Goal: Information Seeking & Learning: Learn about a topic

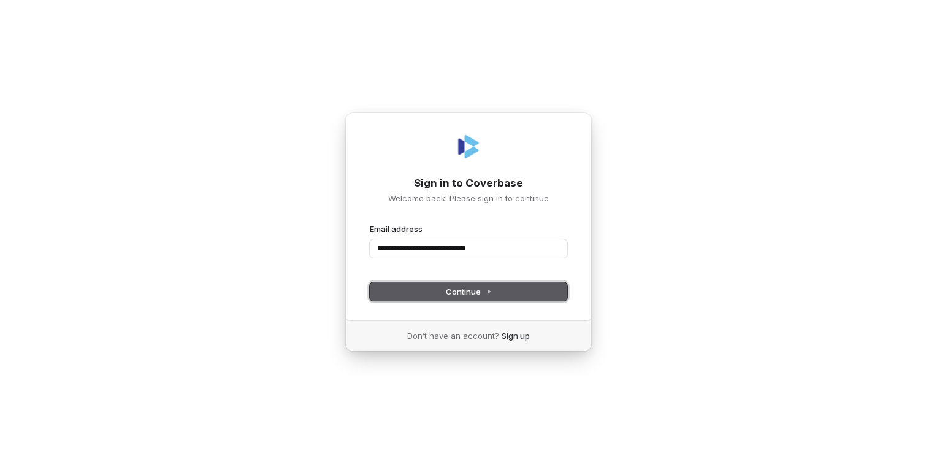
click at [470, 287] on span "Continue" at bounding box center [469, 291] width 46 height 11
click at [488, 248] on input "**********" at bounding box center [469, 248] width 198 height 18
drag, startPoint x: 502, startPoint y: 249, endPoint x: 474, endPoint y: 246, distance: 29.0
click at [474, 246] on input "**********" at bounding box center [469, 248] width 198 height 18
click at [370, 223] on button "submit" at bounding box center [370, 223] width 0 height 0
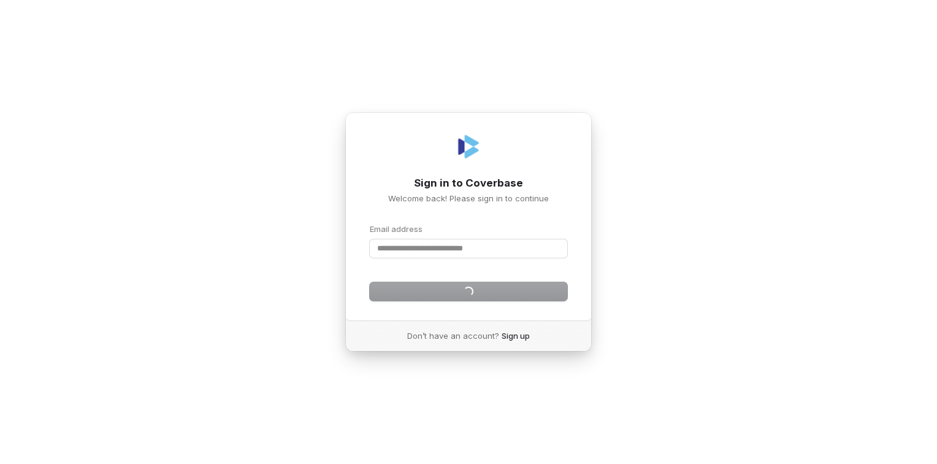
type input "**********"
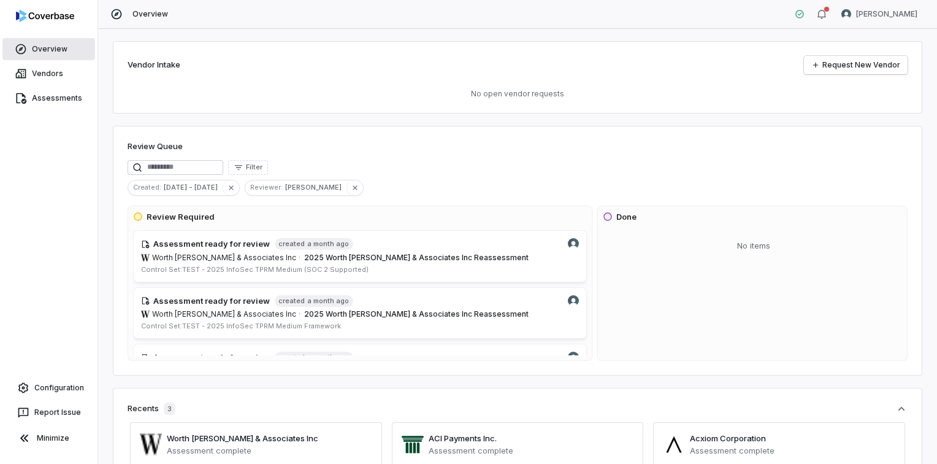
click at [55, 49] on link "Overview" at bounding box center [48, 49] width 93 height 22
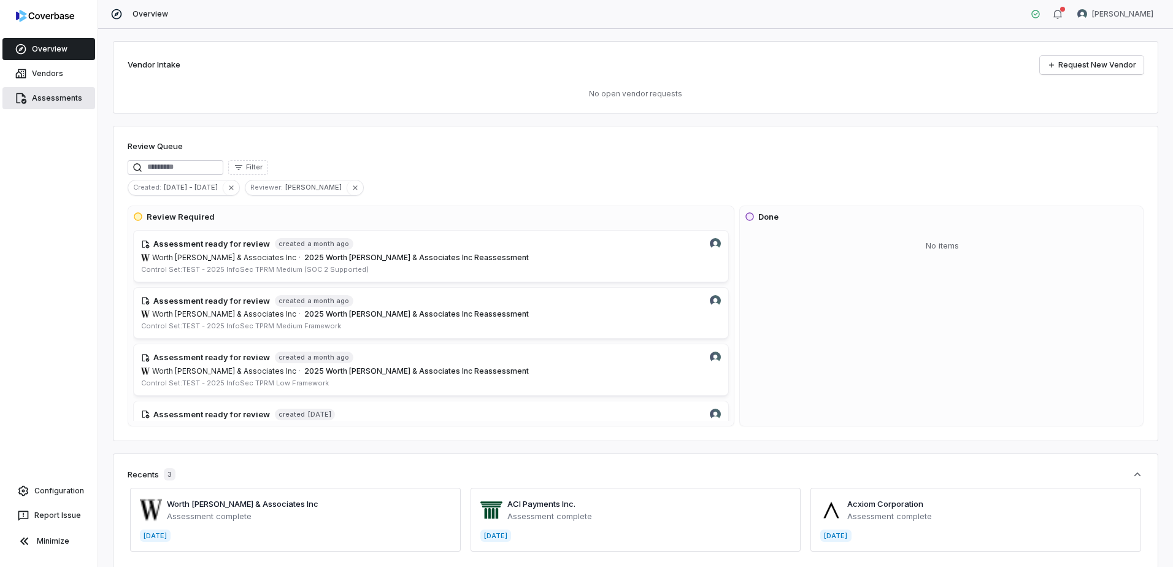
drag, startPoint x: 45, startPoint y: 96, endPoint x: 72, endPoint y: 99, distance: 27.2
click at [45, 96] on link "Assessments" at bounding box center [48, 98] width 93 height 22
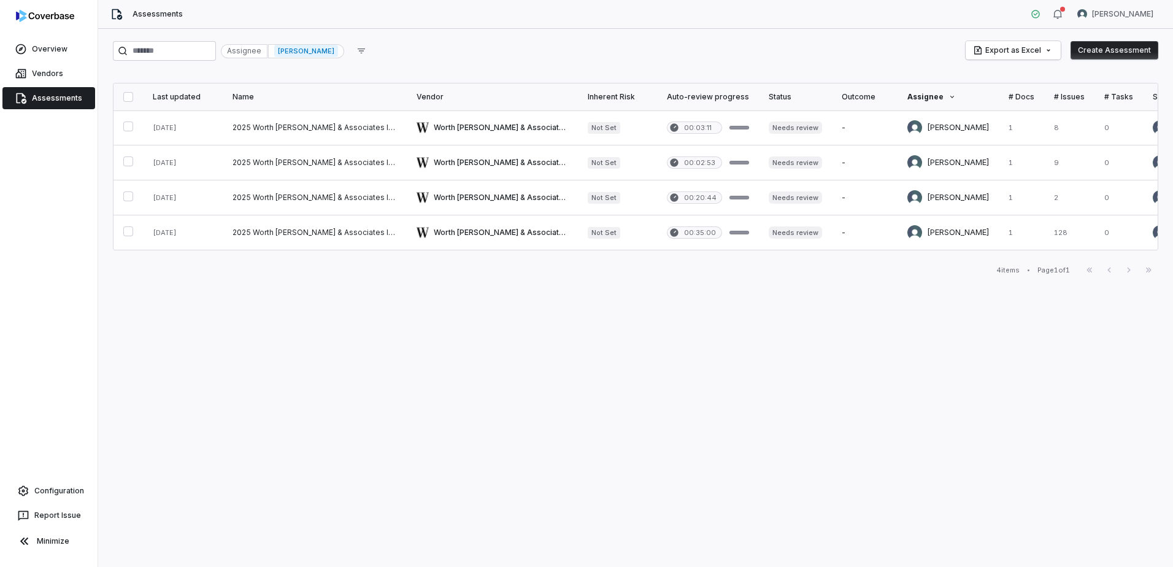
click at [331, 52] on span "[PERSON_NAME]" at bounding box center [306, 51] width 64 height 12
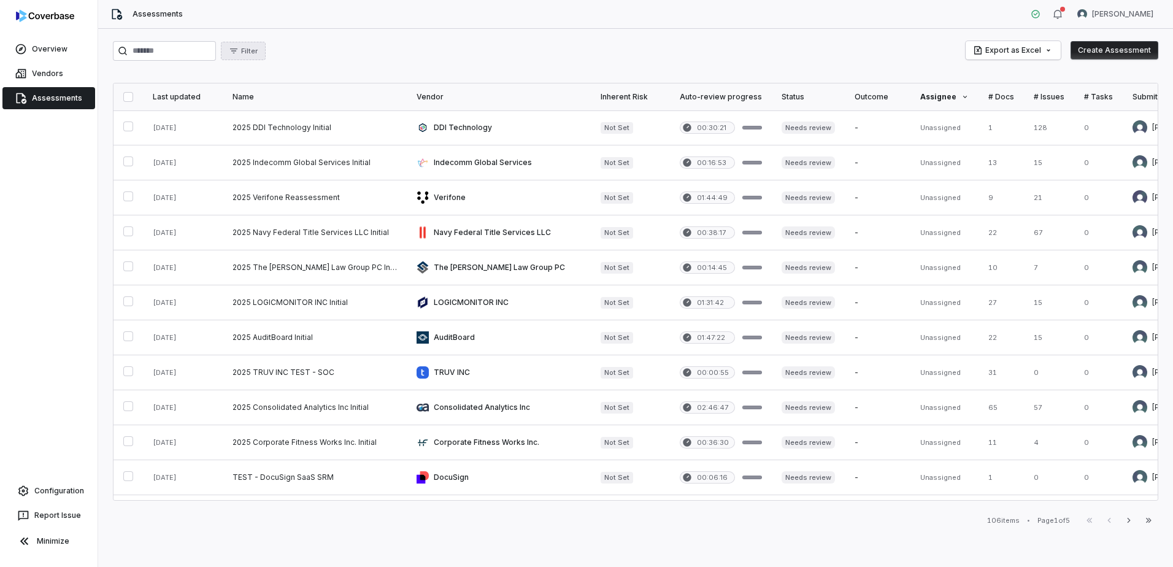
click at [266, 52] on button "Filter" at bounding box center [243, 51] width 45 height 18
click at [216, 48] on input "search" at bounding box center [164, 51] width 103 height 20
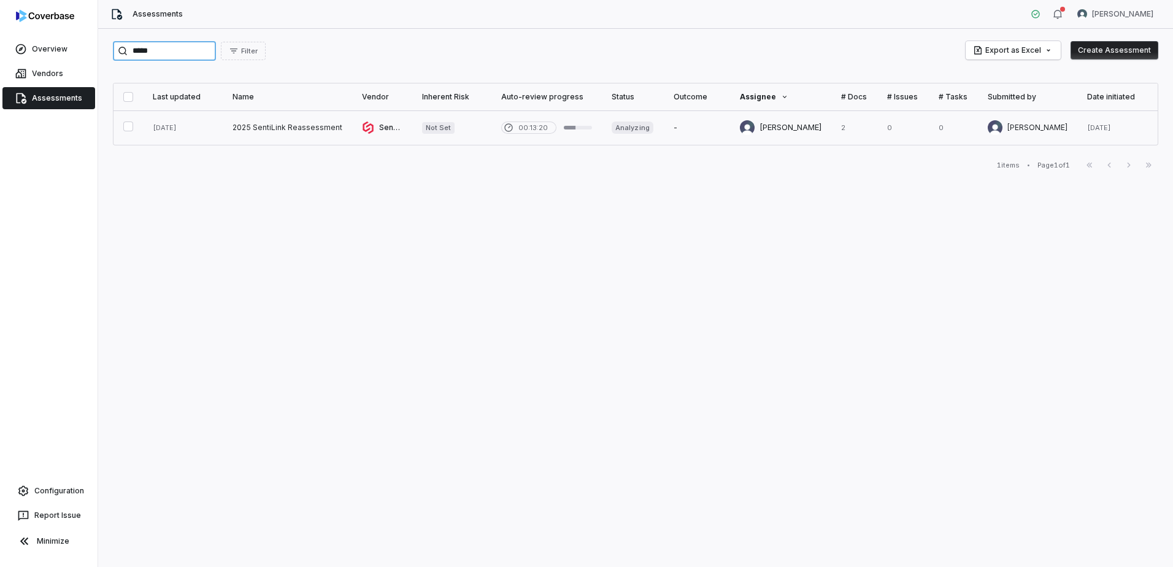
type input "*****"
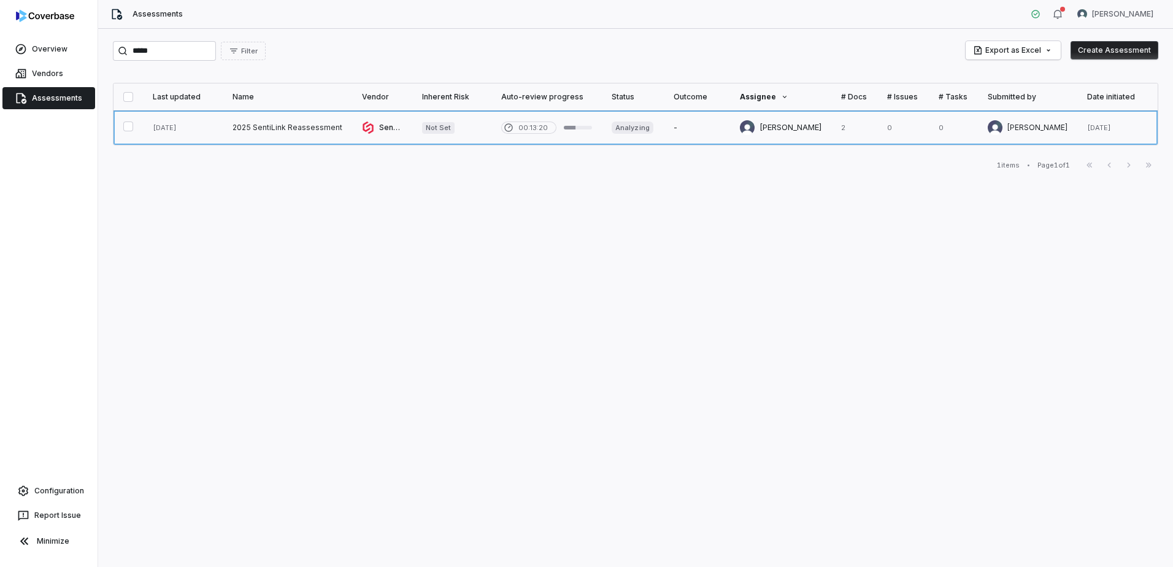
click at [272, 127] on link at bounding box center [287, 127] width 129 height 34
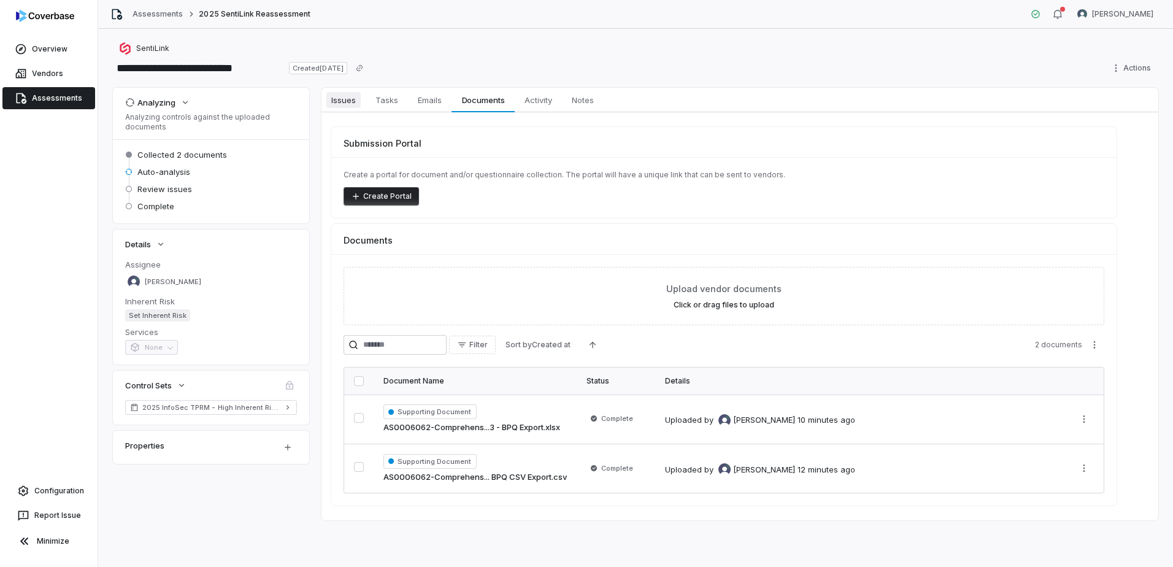
click at [354, 102] on span "Issues" at bounding box center [343, 100] width 34 height 16
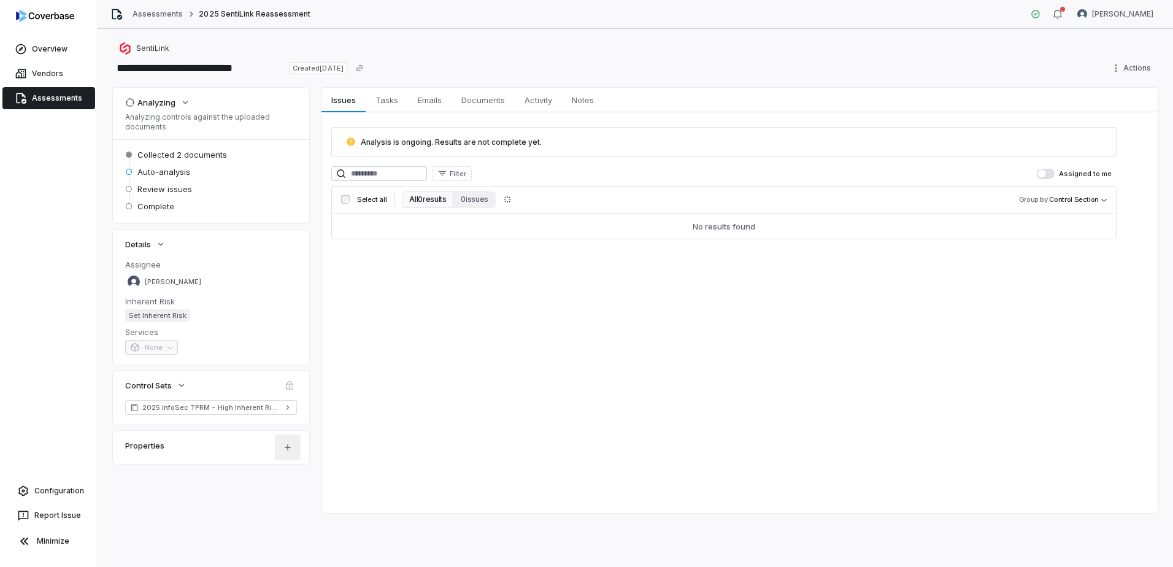
click at [291, 445] on html "**********" at bounding box center [586, 283] width 1173 height 567
click at [461, 439] on html "**********" at bounding box center [586, 283] width 1173 height 567
click at [479, 96] on span "Documents" at bounding box center [482, 100] width 53 height 16
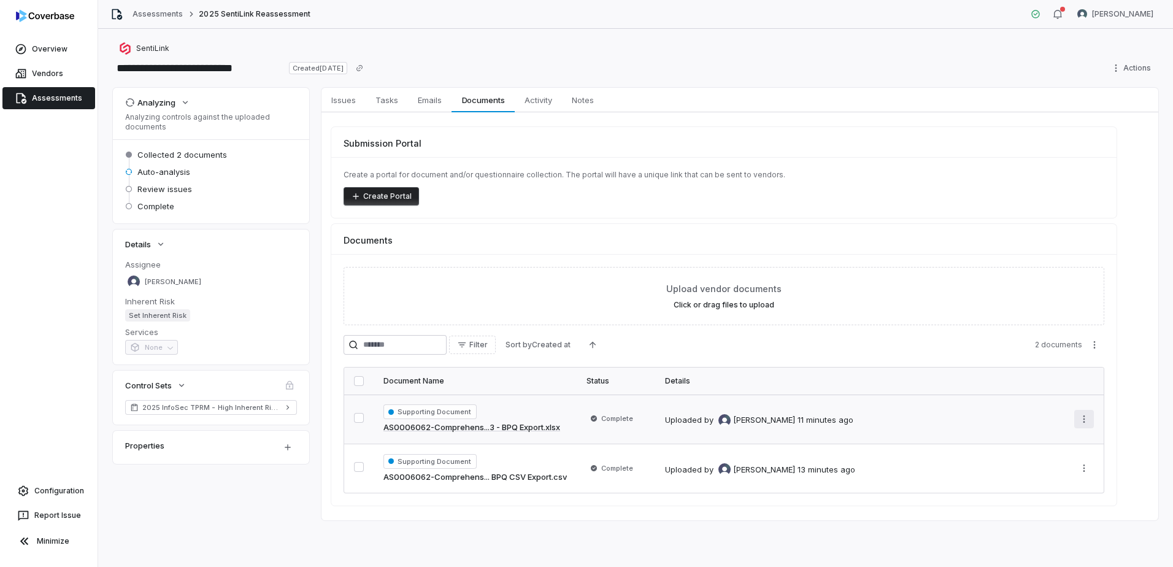
click at [937, 420] on html "**********" at bounding box center [586, 283] width 1173 height 567
click at [937, 424] on html "**********" at bounding box center [586, 283] width 1173 height 567
click at [444, 412] on span "Supporting Document" at bounding box center [429, 411] width 93 height 15
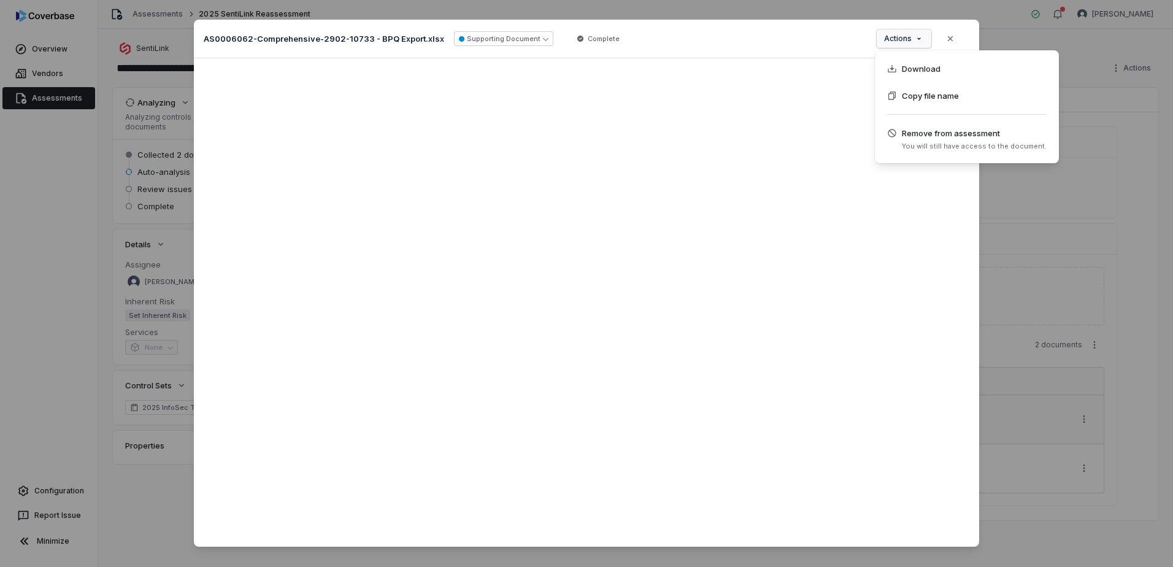
click at [926, 40] on div "Document Preview AS0006062-Comprehensive-2902-10733 - BPQ Export.xlsx Supportin…" at bounding box center [586, 290] width 1173 height 580
click at [753, 35] on div "Document Preview AS0006062-Comprehensive-2902-10733 - BPQ Export.xlsx Supportin…" at bounding box center [586, 290] width 1173 height 580
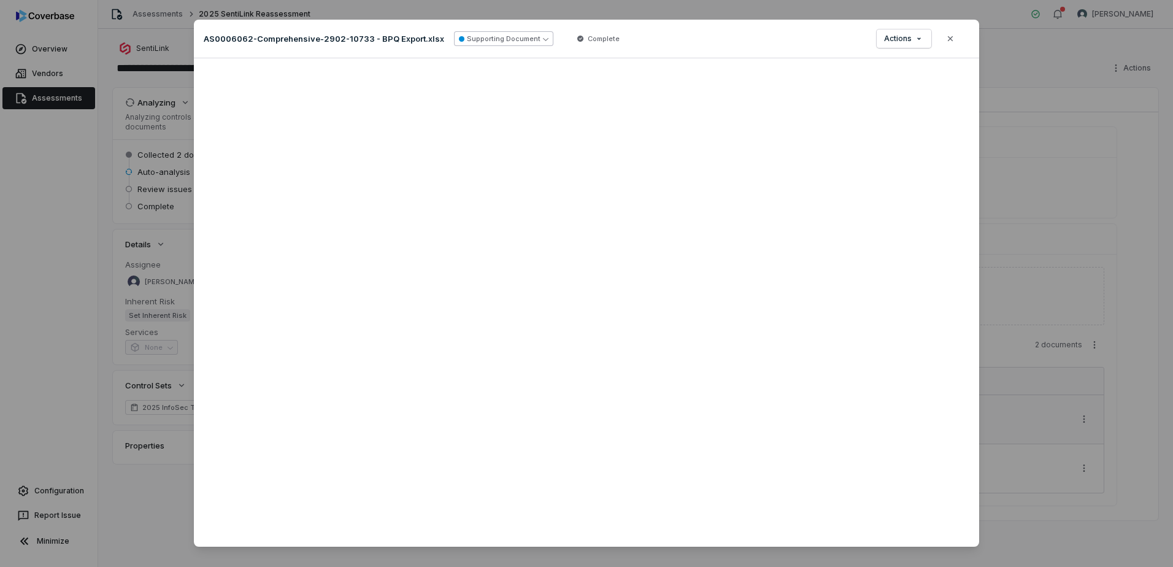
click at [536, 36] on button "Supporting Document" at bounding box center [503, 38] width 99 height 15
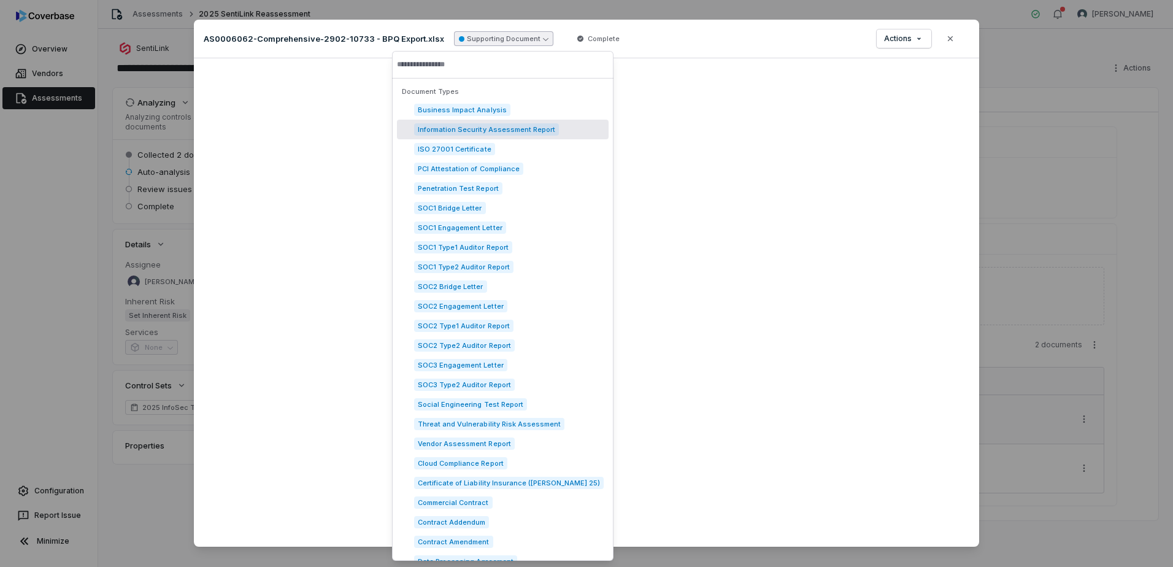
click at [524, 132] on span "Information Security Assessment Report" at bounding box center [486, 129] width 145 height 12
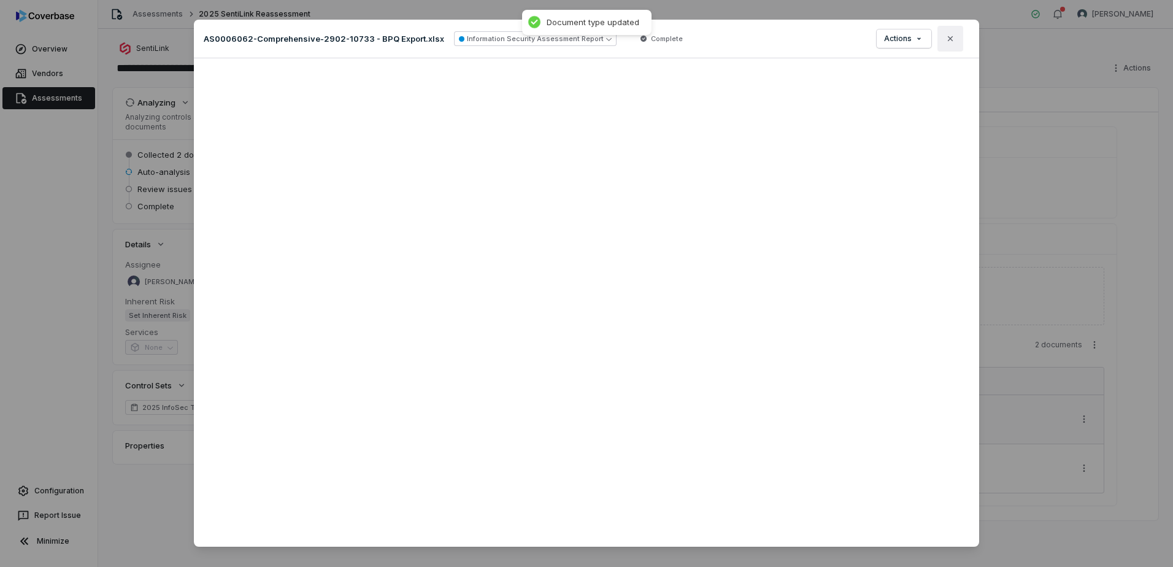
click at [937, 40] on icon "button" at bounding box center [950, 38] width 5 height 5
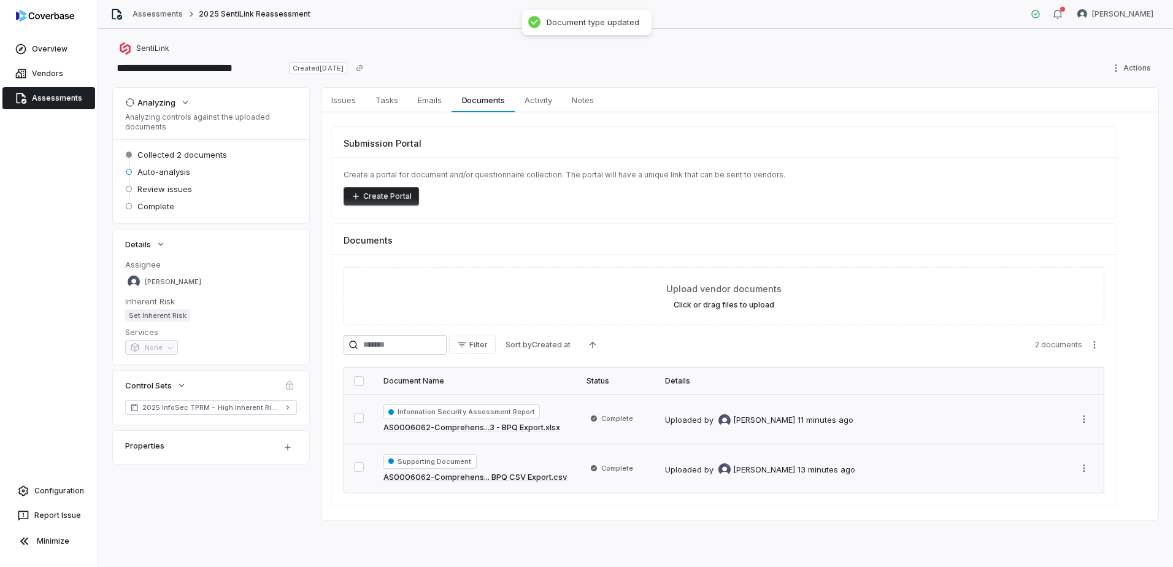
click at [455, 461] on span "Supporting Document" at bounding box center [429, 461] width 93 height 15
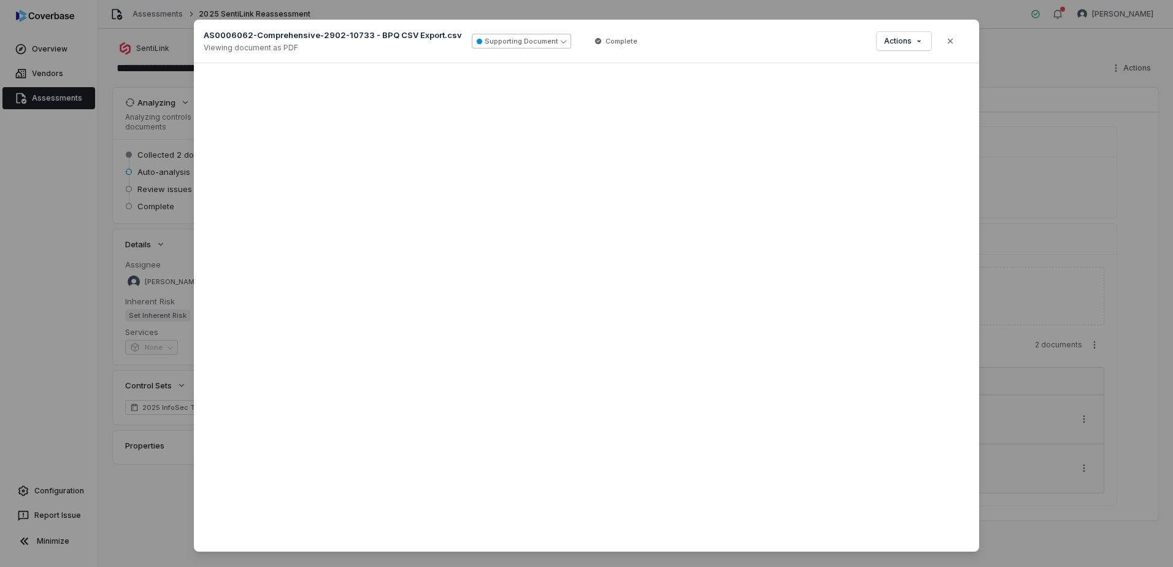
click at [532, 44] on button "Supporting Document" at bounding box center [521, 41] width 99 height 15
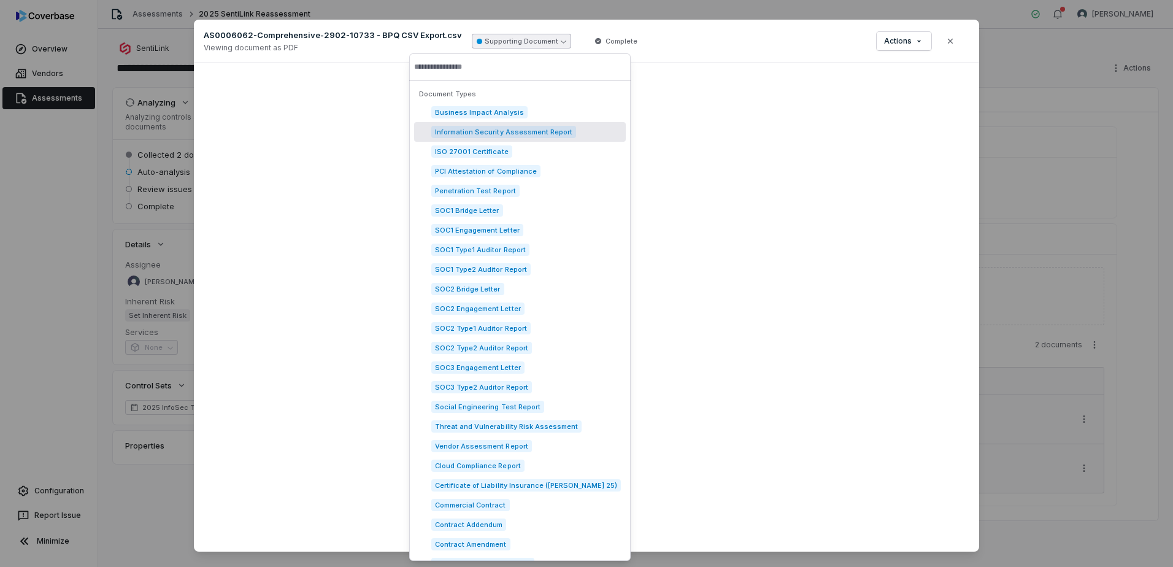
click at [507, 134] on span "Information Security Assessment Report" at bounding box center [503, 132] width 145 height 12
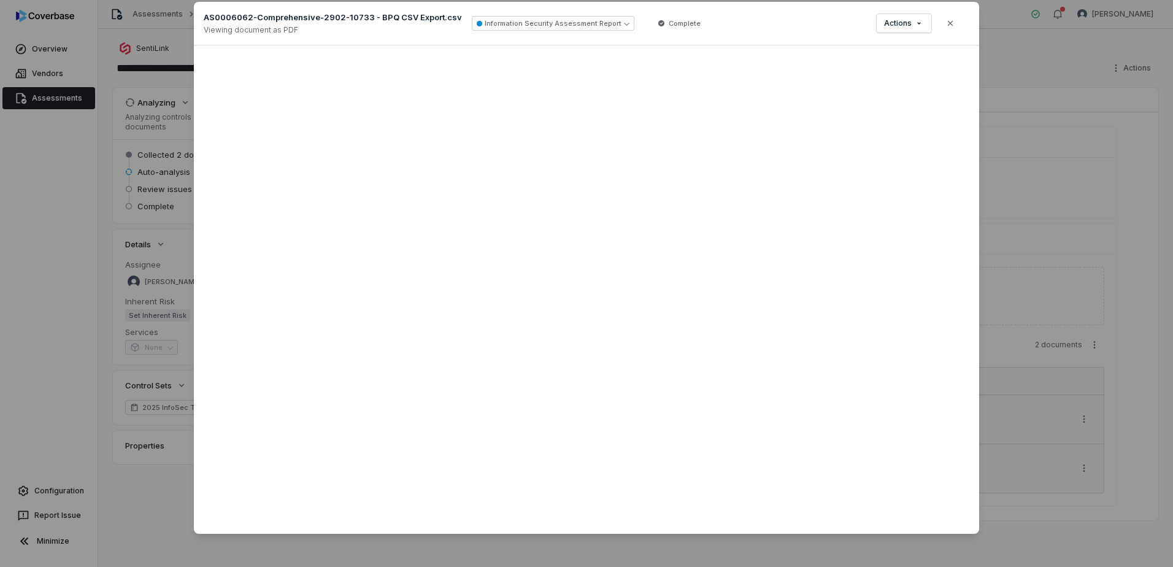
scroll to position [18, 0]
click at [937, 20] on button "Close" at bounding box center [950, 23] width 26 height 26
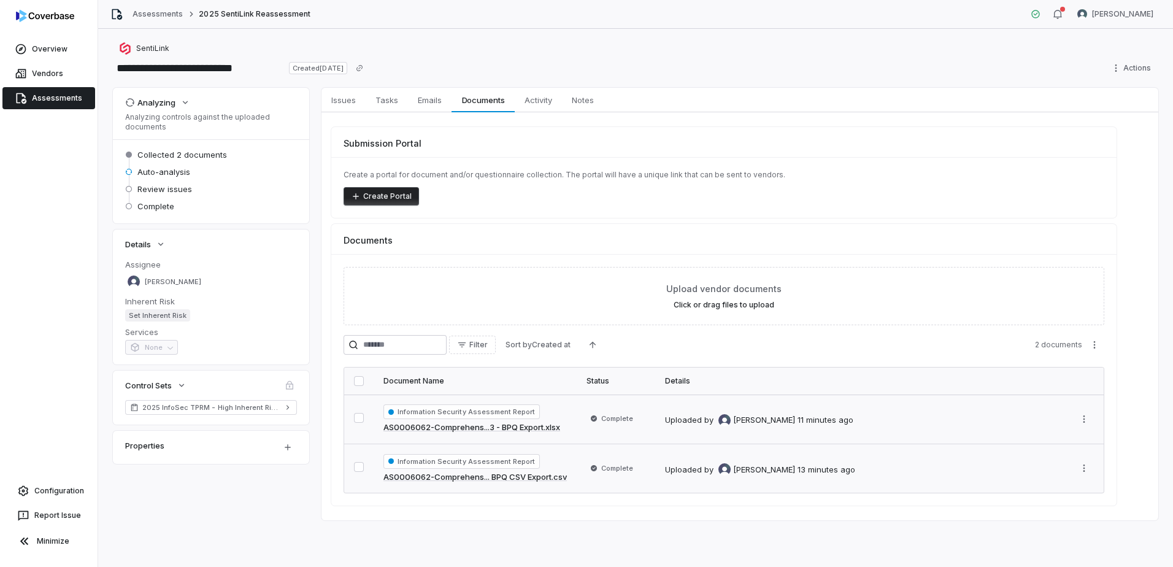
click at [520, 410] on span "Information Security Assessment Report" at bounding box center [461, 411] width 156 height 15
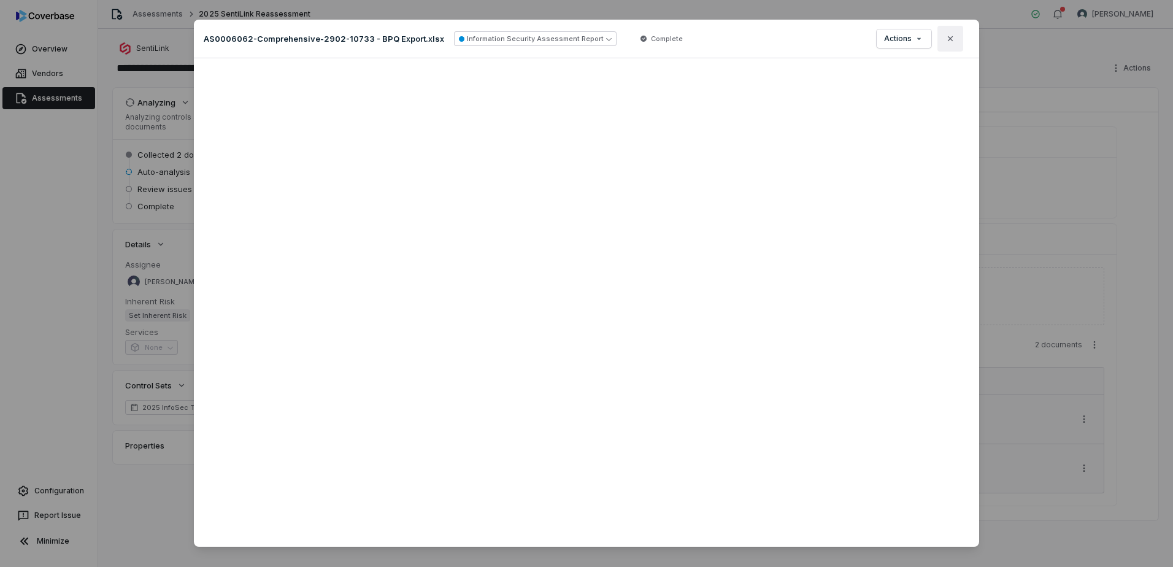
click at [937, 38] on button "Close" at bounding box center [950, 39] width 26 height 26
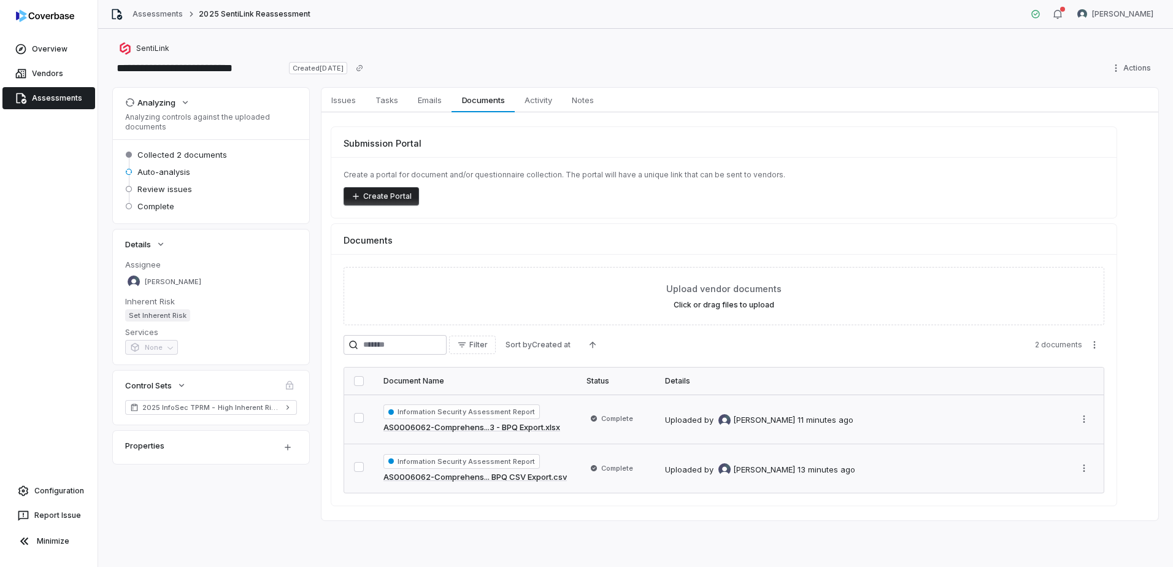
click at [497, 461] on span "Information Security Assessment Report" at bounding box center [461, 461] width 156 height 15
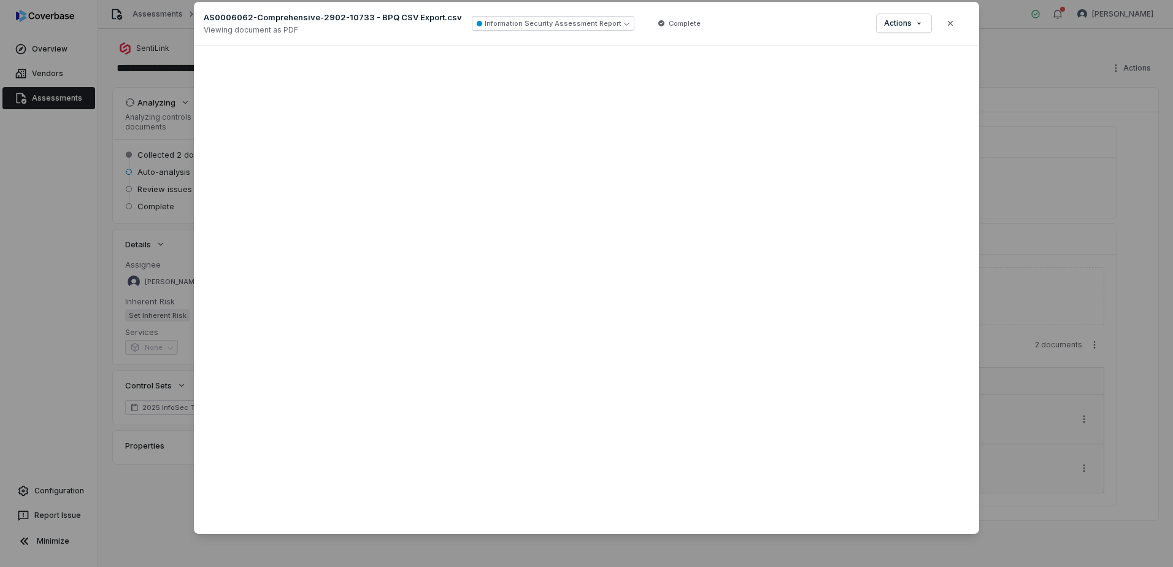
scroll to position [18, 0]
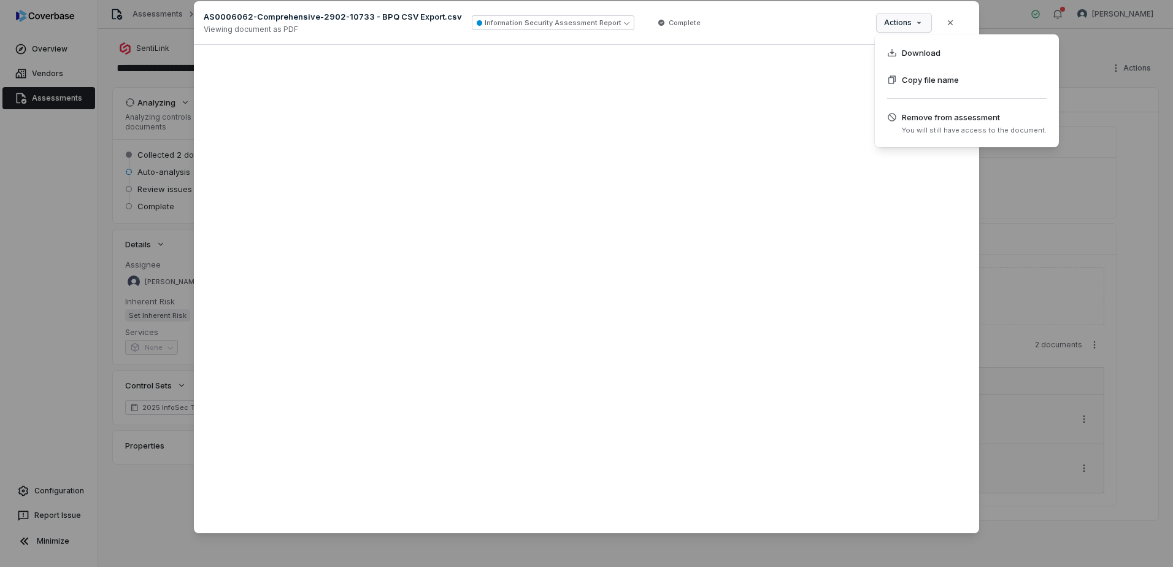
click at [917, 22] on div "Document Preview AS0006062-Comprehensive-2902-10733 - BPQ CSV Export.csv Viewin…" at bounding box center [586, 274] width 1173 height 585
click at [818, 26] on div "Document Preview AS0006062-Comprehensive-2902-10733 - BPQ CSV Export.csv Viewin…" at bounding box center [586, 274] width 1173 height 585
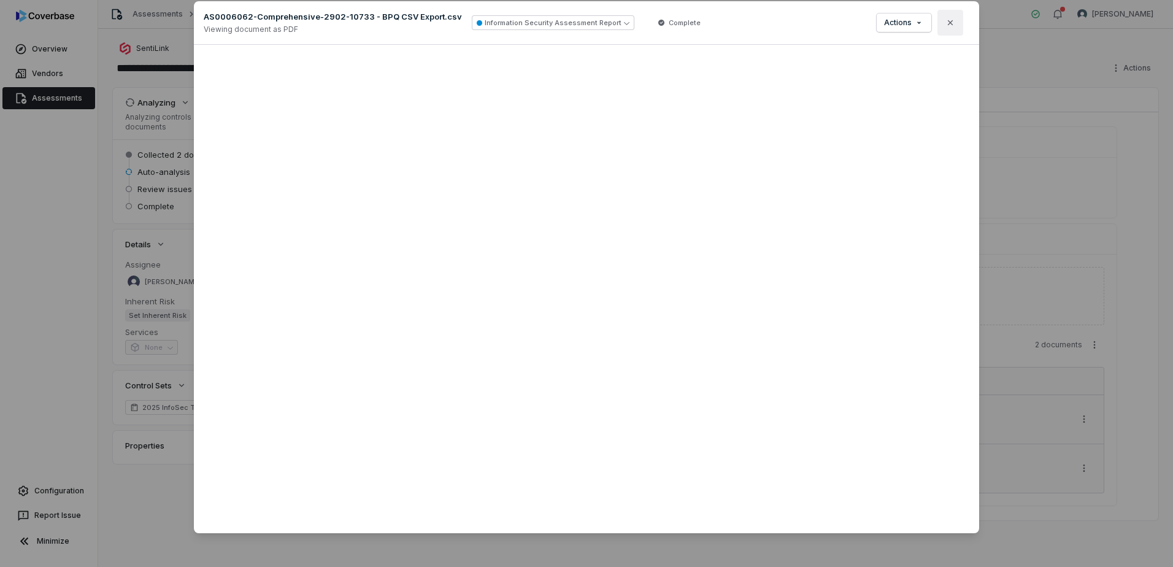
click at [937, 21] on button "Close" at bounding box center [950, 23] width 26 height 26
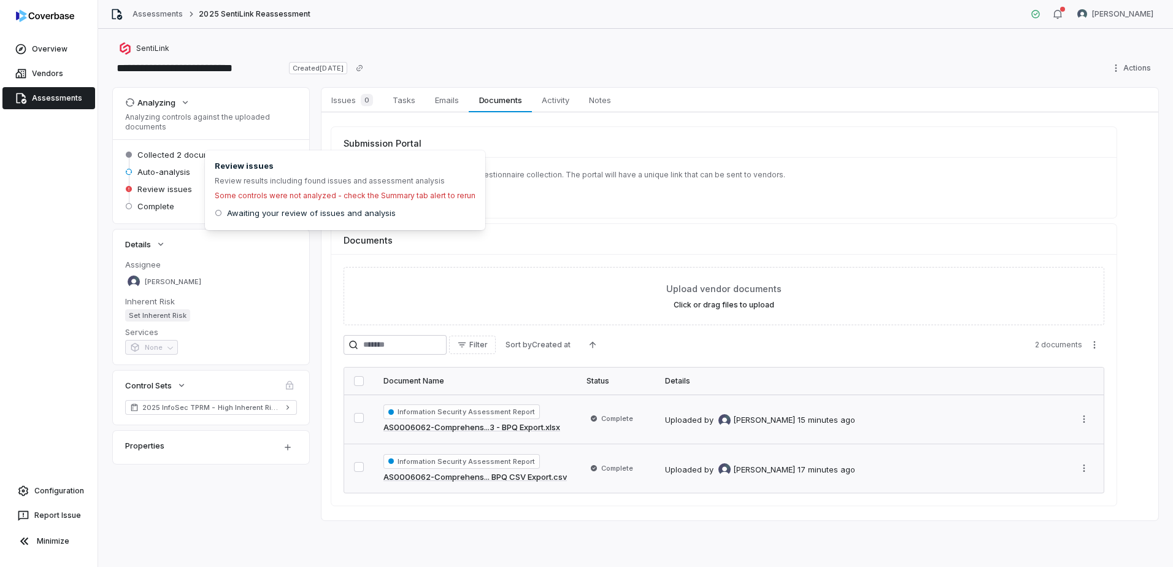
click at [252, 194] on div "Some controls were not analyzed - check the Summary tab alert to rerun" at bounding box center [345, 196] width 261 height 10
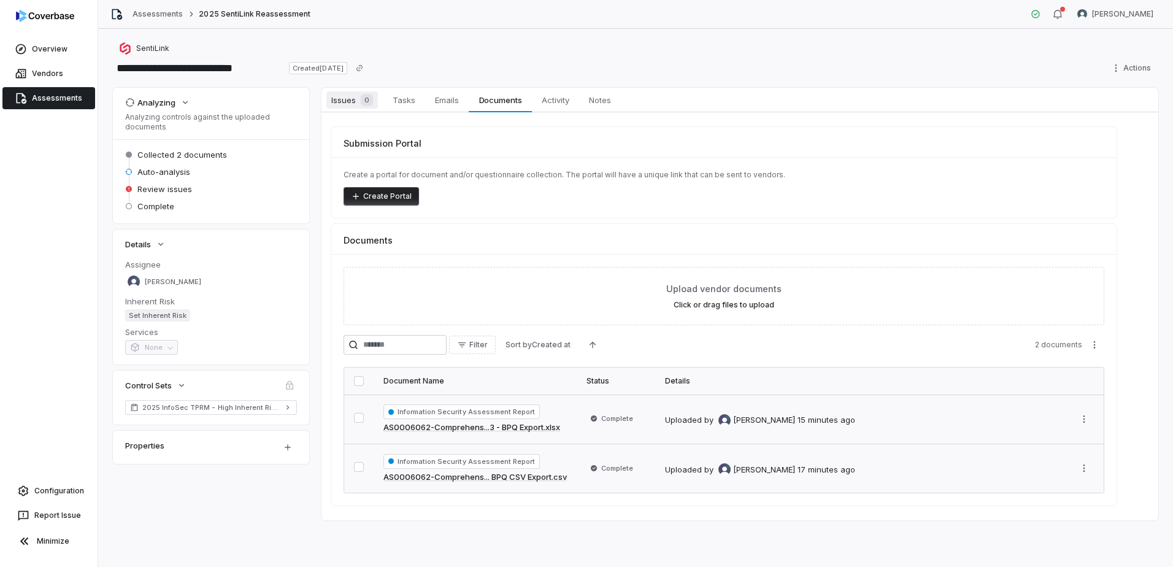
click at [346, 102] on span "Issues 0" at bounding box center [352, 99] width 52 height 17
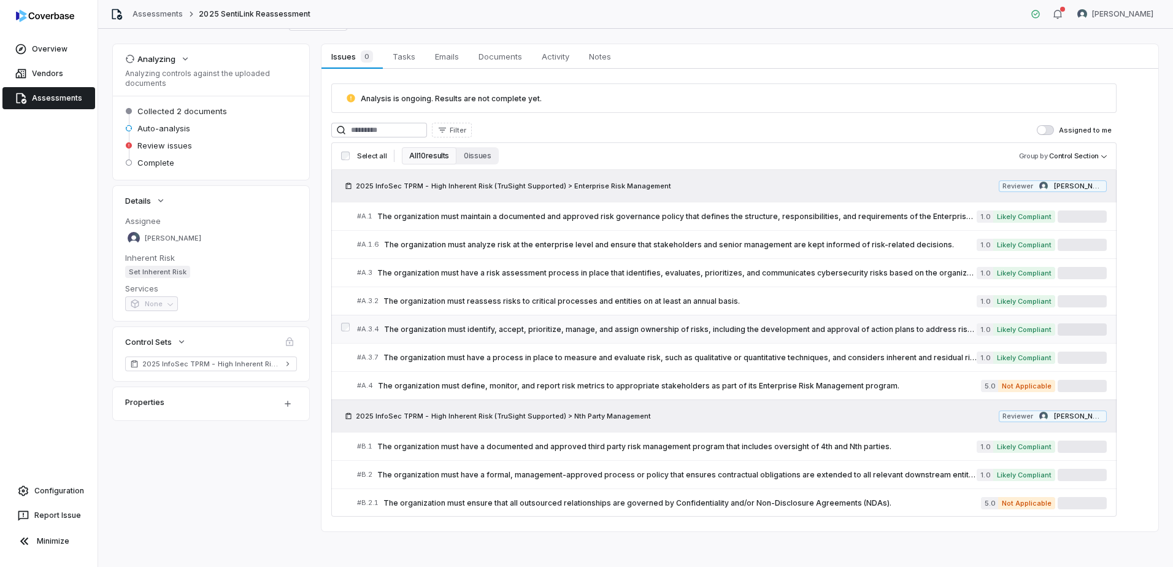
scroll to position [47, 0]
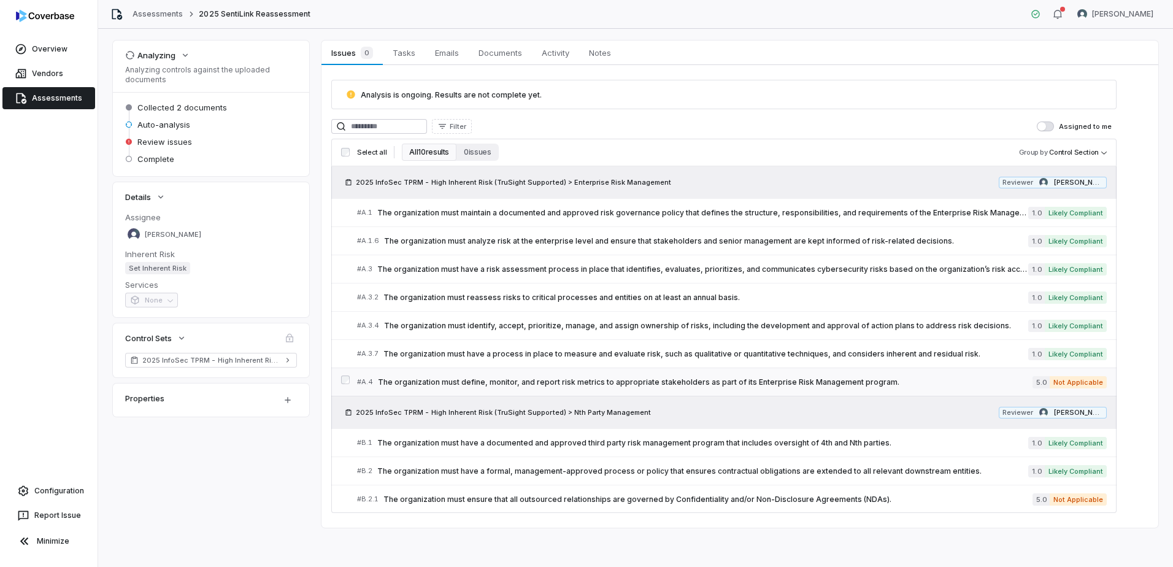
click at [701, 380] on span "The organization must define, monitor, and report risk metrics to appropriate s…" at bounding box center [705, 382] width 655 height 10
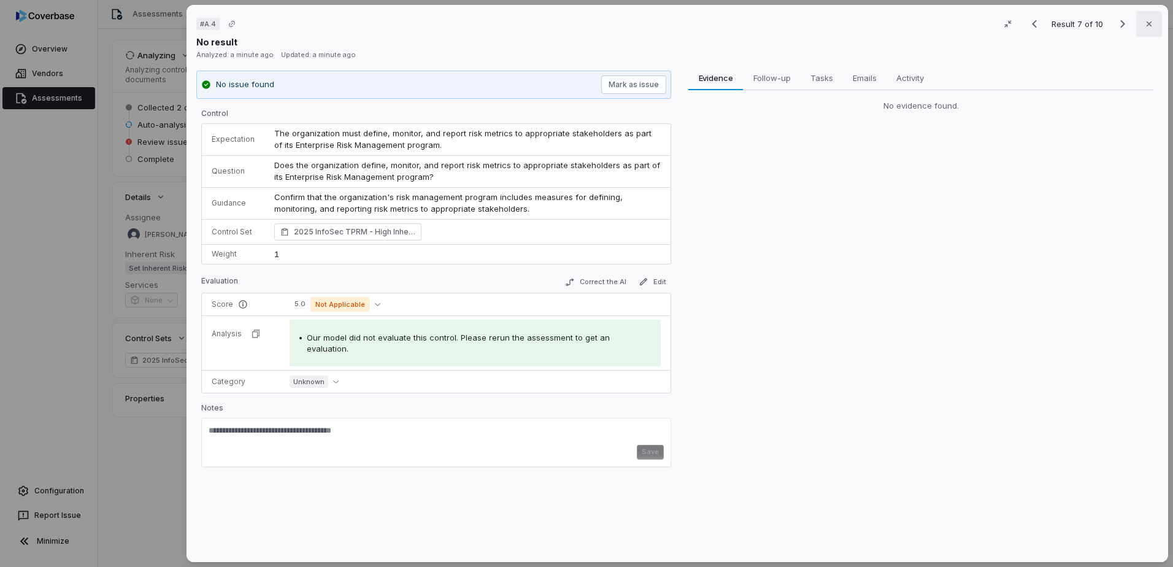
click at [937, 20] on icon "button" at bounding box center [1149, 24] width 10 height 10
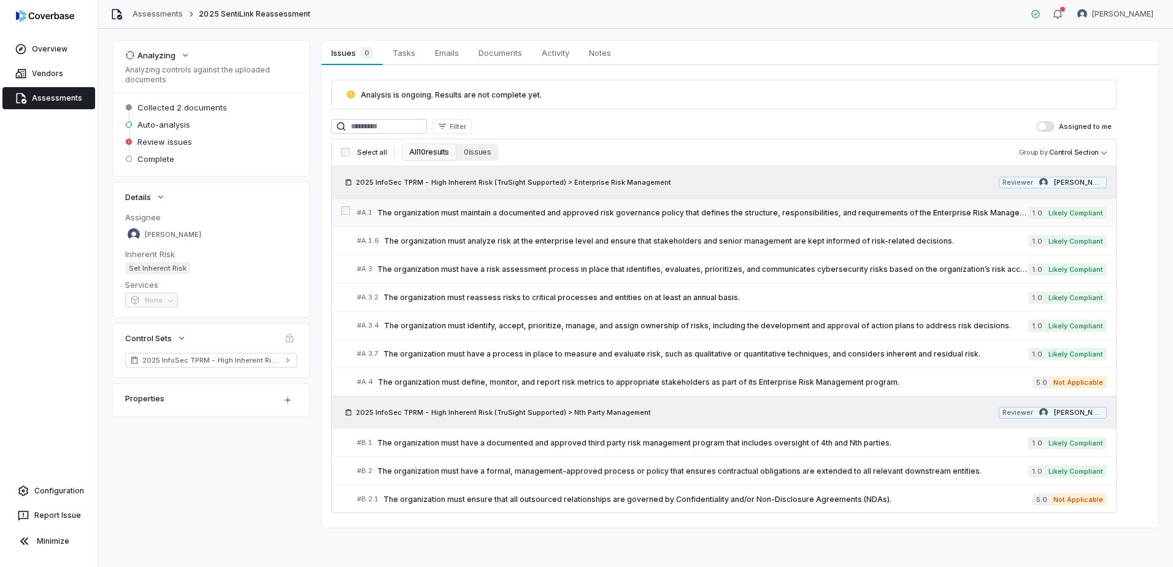
click at [861, 212] on span "The organization must maintain a documented and approved risk governance policy…" at bounding box center [702, 213] width 651 height 10
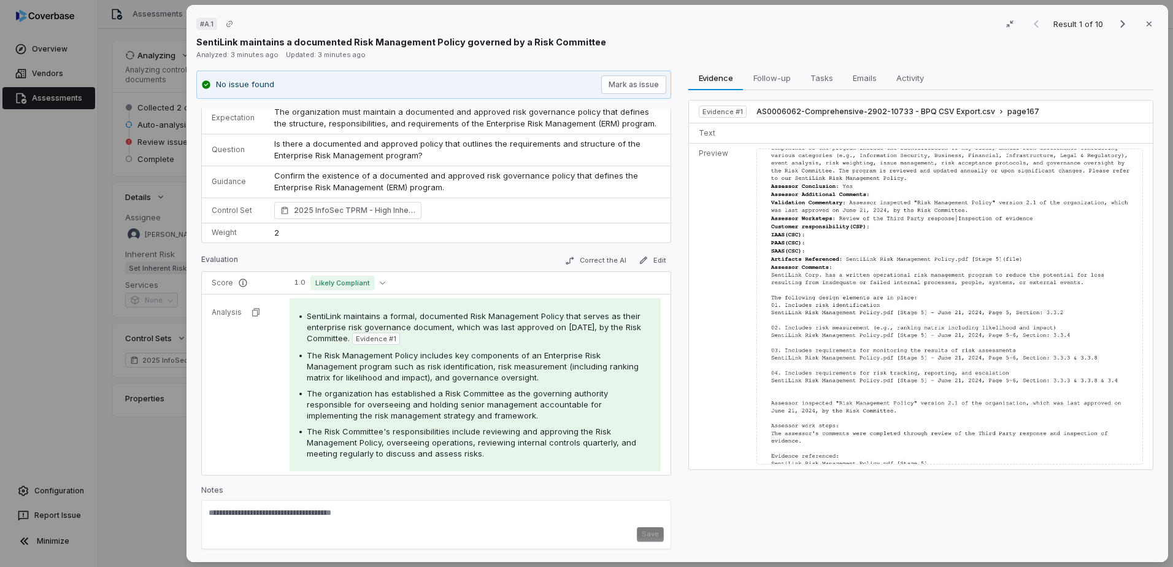
scroll to position [23, 0]
click at [937, 28] on icon "button" at bounding box center [1149, 24] width 10 height 10
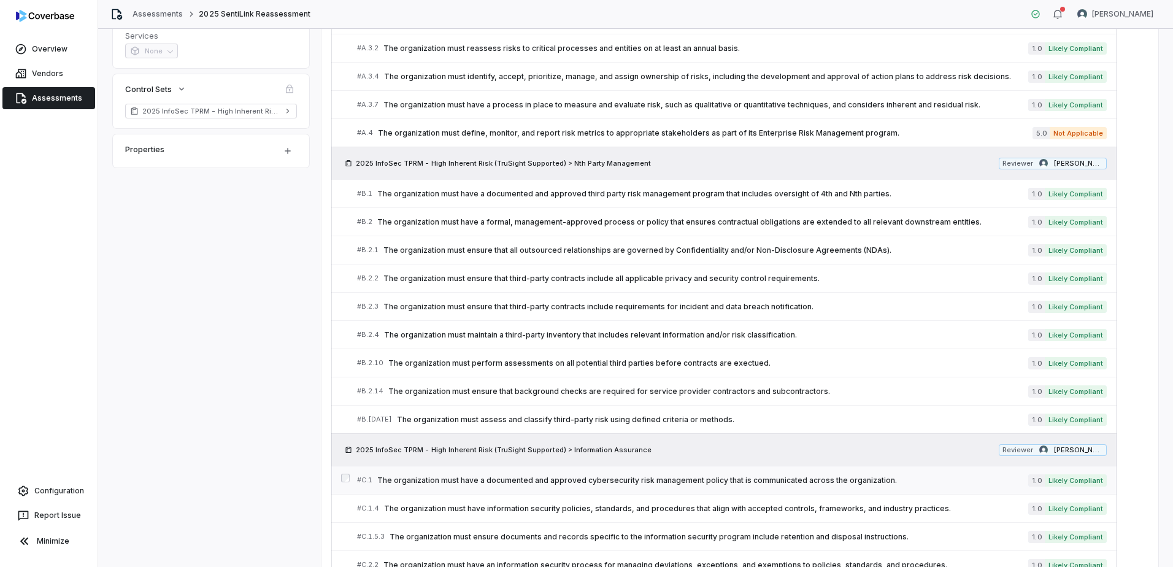
scroll to position [463, 0]
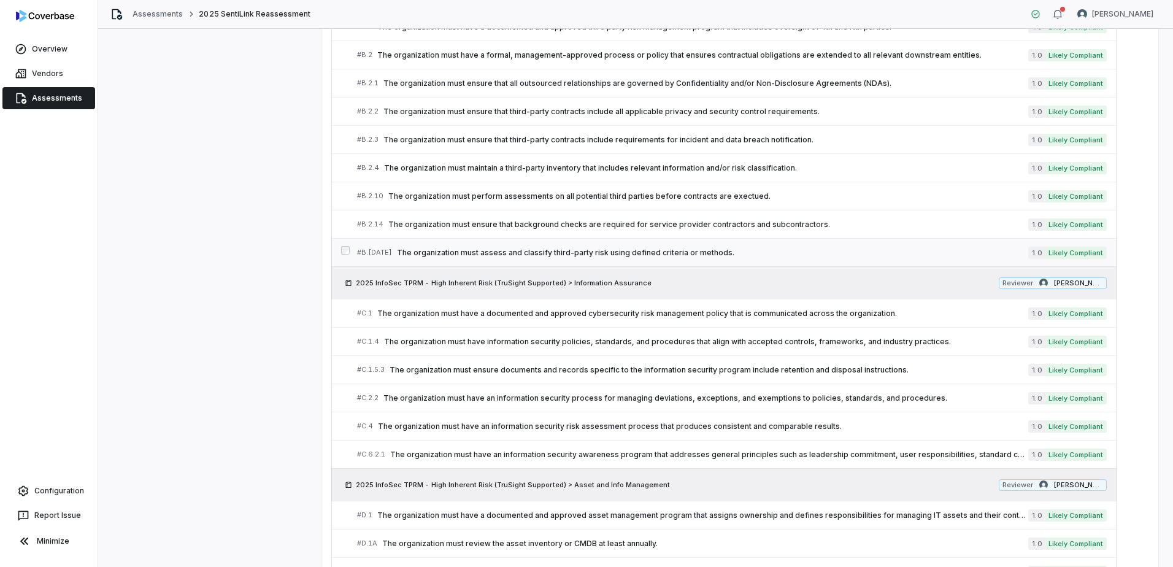
click at [645, 253] on span "The organization must assess and classify third-party risk using defined criter…" at bounding box center [712, 253] width 631 height 10
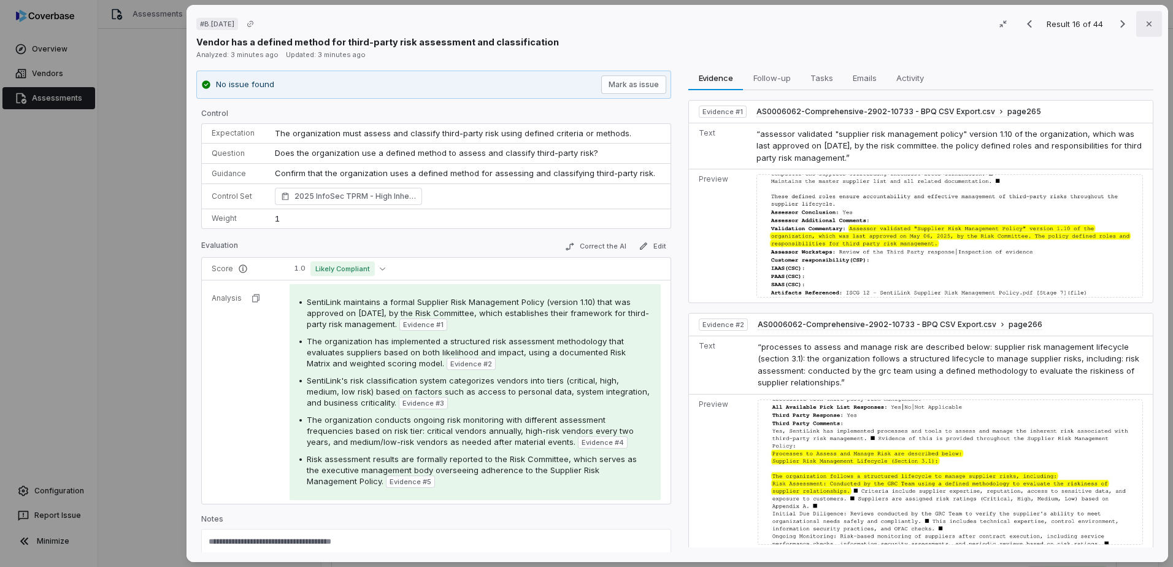
click at [937, 23] on button "Close" at bounding box center [1149, 24] width 26 height 26
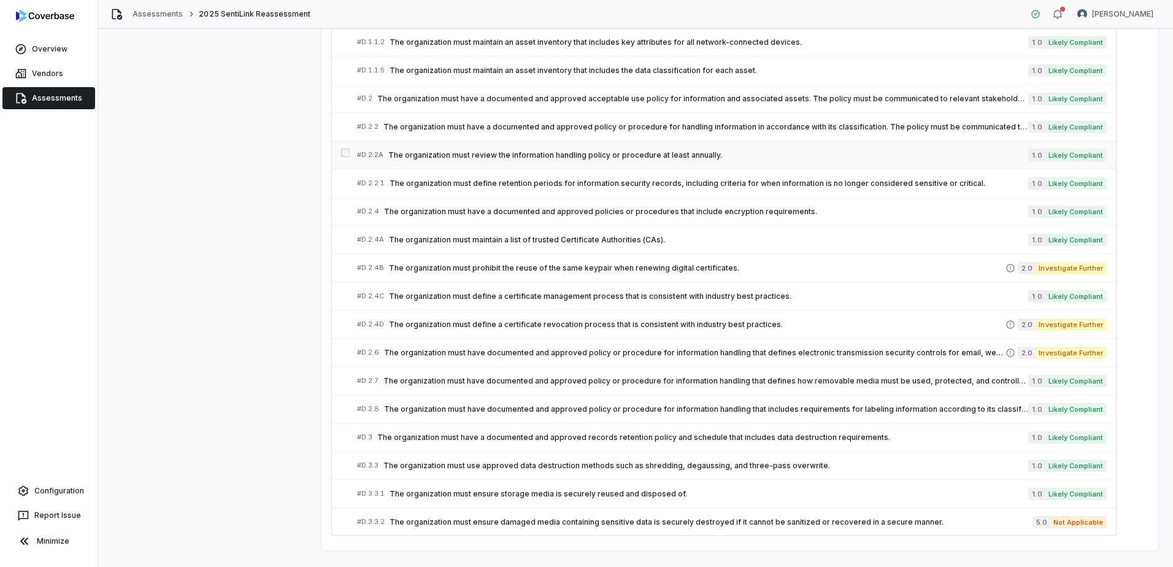
scroll to position [1072, 0]
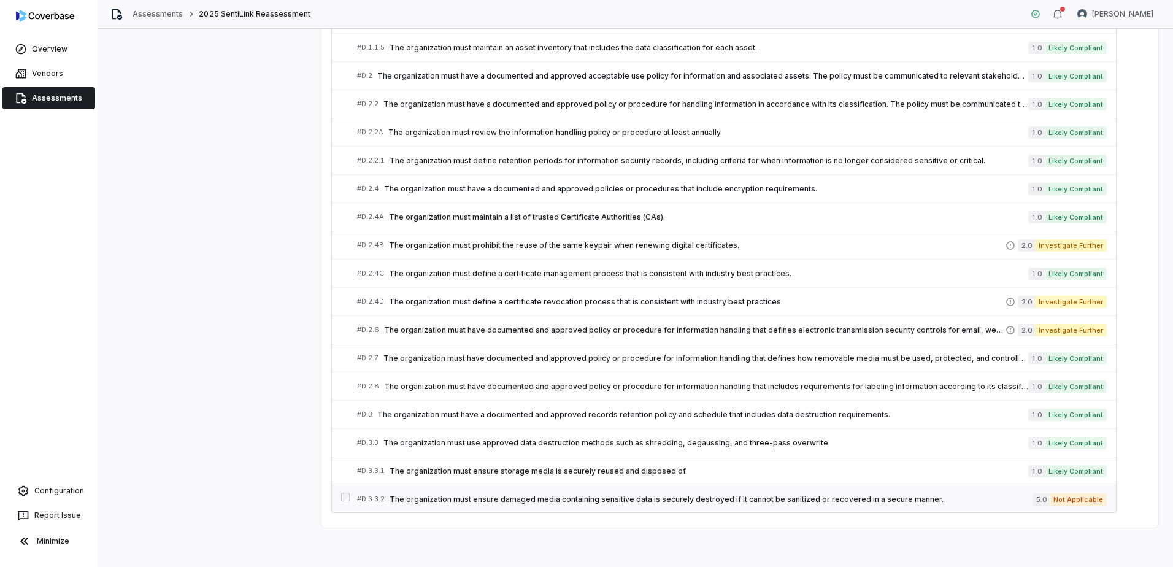
click at [824, 463] on span "The organization must ensure damaged media containing sensitive data is securel…" at bounding box center [711, 499] width 643 height 10
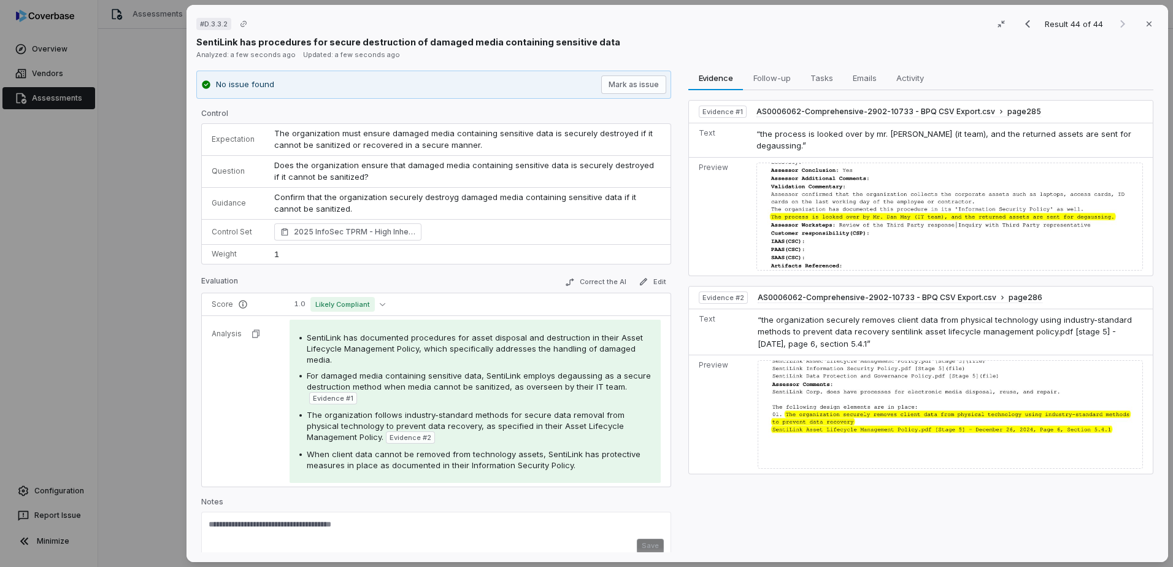
scroll to position [13, 0]
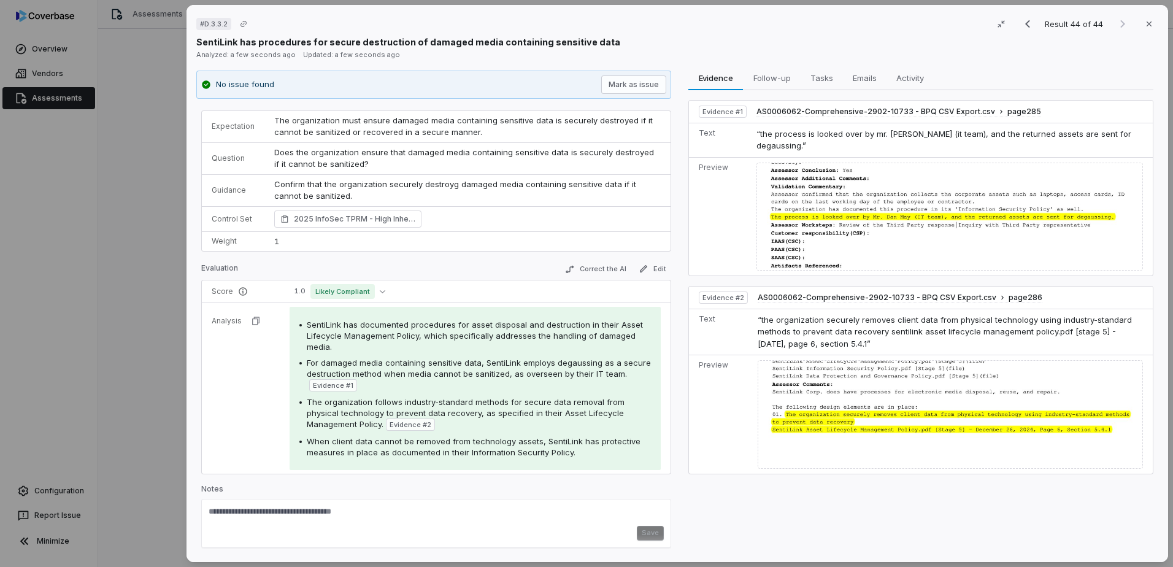
click at [111, 197] on div "# D.3.3.2 Result 44 of 44 Close SentiLink has procedures for secure destruction…" at bounding box center [586, 283] width 1173 height 567
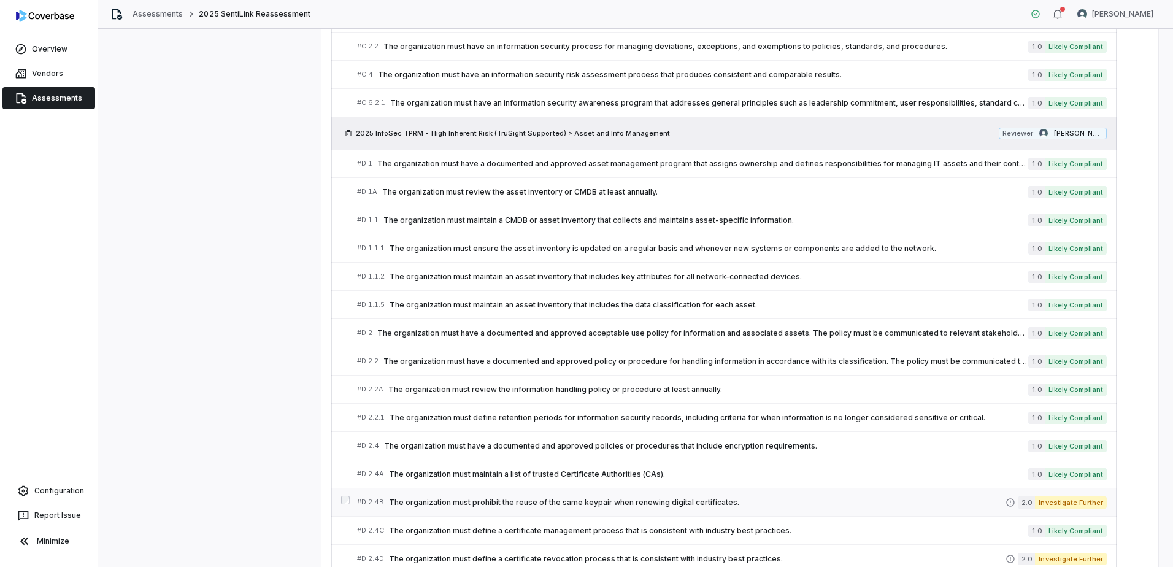
scroll to position [736, 0]
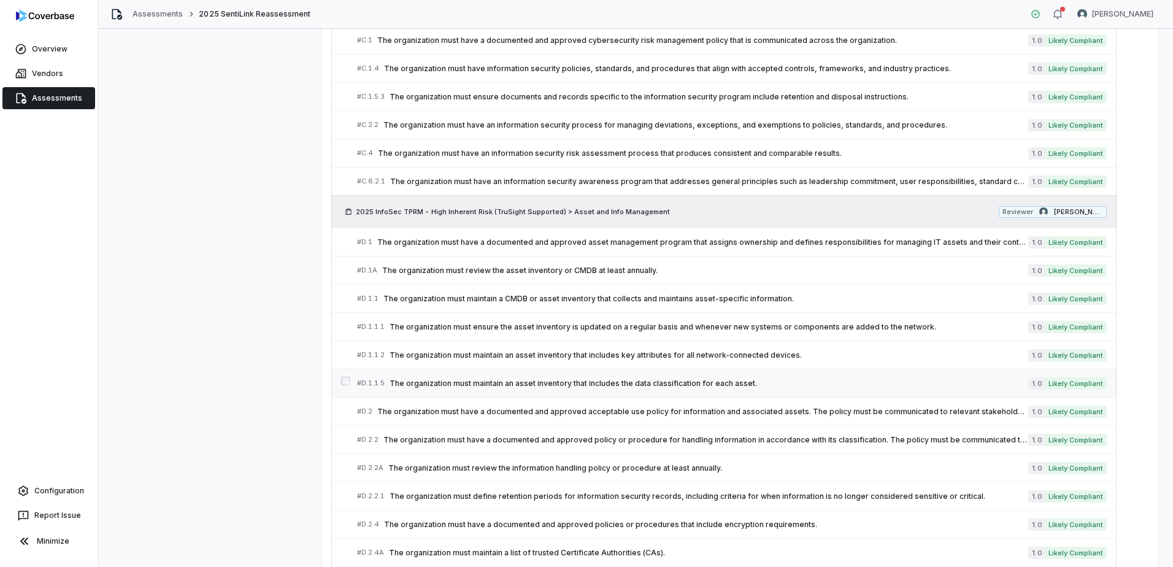
click at [641, 386] on span "The organization must maintain an asset inventory that includes the data classi…" at bounding box center [709, 383] width 639 height 10
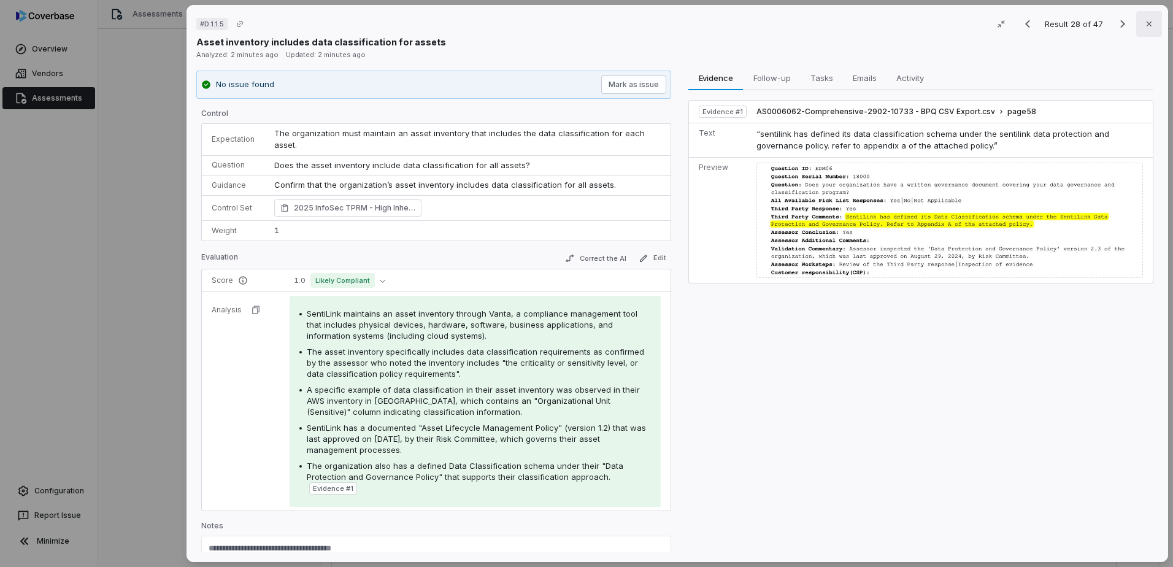
click at [937, 25] on icon "button" at bounding box center [1149, 24] width 10 height 10
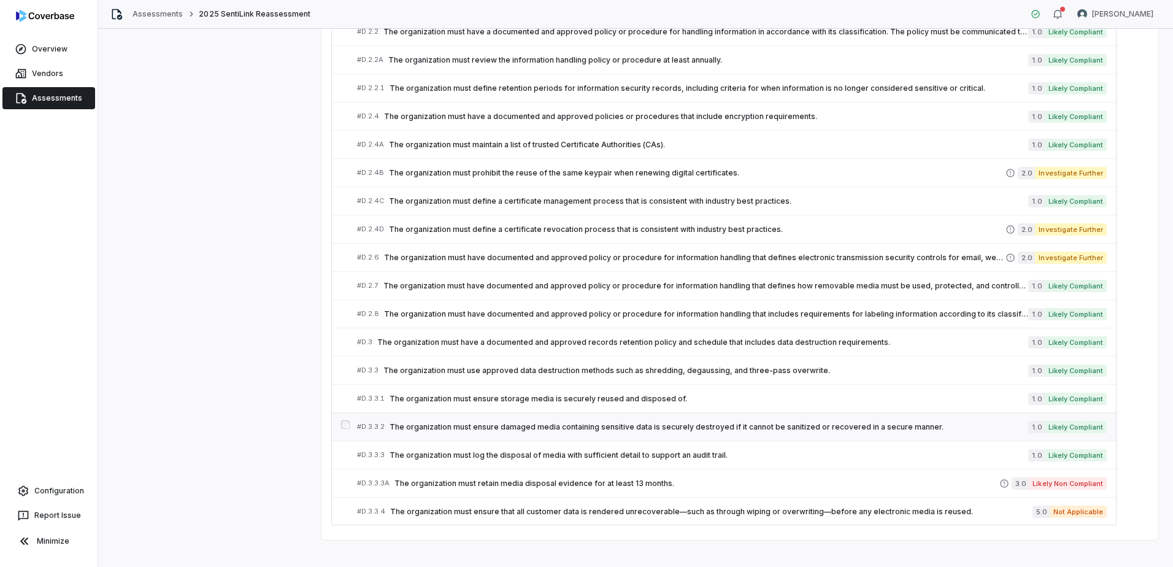
scroll to position [1156, 0]
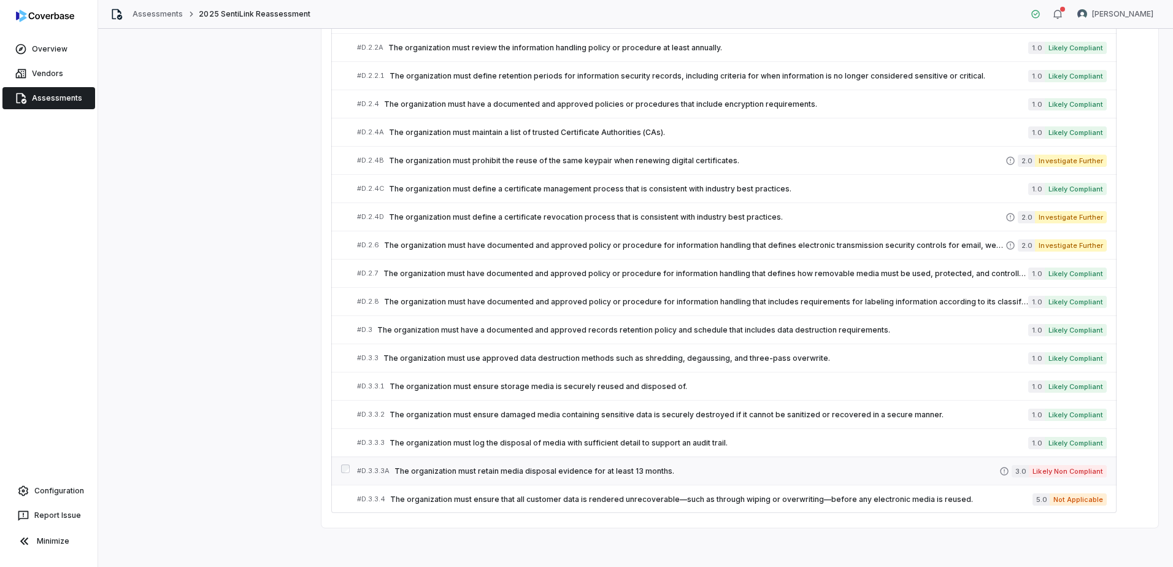
click at [639, 463] on span "The organization must retain media disposal evidence for at least 13 months." at bounding box center [696, 471] width 605 height 10
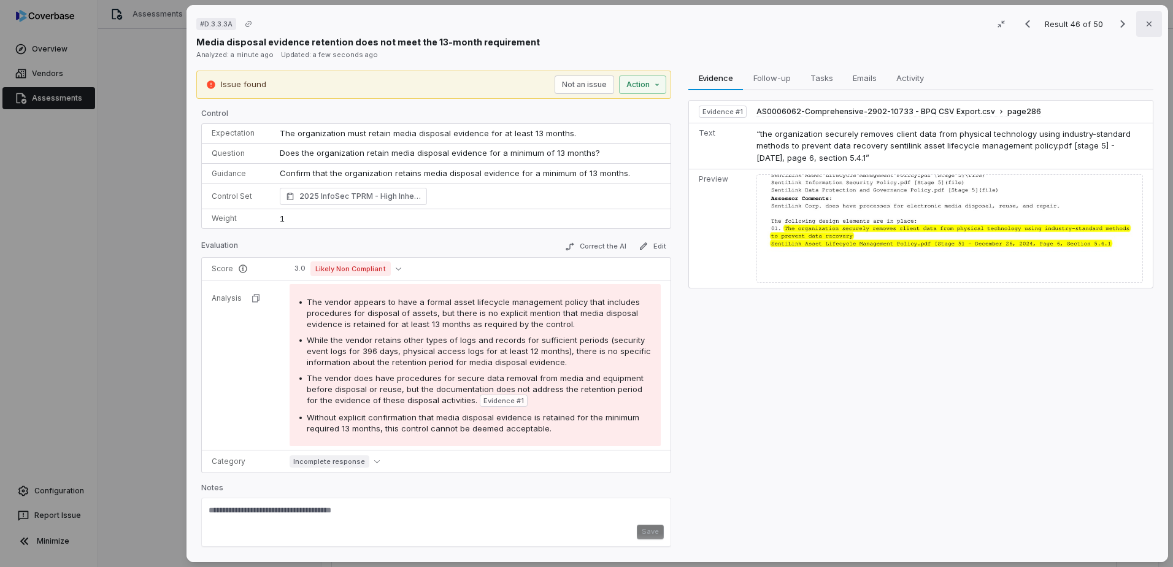
click at [937, 21] on button "Close" at bounding box center [1149, 24] width 26 height 26
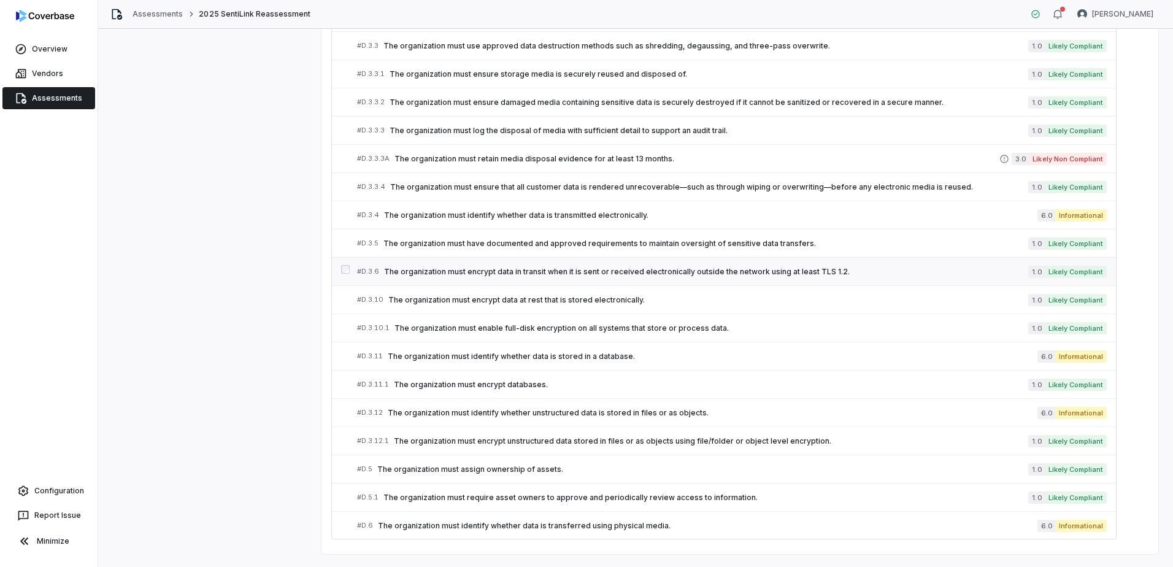
scroll to position [1495, 0]
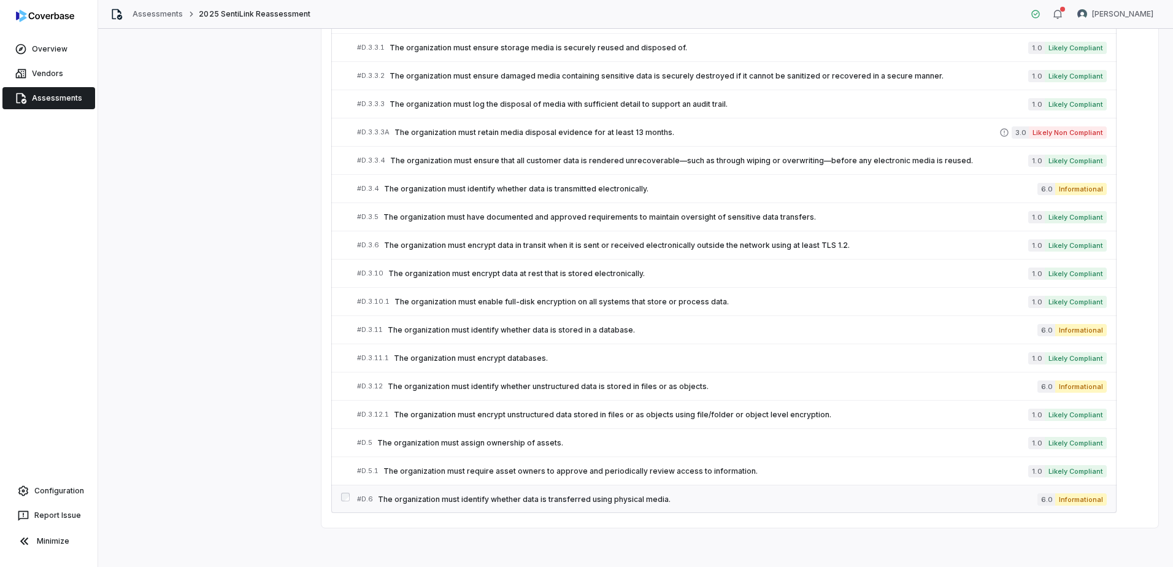
click at [632, 463] on span "The organization must identify whether data is transferred using physical media." at bounding box center [707, 499] width 659 height 10
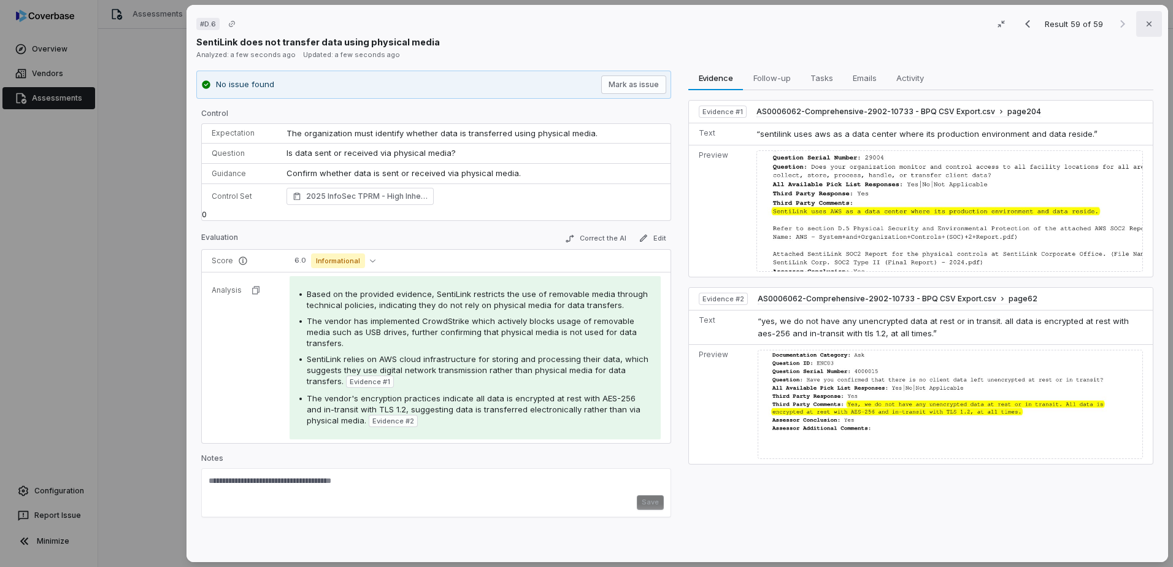
click at [937, 18] on button "Close" at bounding box center [1149, 24] width 26 height 26
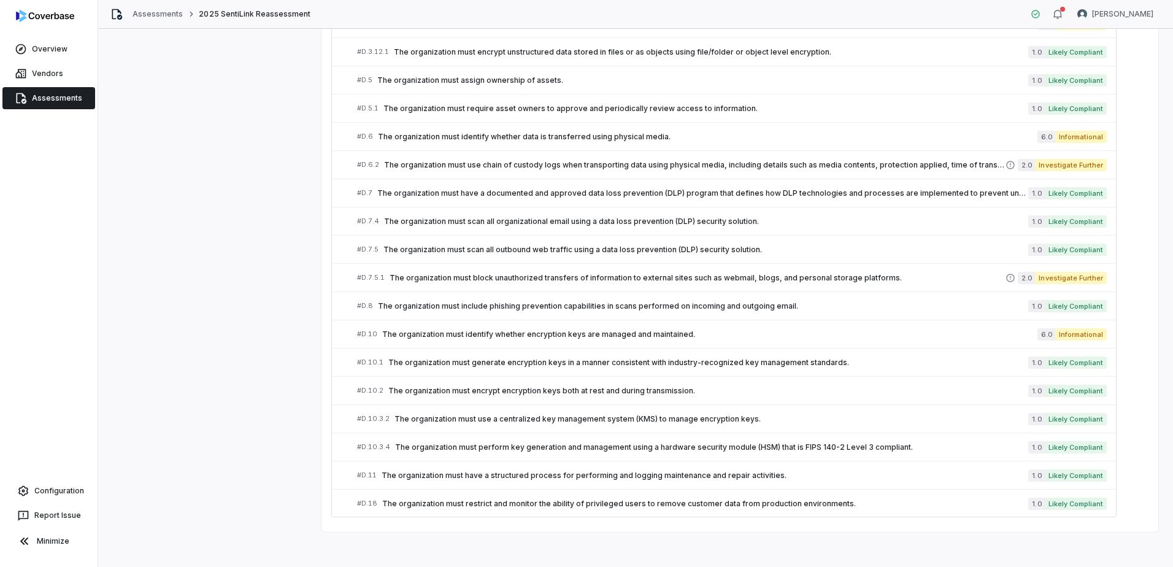
scroll to position [1862, 0]
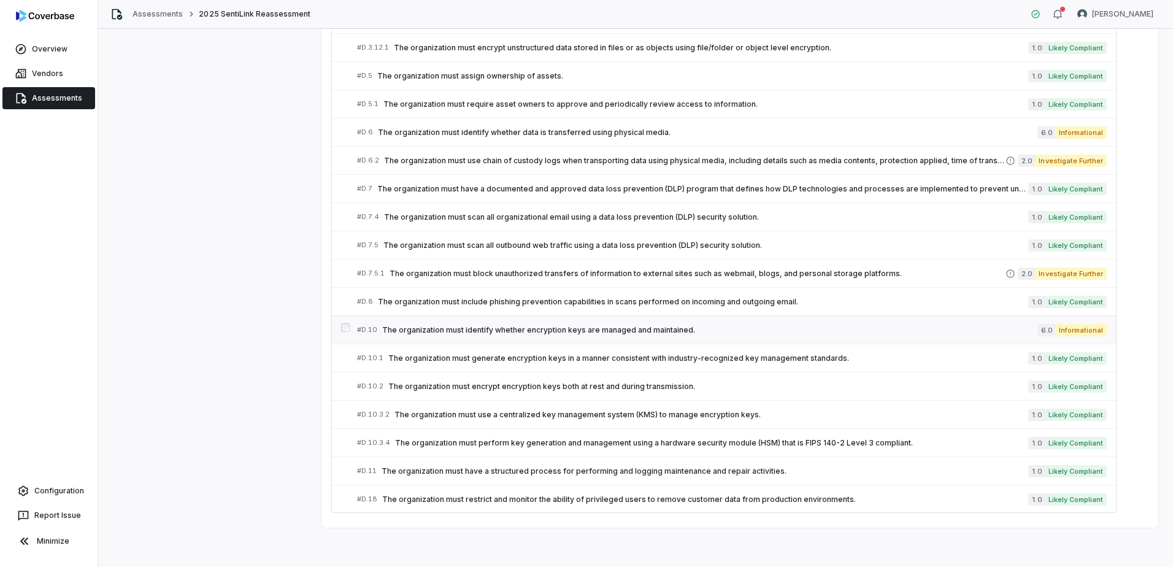
click at [653, 329] on span "The organization must identify whether encryption keys are managed and maintain…" at bounding box center [709, 330] width 655 height 10
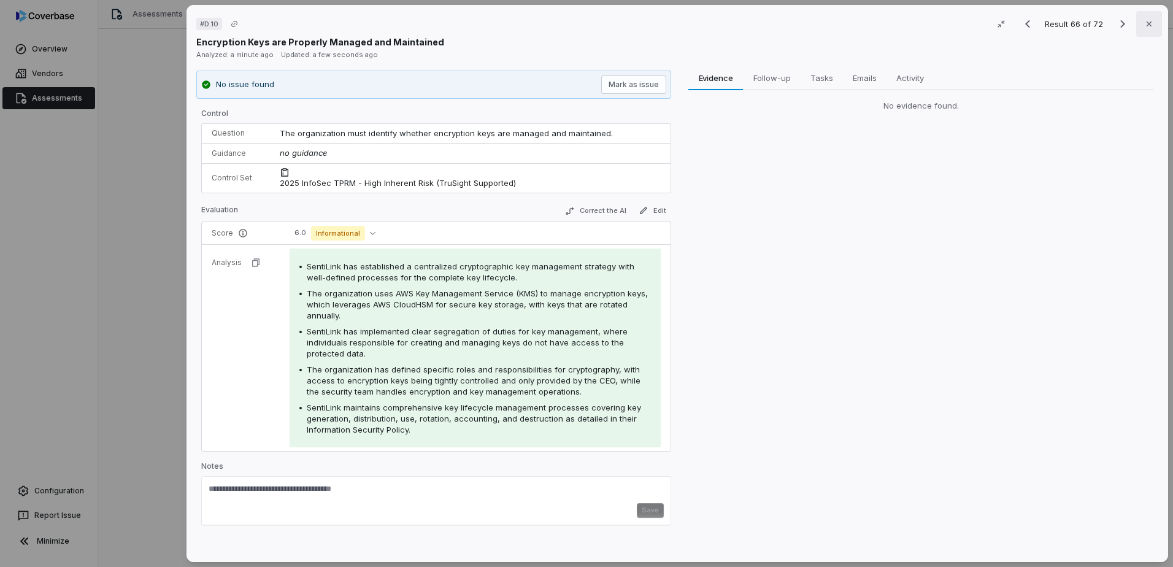
click at [937, 19] on icon "button" at bounding box center [1149, 24] width 10 height 10
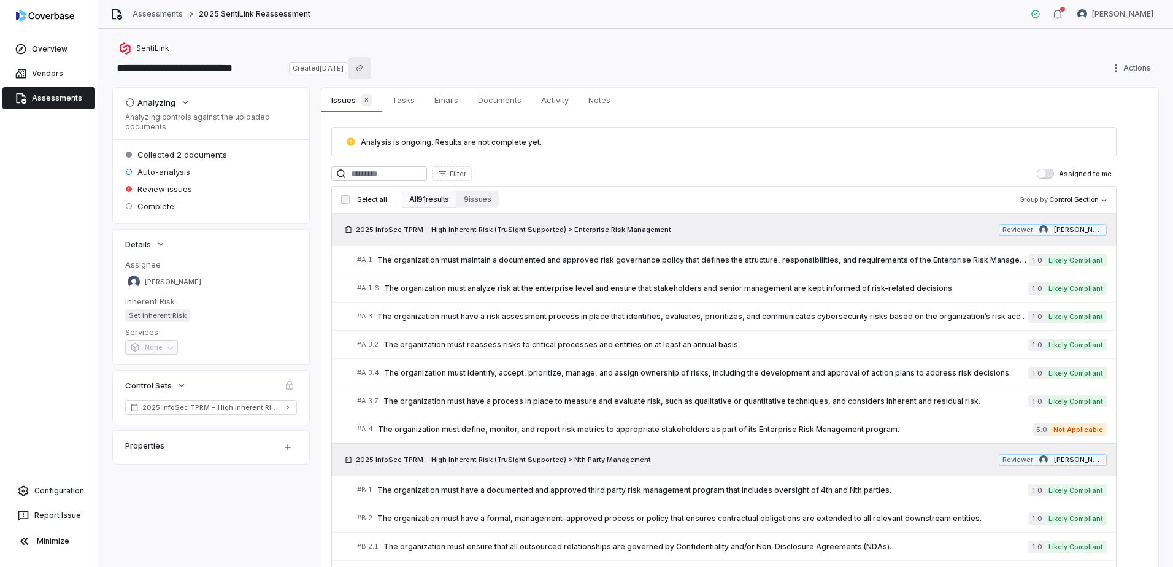
click at [363, 67] on icon "Copy link" at bounding box center [359, 67] width 7 height 7
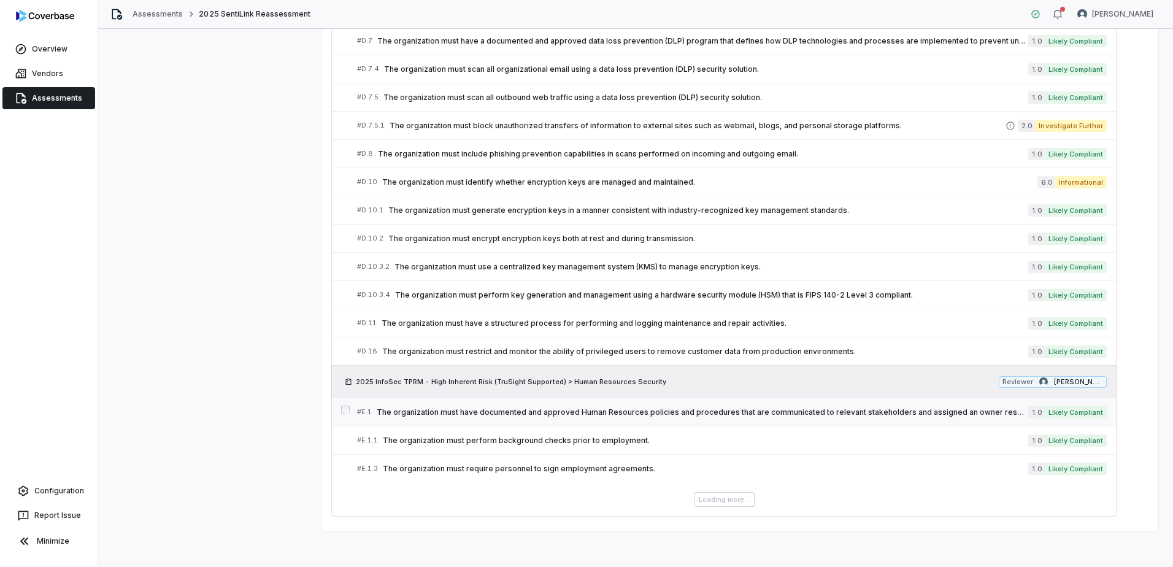
scroll to position [2013, 0]
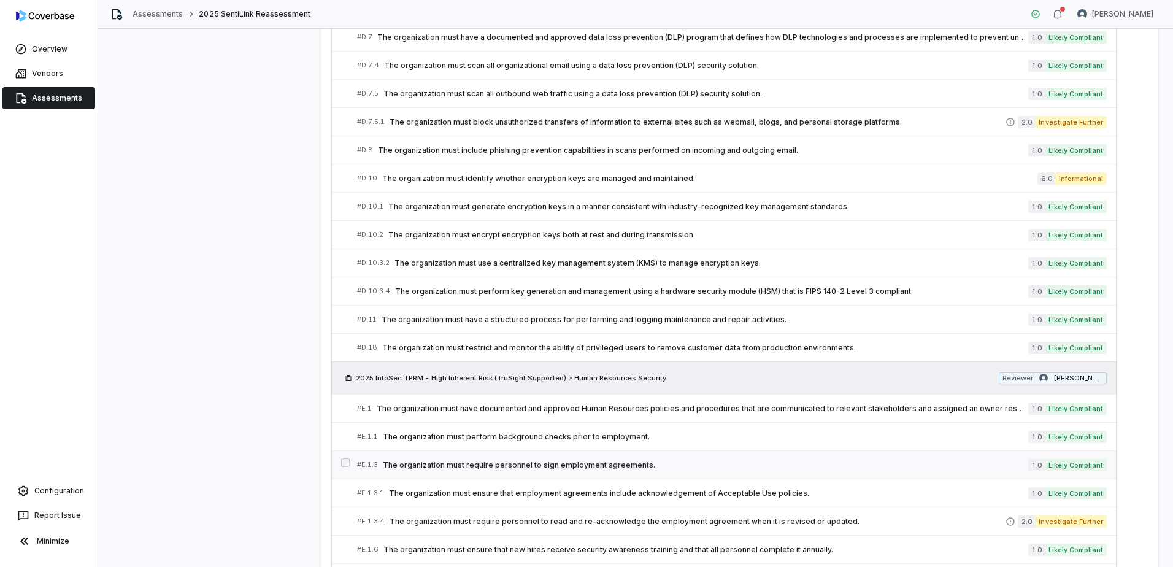
click at [596, 463] on span "The organization must require personnel to sign employment agreements." at bounding box center [705, 465] width 645 height 10
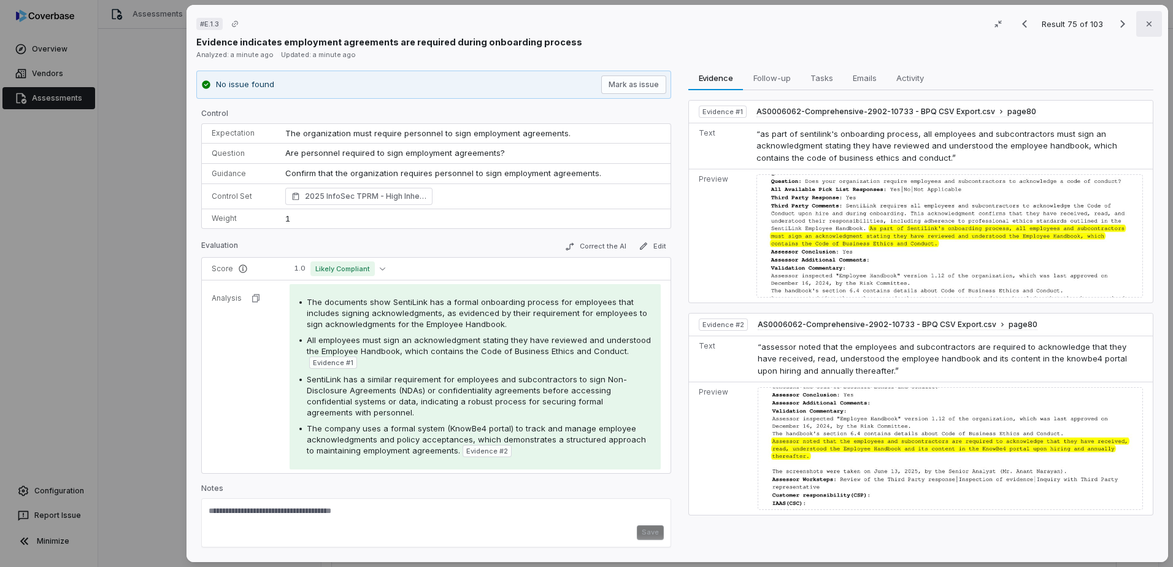
click at [937, 22] on icon "button" at bounding box center [1149, 24] width 10 height 10
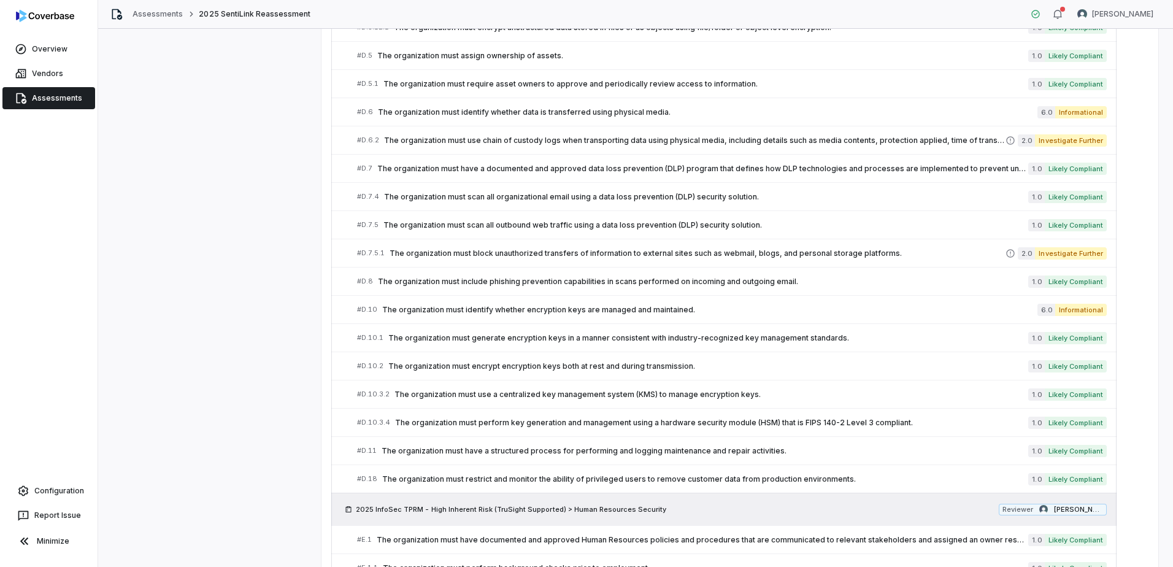
scroll to position [1902, 0]
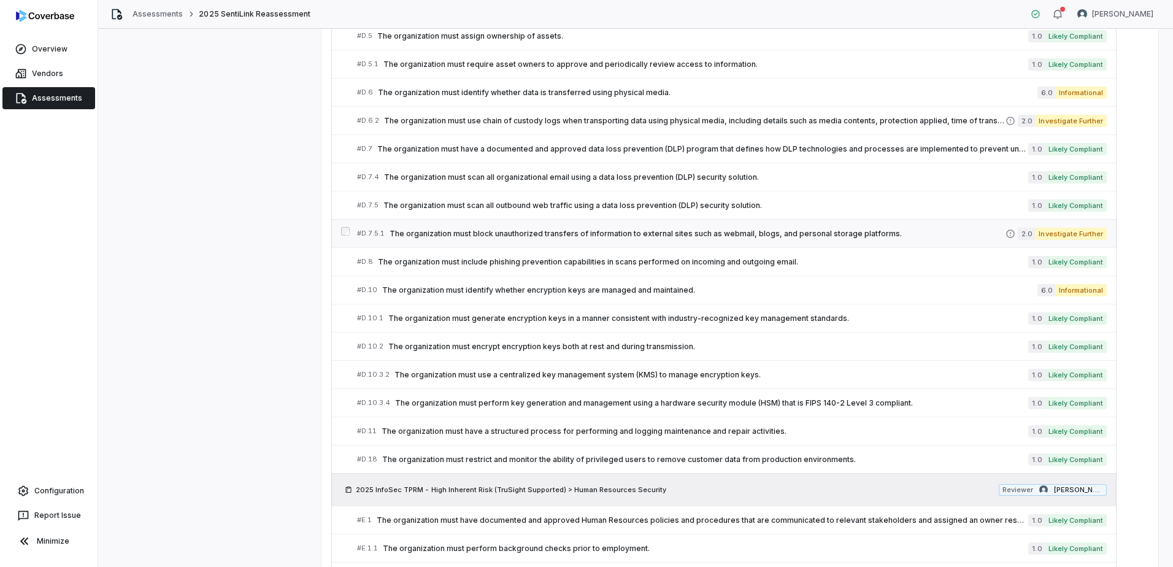
click at [809, 231] on span "The organization must block unauthorized transfers of information to external s…" at bounding box center [698, 234] width 616 height 10
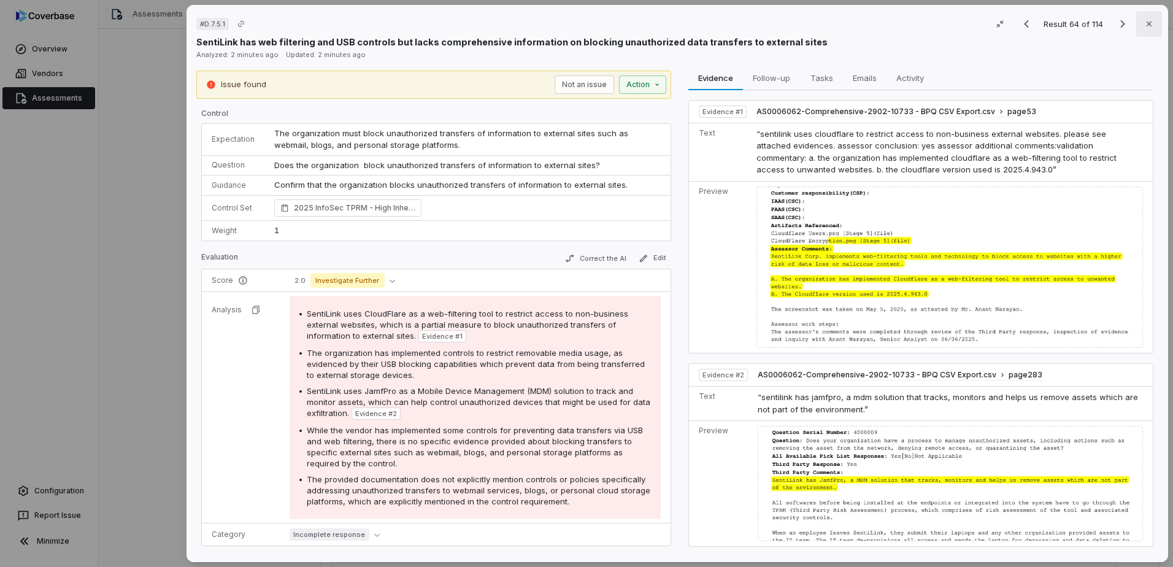
click at [937, 28] on icon "button" at bounding box center [1149, 24] width 10 height 10
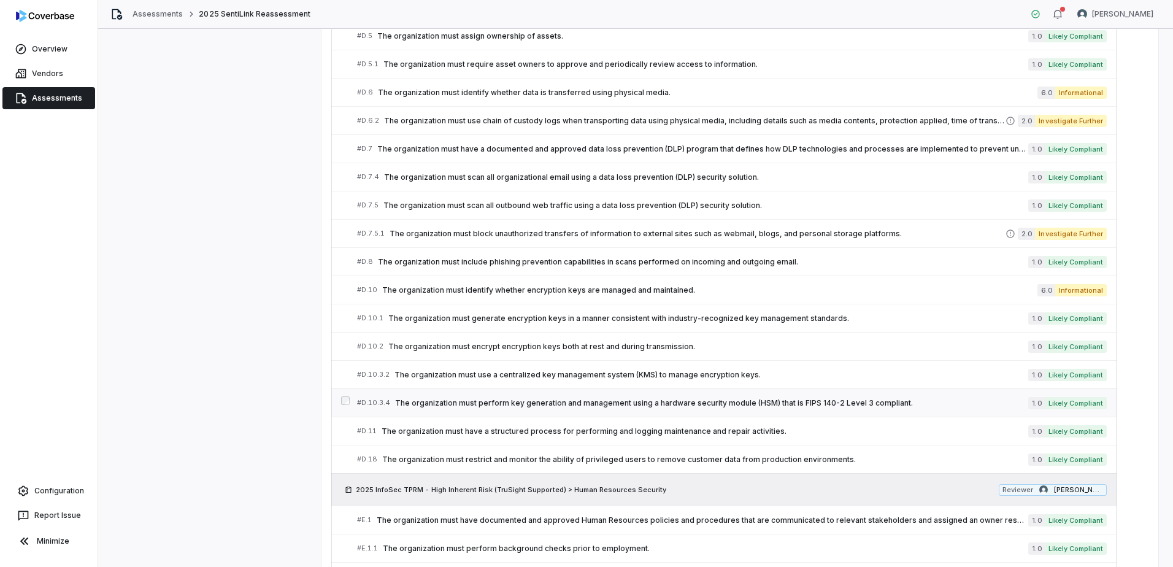
click at [721, 401] on span "The organization must perform key generation and management using a hardware se…" at bounding box center [711, 403] width 633 height 10
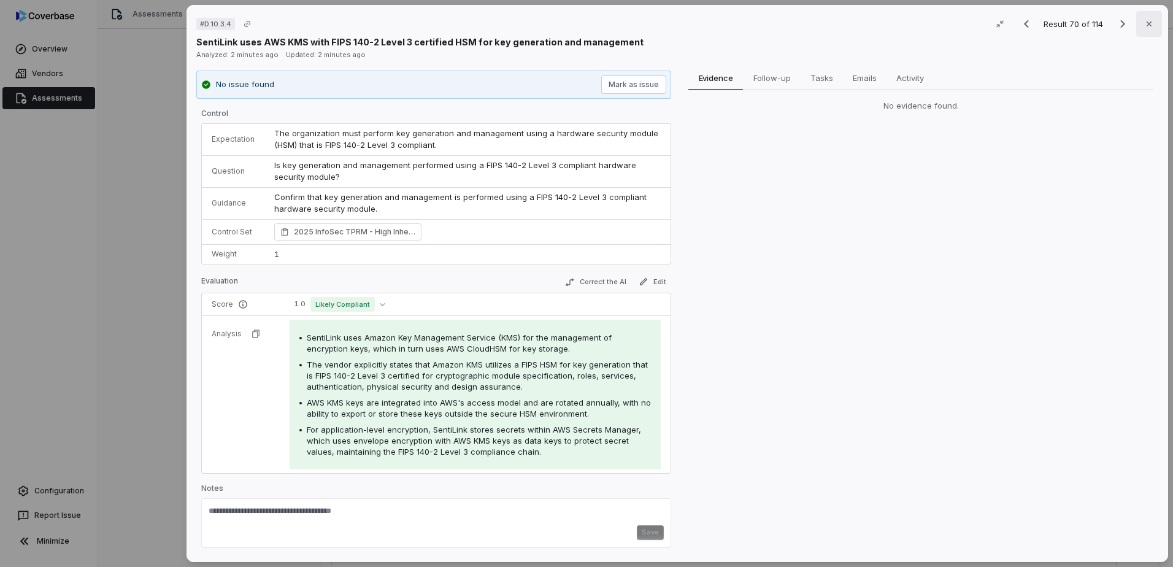
click at [937, 25] on button "Close" at bounding box center [1149, 24] width 26 height 26
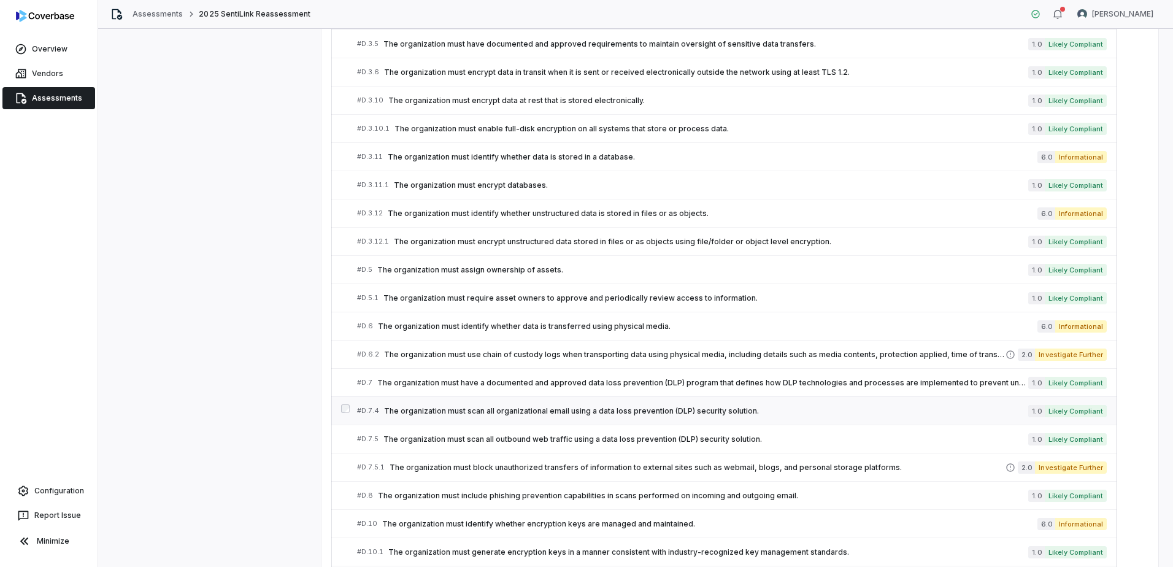
scroll to position [1656, 0]
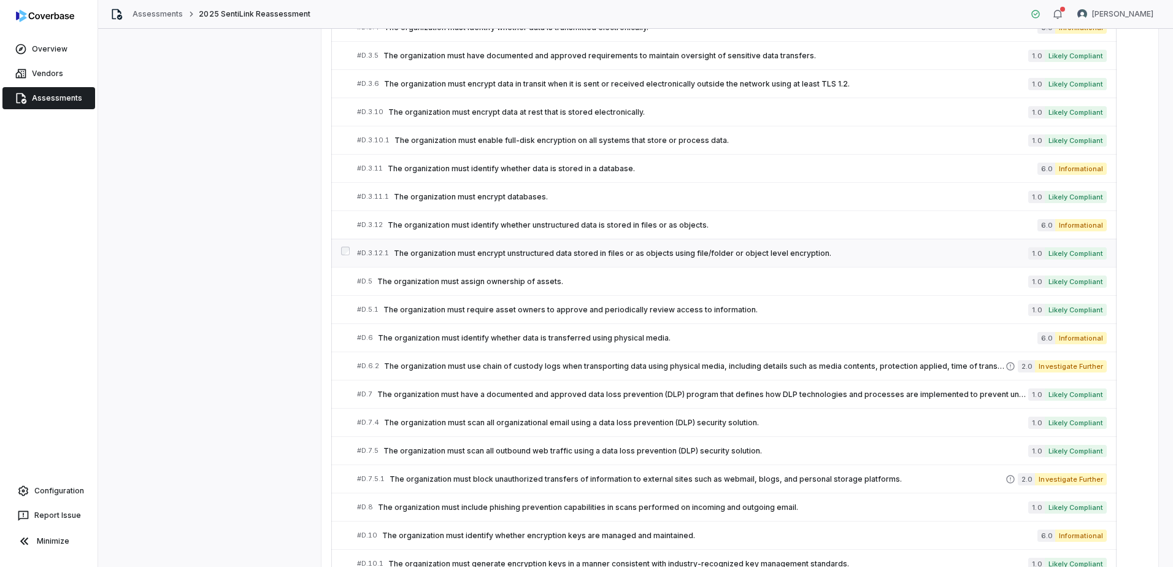
click at [710, 256] on span "The organization must encrypt unstructured data stored in files or as objects u…" at bounding box center [711, 253] width 634 height 10
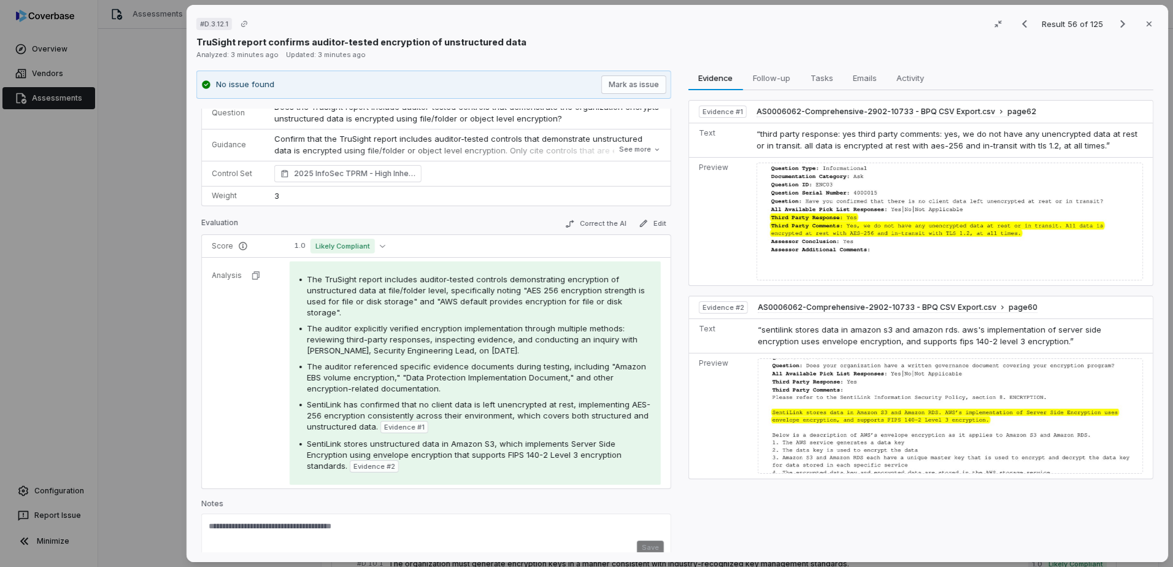
scroll to position [61, 0]
click at [937, 25] on icon "button" at bounding box center [1149, 24] width 10 height 10
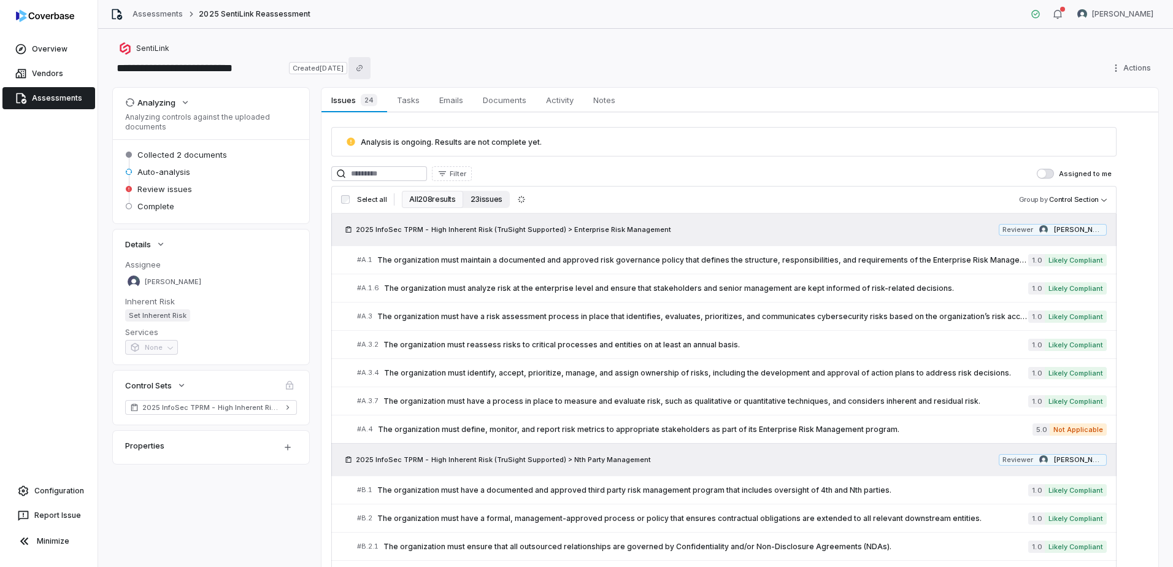
click at [490, 201] on button "23 issues" at bounding box center [486, 199] width 47 height 17
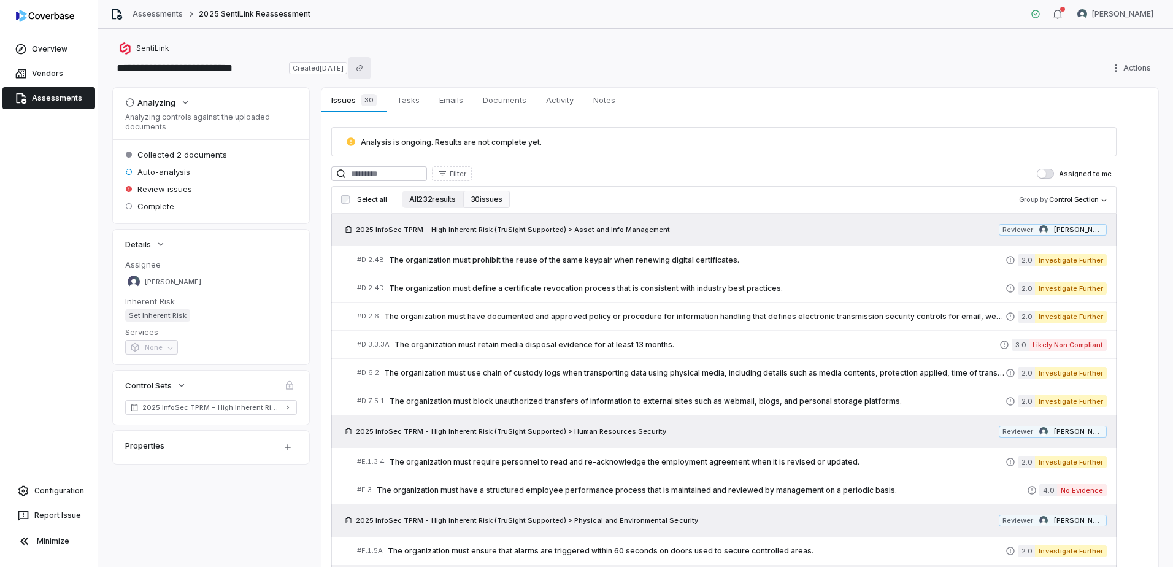
click at [440, 195] on button "All 232 results" at bounding box center [432, 199] width 61 height 17
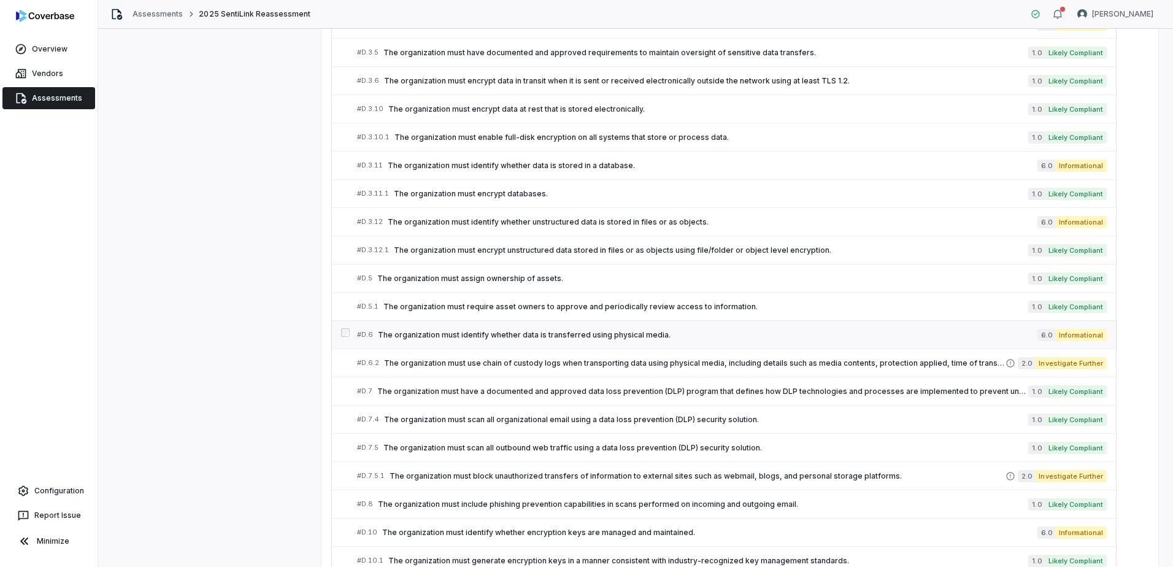
scroll to position [1656, 0]
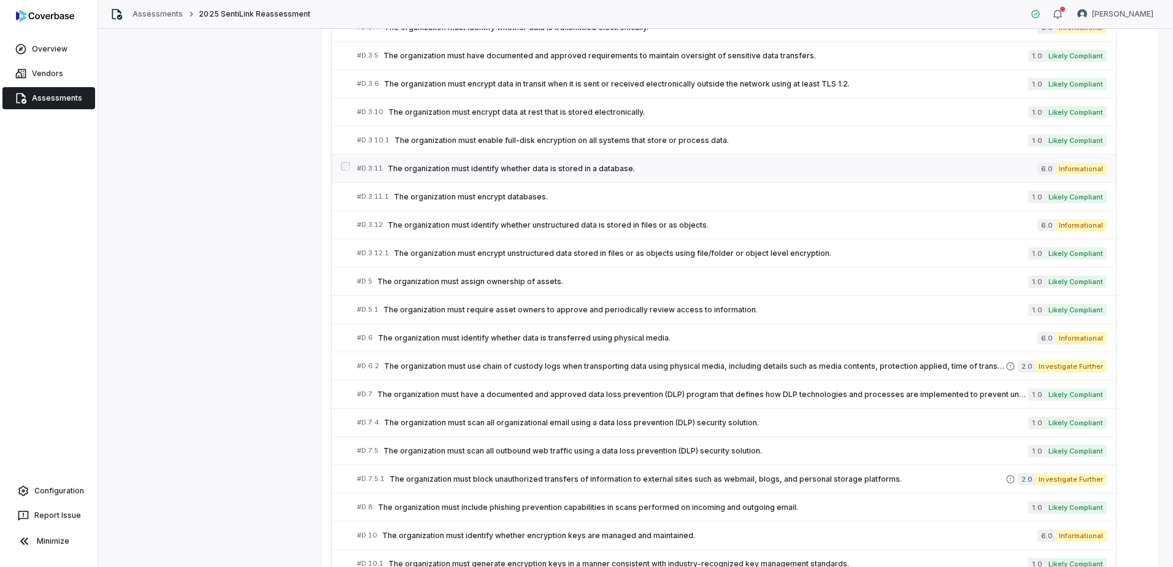
click at [564, 168] on span "The organization must identify whether data is stored in a database." at bounding box center [713, 169] width 650 height 10
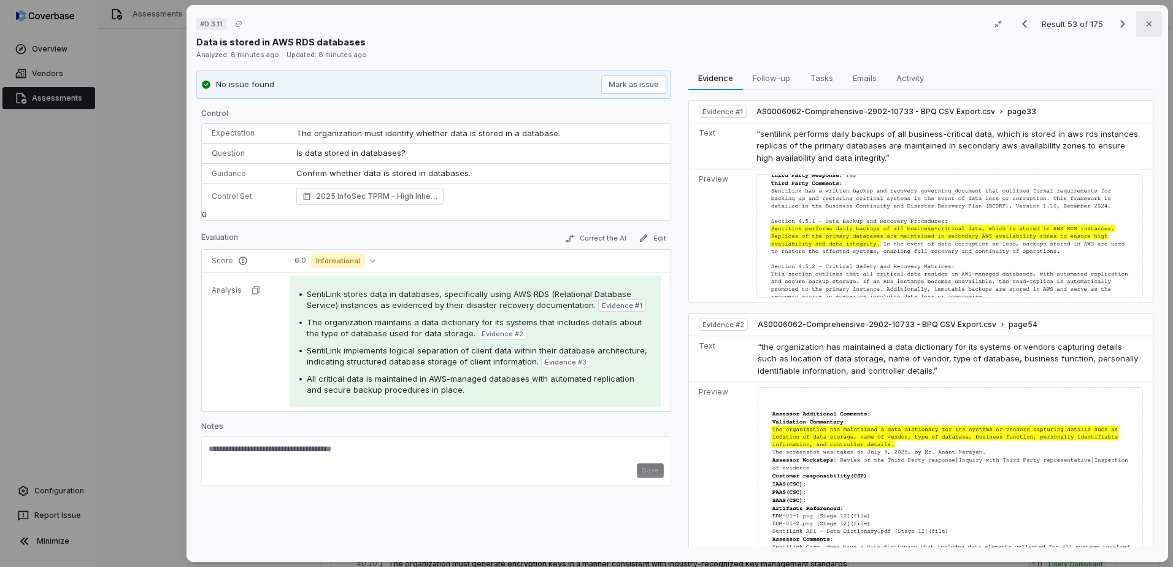
click at [937, 24] on icon "button" at bounding box center [1148, 23] width 5 height 5
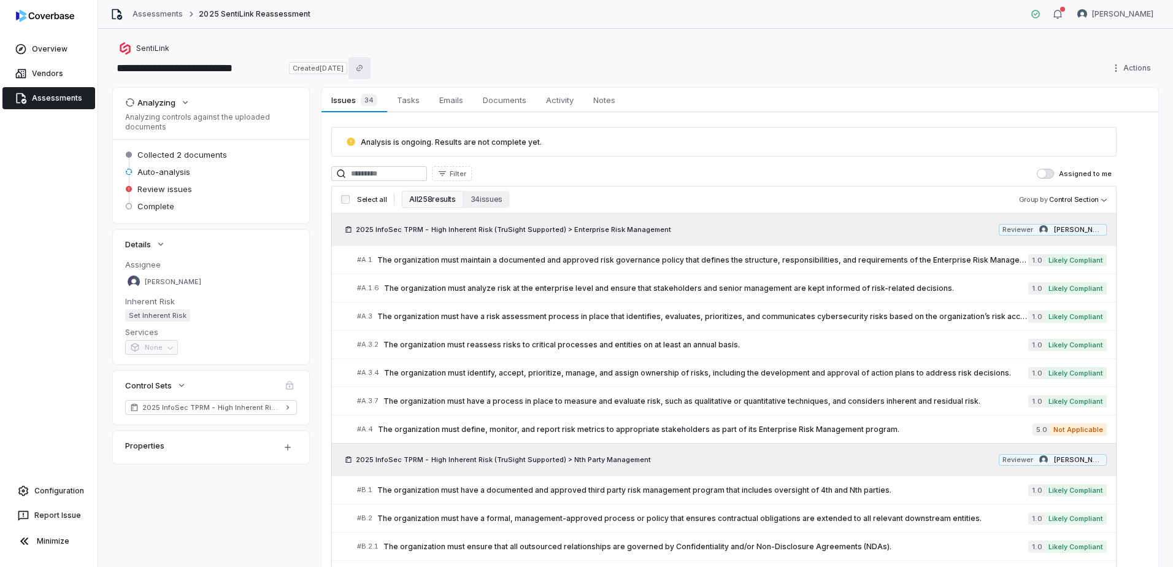
click at [420, 197] on button "All 258 results" at bounding box center [432, 199] width 61 height 17
click at [477, 200] on button "34 issues" at bounding box center [486, 199] width 47 height 17
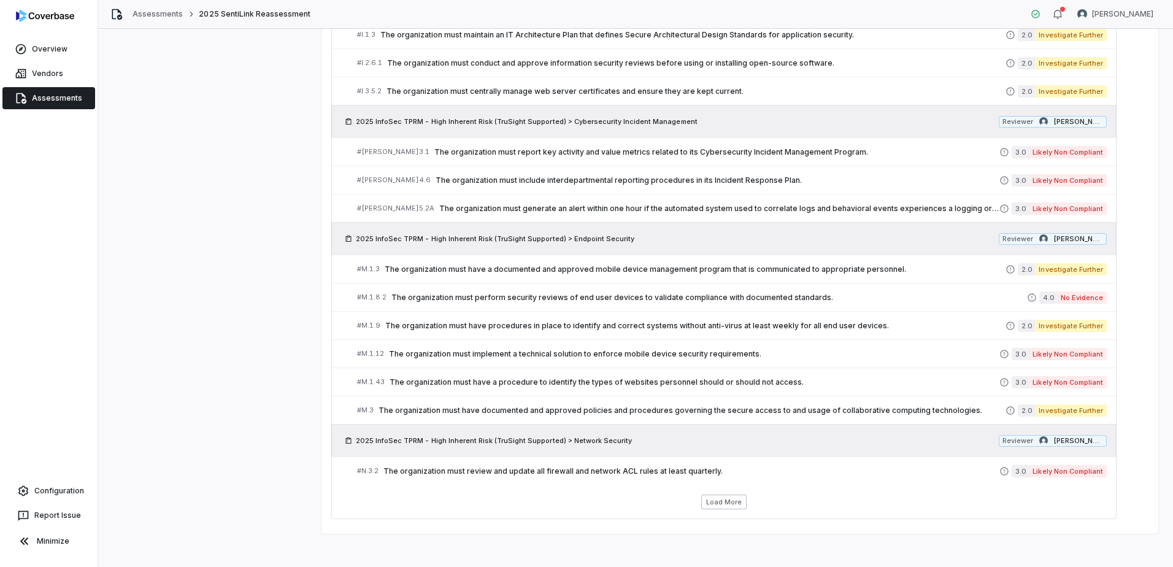
scroll to position [841, 0]
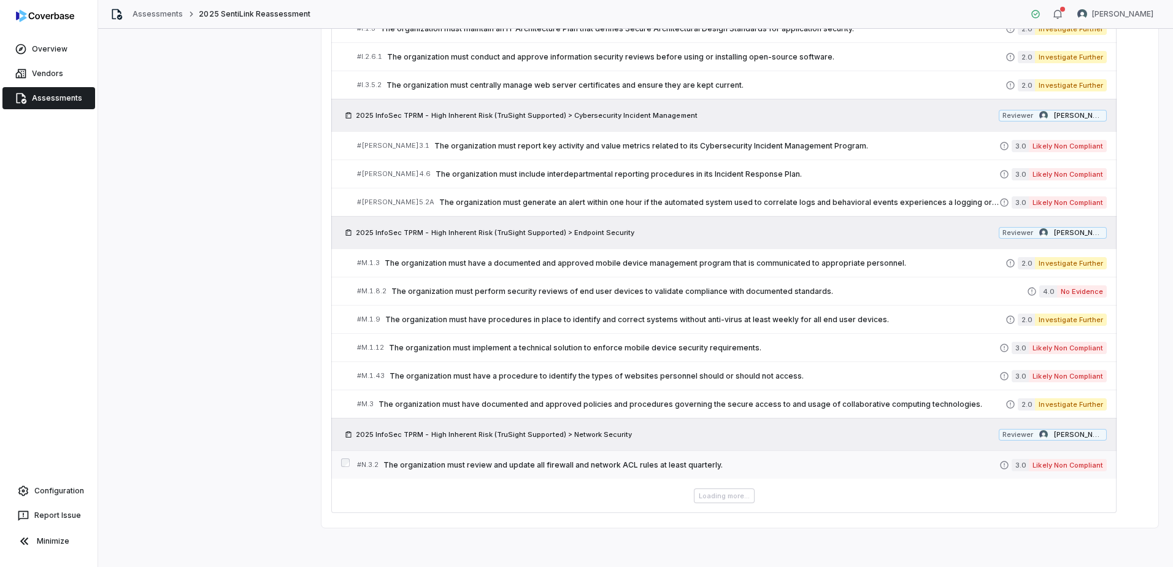
click at [658, 461] on span "The organization must review and update all firewall and network ACL rules at l…" at bounding box center [691, 465] width 616 height 10
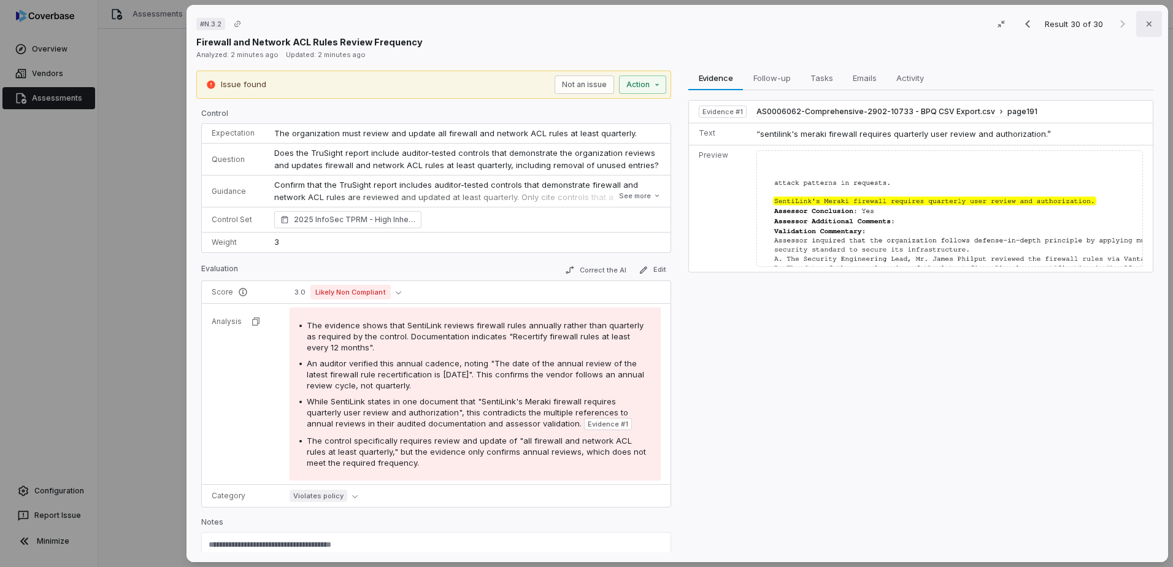
click at [937, 23] on icon "button" at bounding box center [1149, 24] width 10 height 10
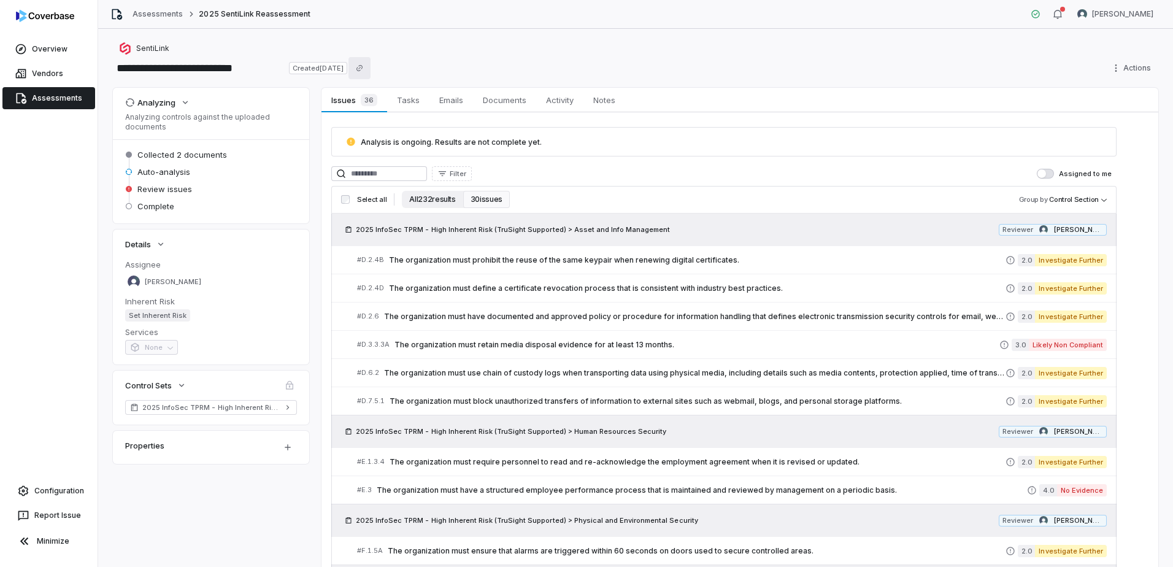
click at [439, 199] on button "All 232 results" at bounding box center [432, 199] width 61 height 17
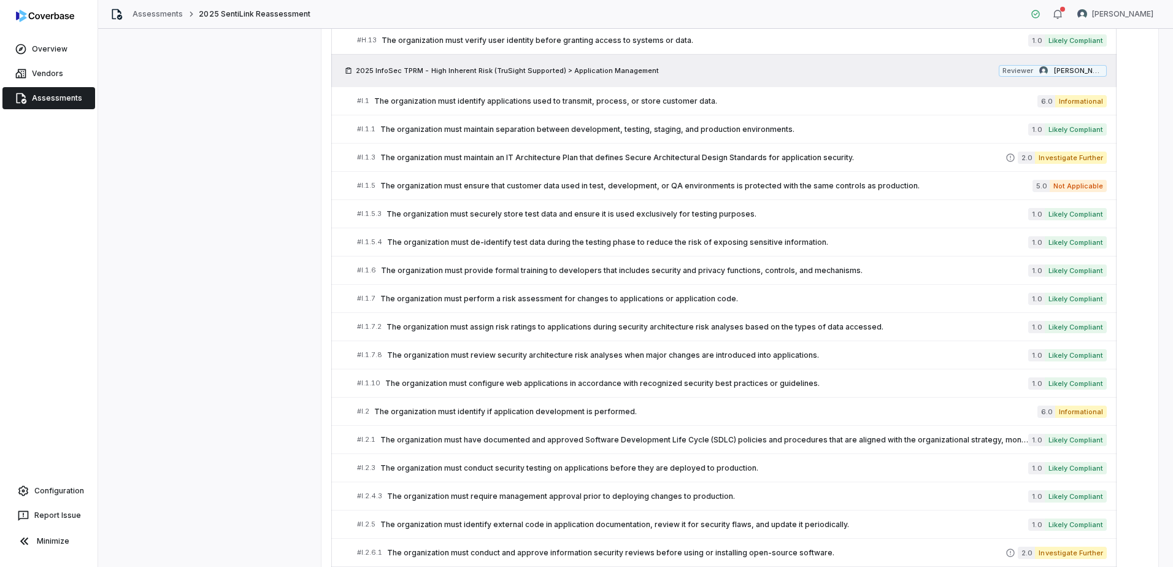
scroll to position [4720, 0]
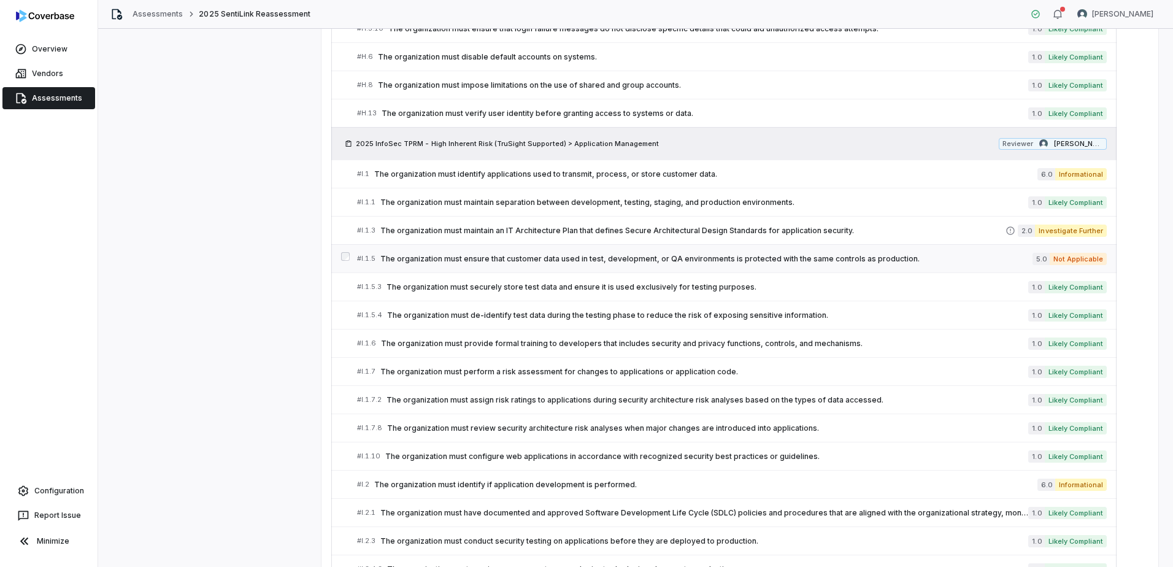
click at [843, 257] on span "The organization must ensure that customer data used in test, development, or Q…" at bounding box center [706, 259] width 652 height 10
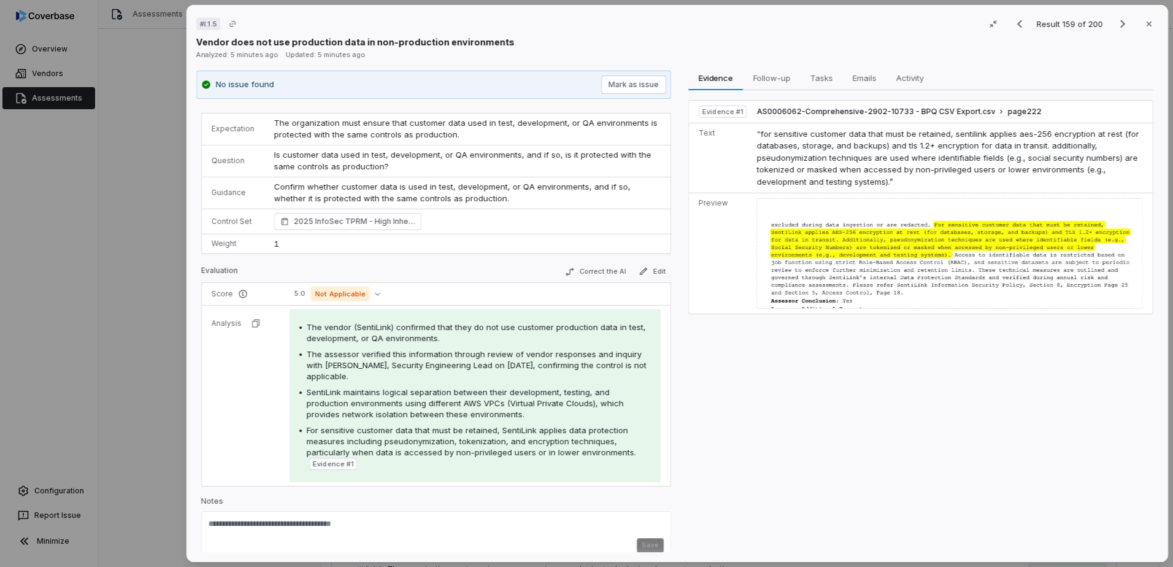
scroll to position [23, 0]
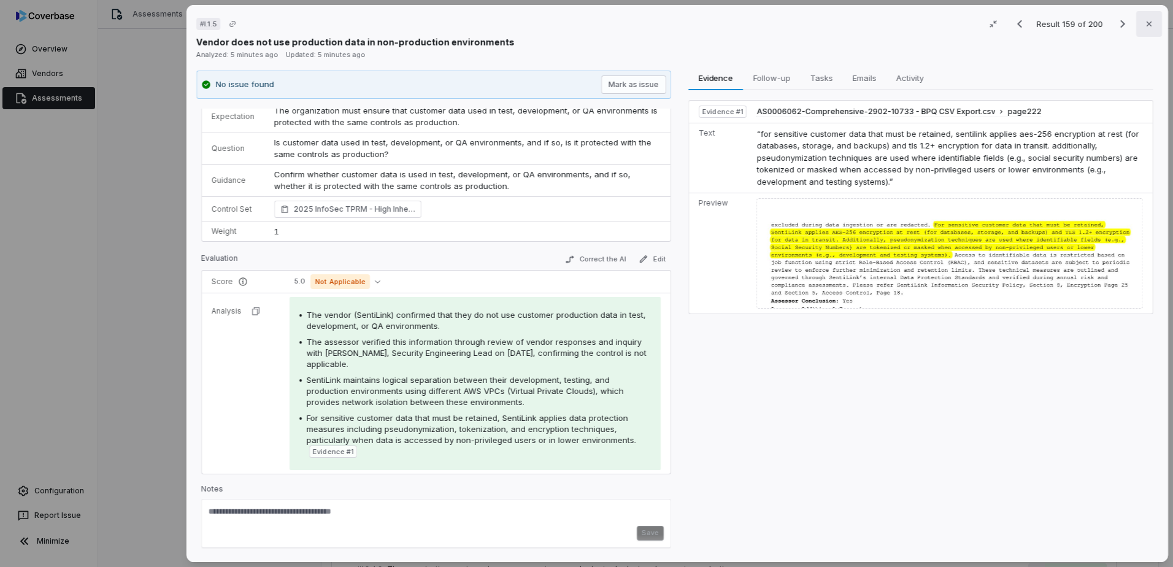
click at [937, 23] on icon "button" at bounding box center [1149, 24] width 10 height 10
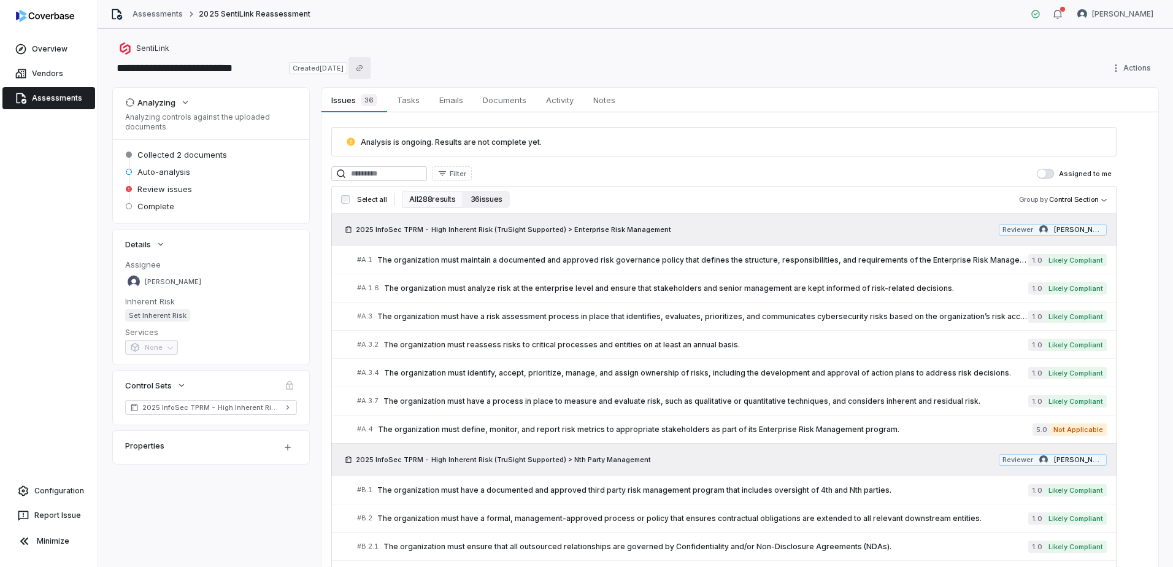
click at [478, 197] on button "36 issues" at bounding box center [486, 199] width 47 height 17
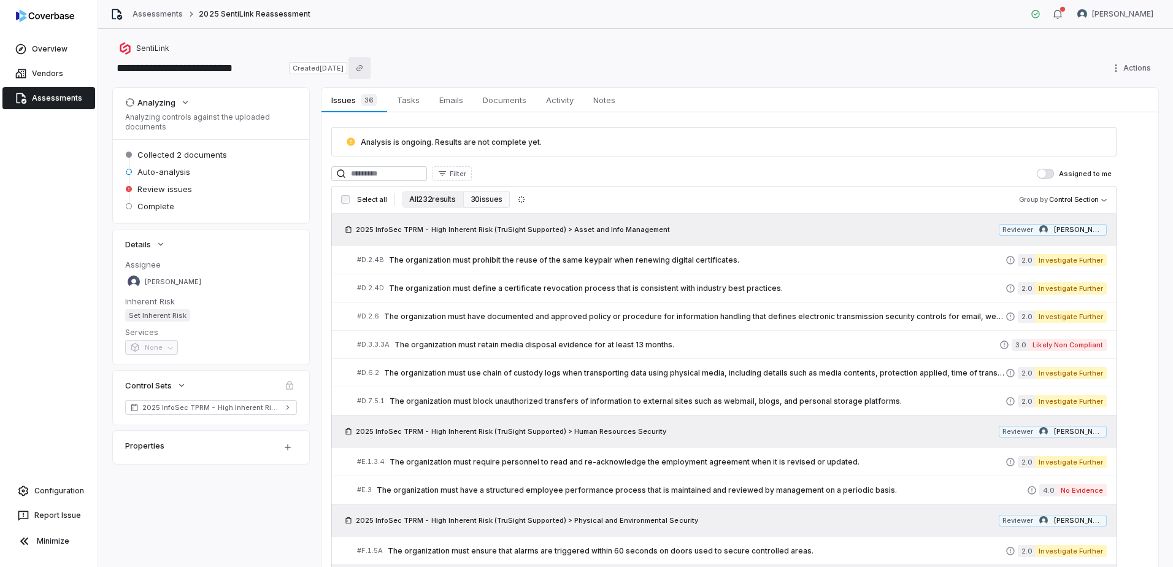
click at [417, 202] on button "All 232 results" at bounding box center [432, 199] width 61 height 17
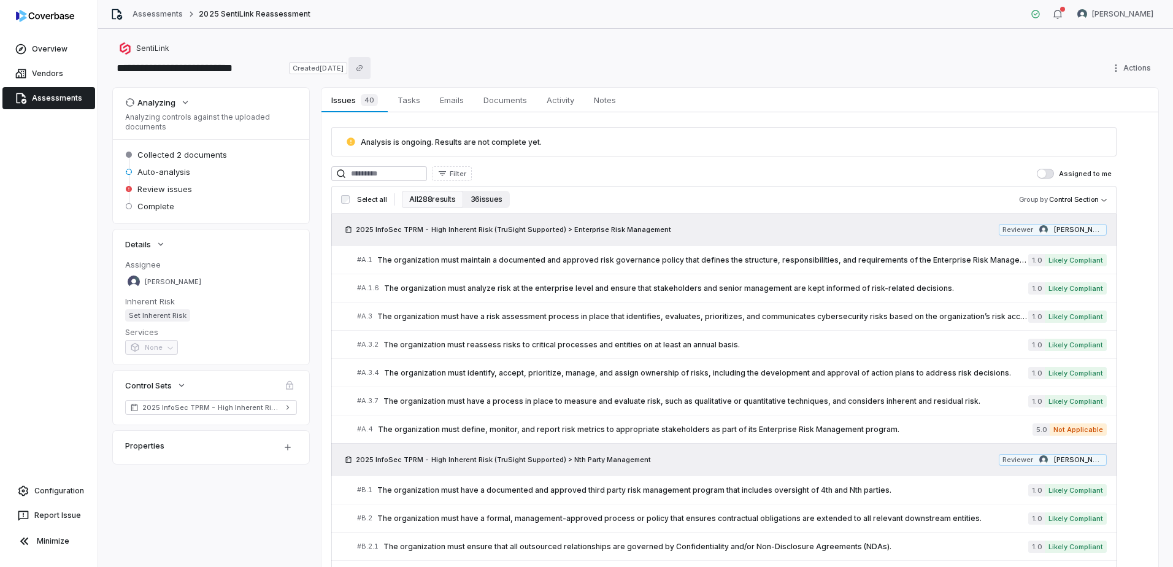
click at [498, 202] on button "36 issues" at bounding box center [486, 199] width 47 height 17
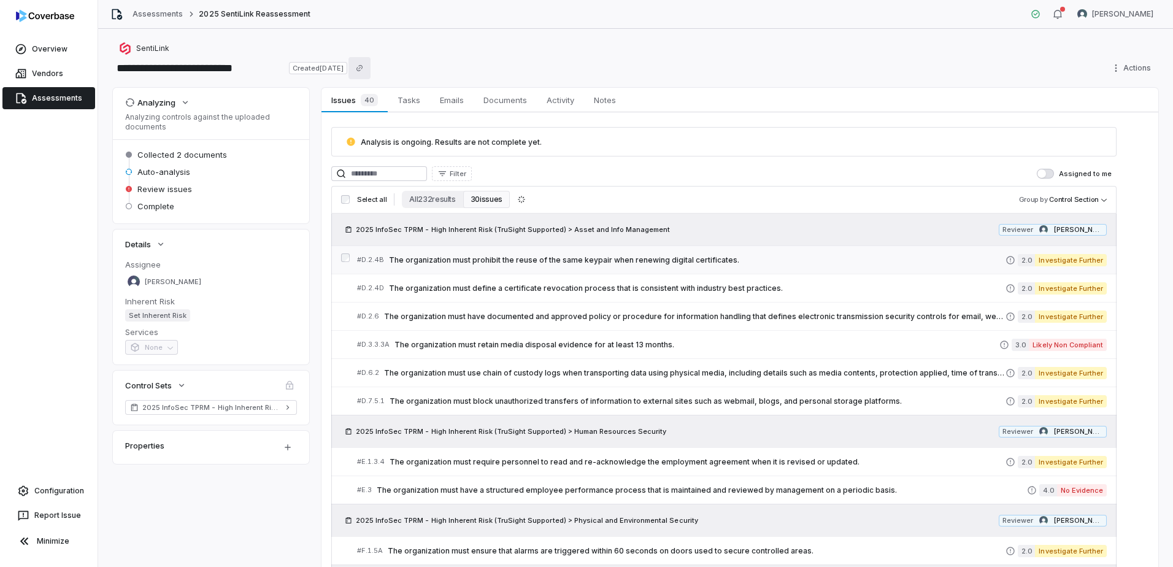
click at [535, 260] on span "The organization must prohibit the reuse of the same keypair when renewing digi…" at bounding box center [697, 260] width 616 height 10
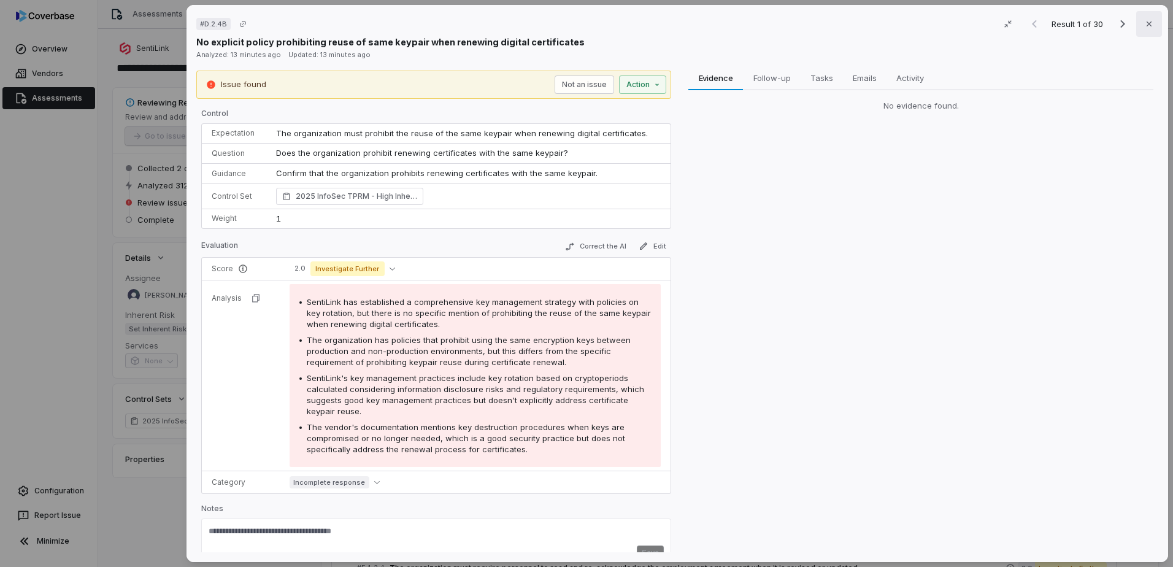
click at [937, 29] on button "Close" at bounding box center [1149, 24] width 26 height 26
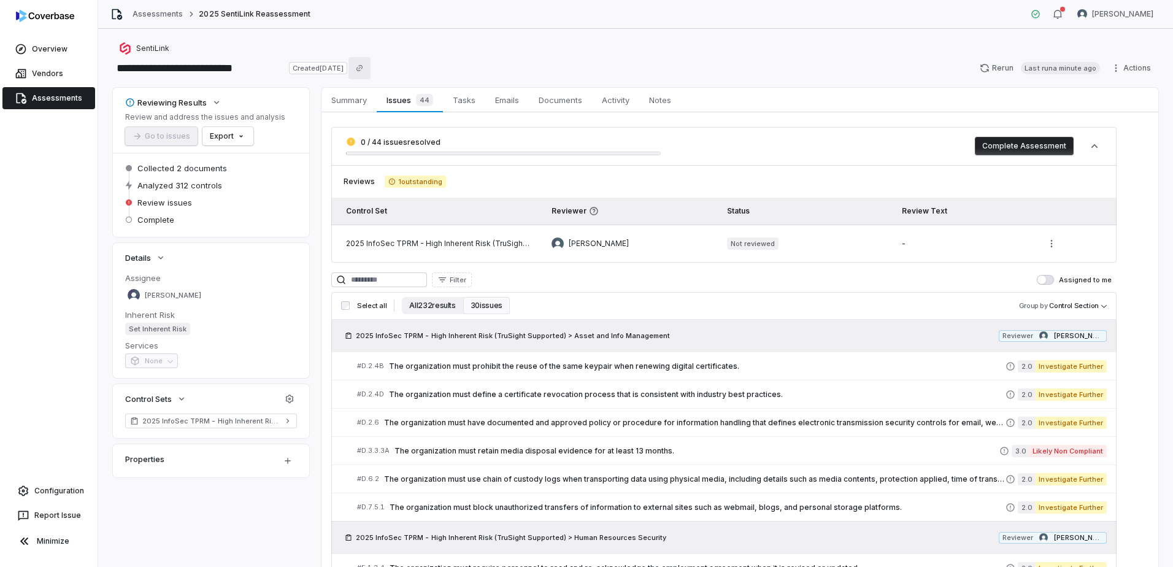
click at [443, 309] on button "All 232 results" at bounding box center [432, 305] width 61 height 17
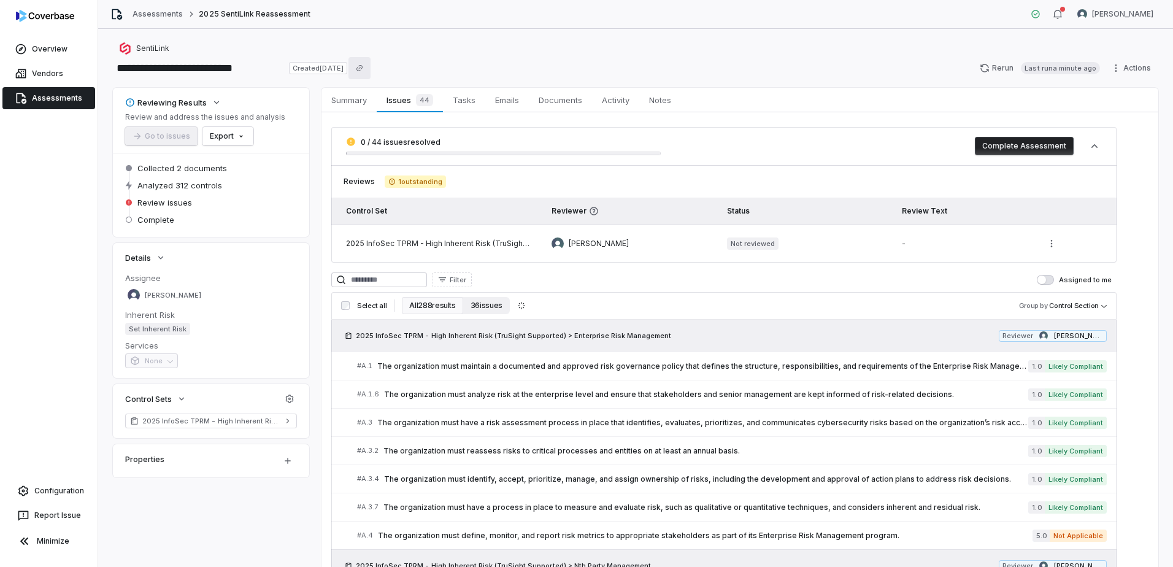
click at [489, 311] on button "36 issues" at bounding box center [486, 305] width 47 height 17
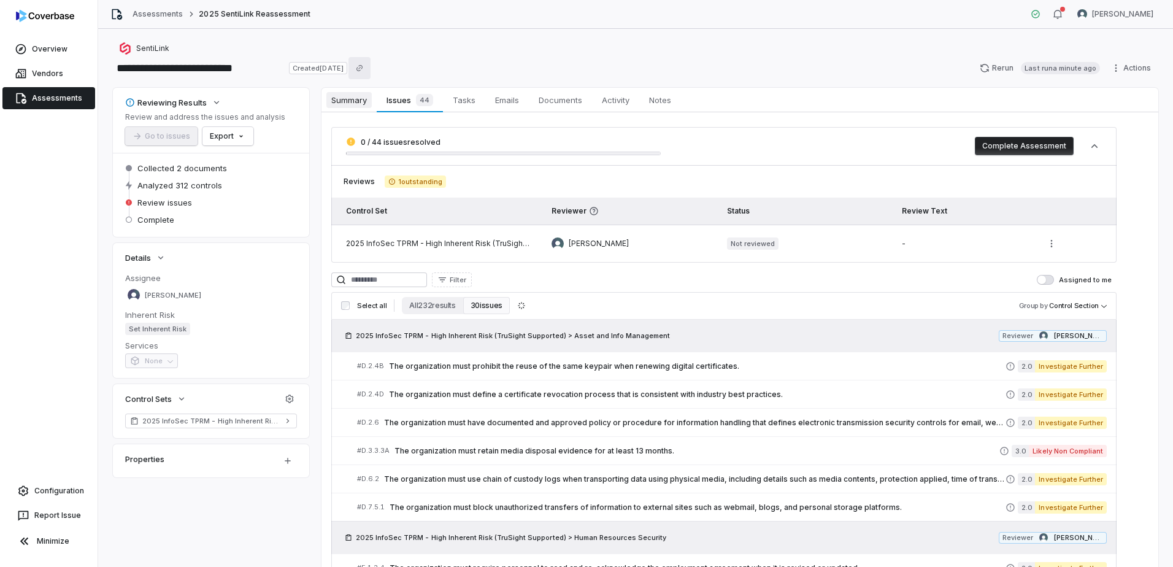
click at [367, 97] on span "Summary" at bounding box center [348, 100] width 45 height 16
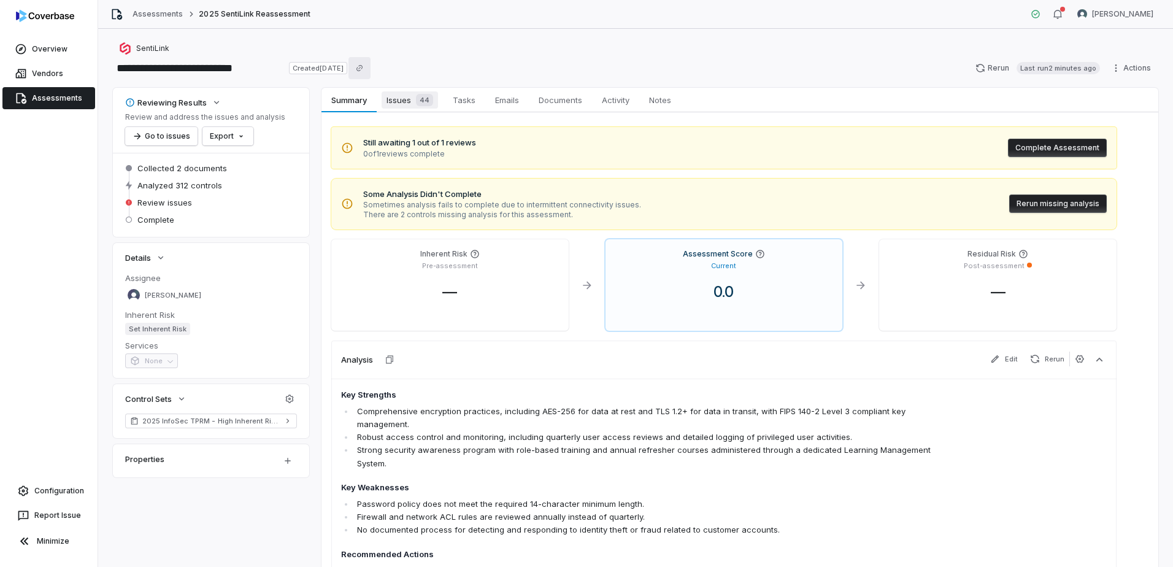
click at [400, 98] on span "Issues 44" at bounding box center [410, 99] width 56 height 17
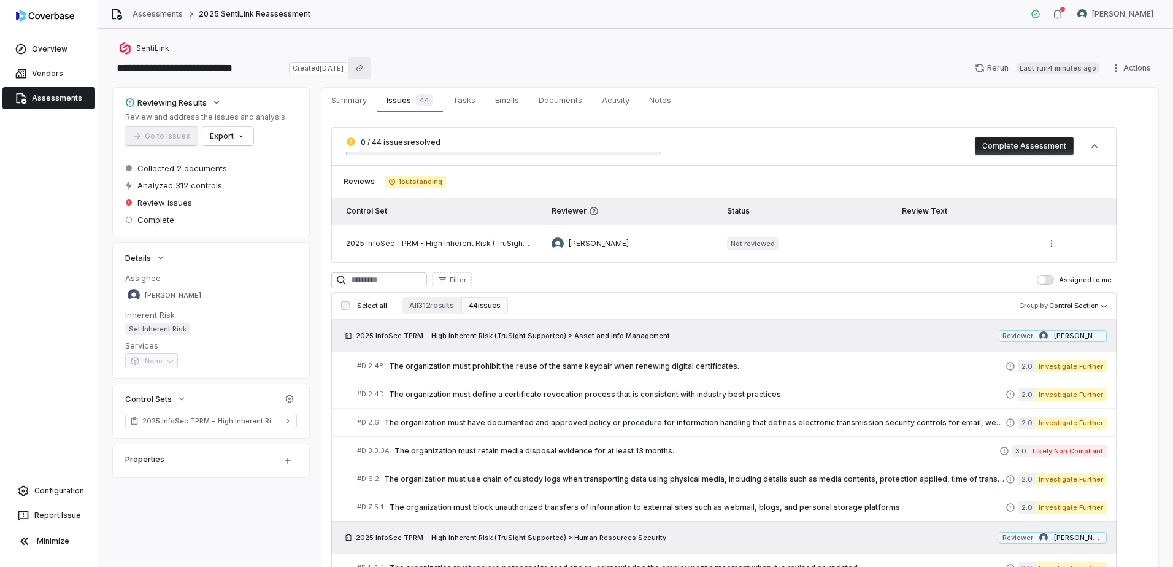
drag, startPoint x: 436, startPoint y: 306, endPoint x: 518, endPoint y: 310, distance: 82.3
click at [436, 306] on button "All 312 results" at bounding box center [431, 305] width 59 height 17
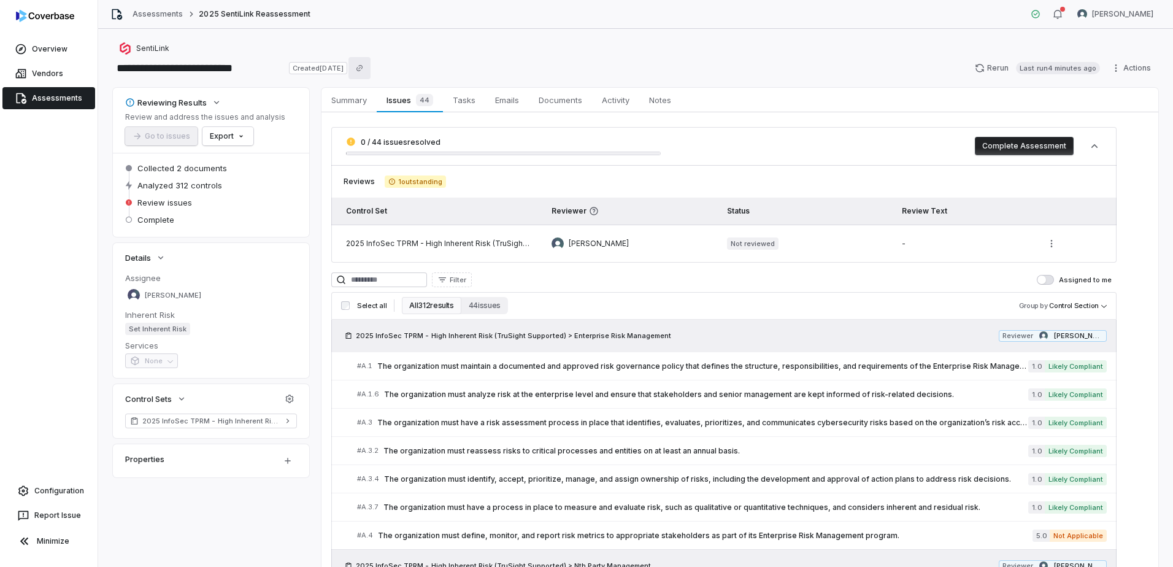
click at [363, 69] on icon "Copy link" at bounding box center [359, 67] width 7 height 7
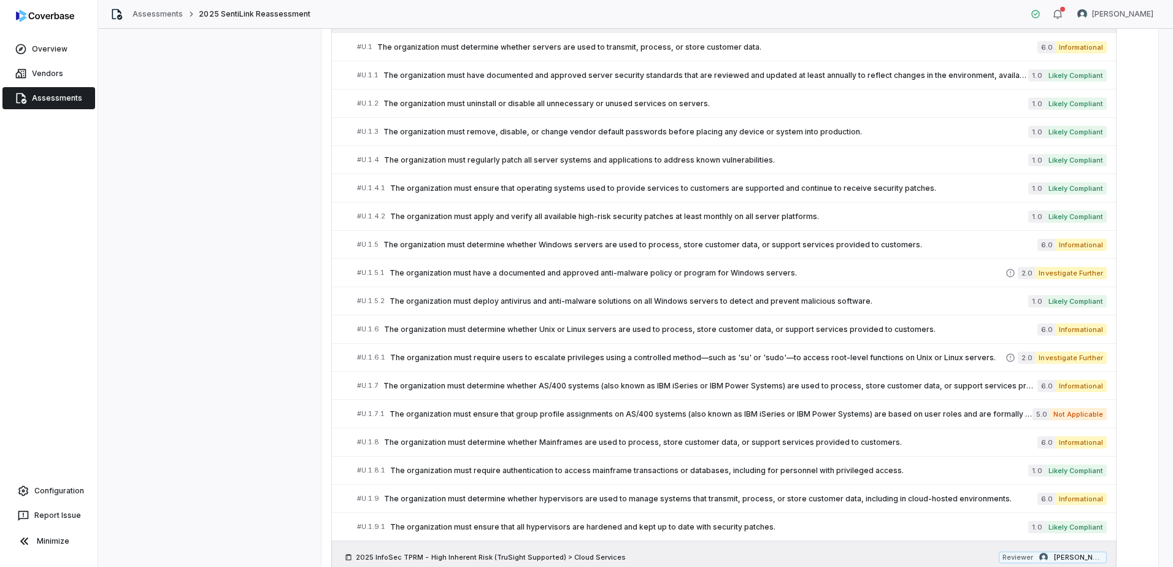
scroll to position [8376, 0]
click at [593, 358] on span "The organization must require users to escalate privileges using a controlled m…" at bounding box center [697, 359] width 615 height 10
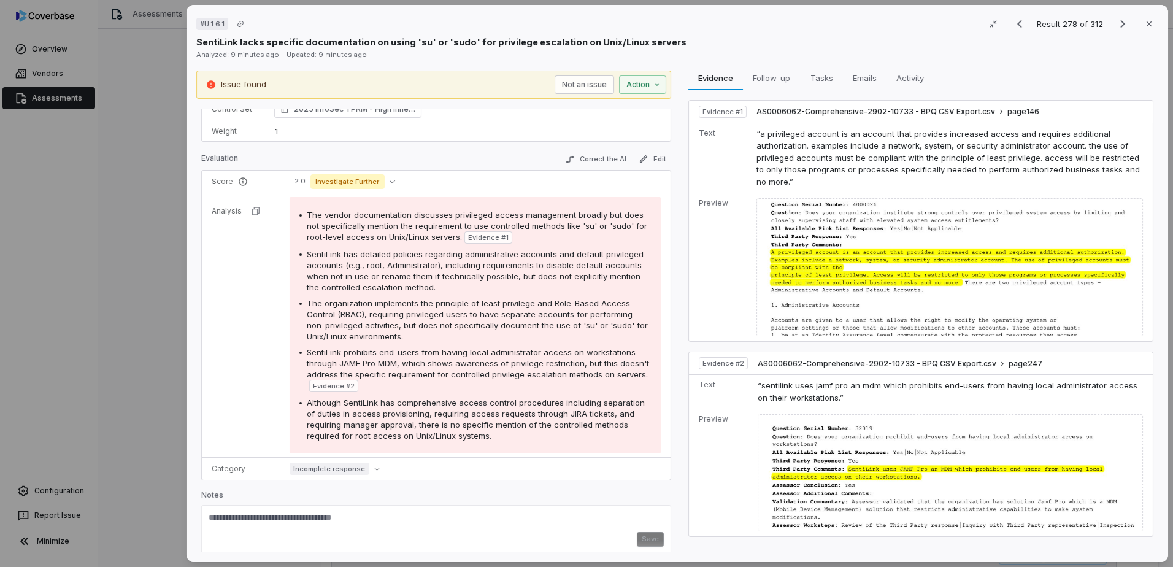
scroll to position [129, 0]
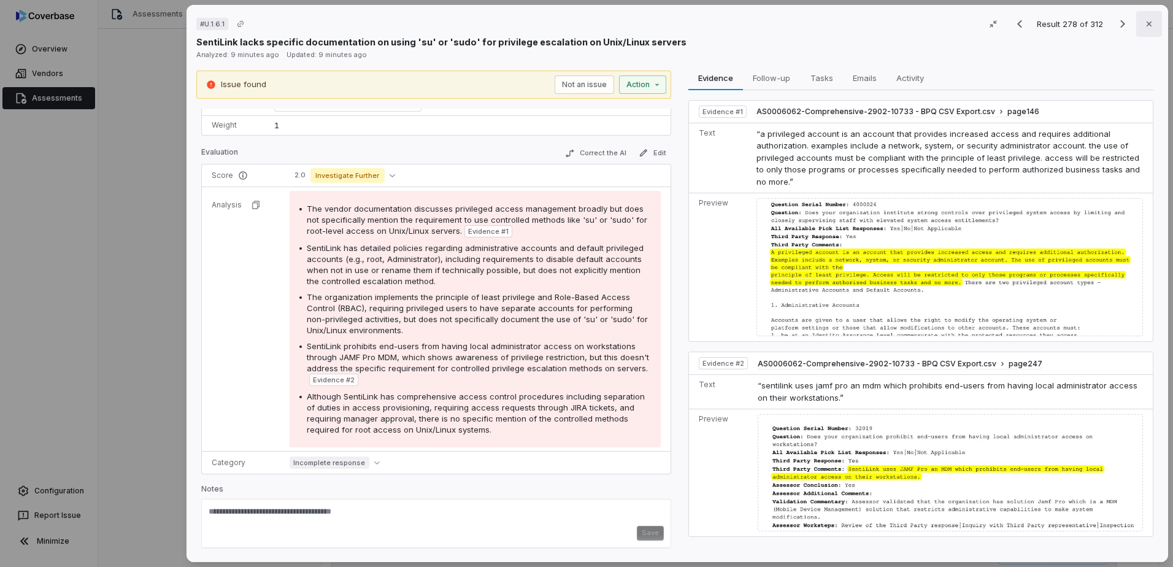
click at [937, 26] on icon "button" at bounding box center [1149, 24] width 10 height 10
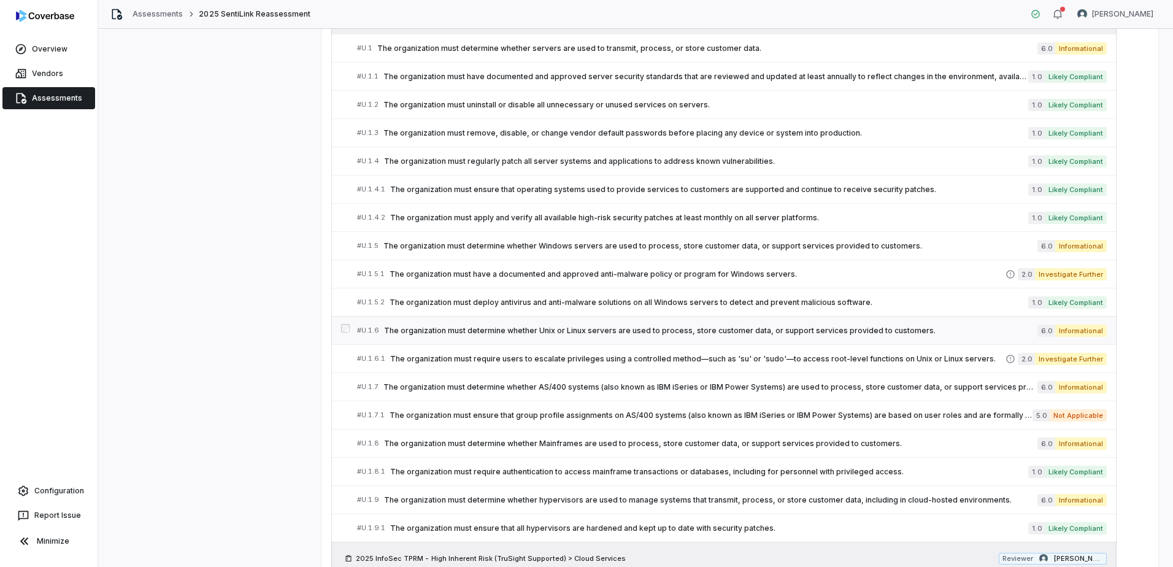
click at [821, 333] on span "The organization must determine whether Unix or Linux servers are used to proce…" at bounding box center [710, 331] width 653 height 10
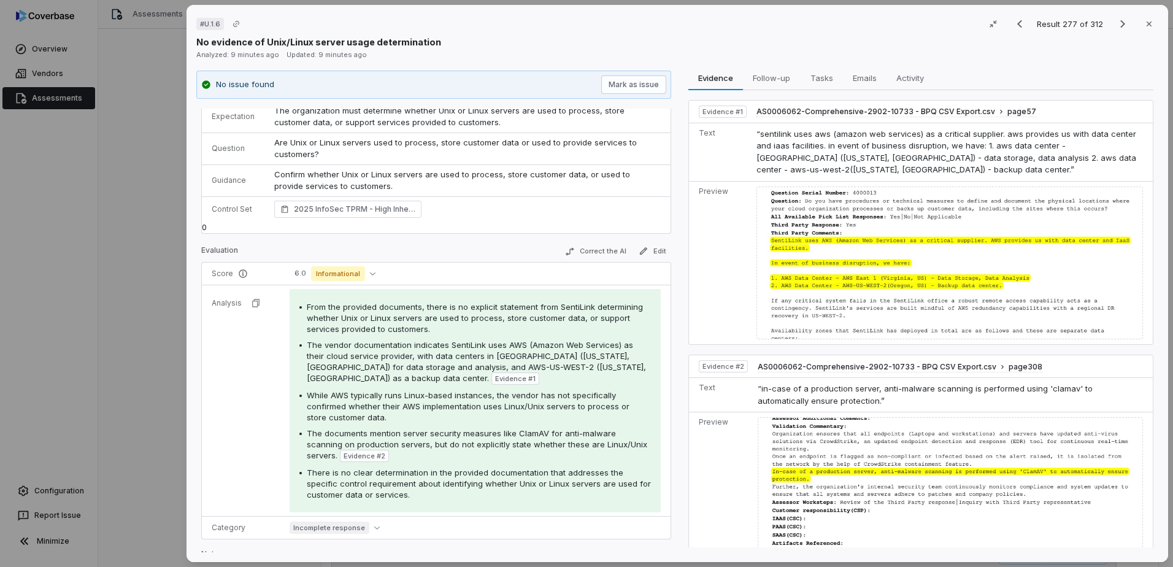
scroll to position [61, 0]
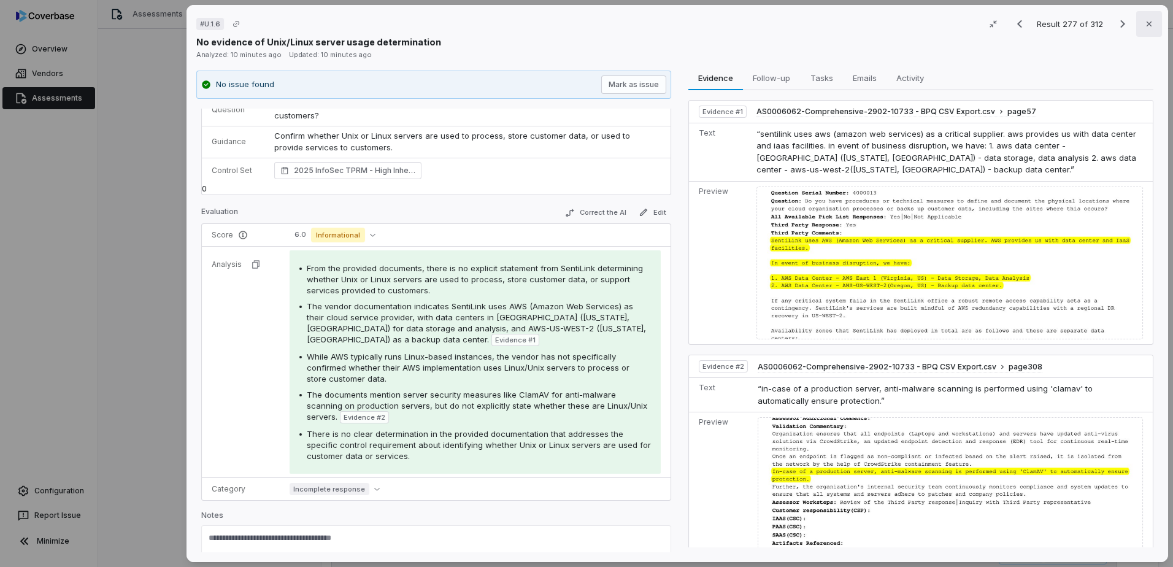
click at [937, 26] on icon "button" at bounding box center [1149, 24] width 10 height 10
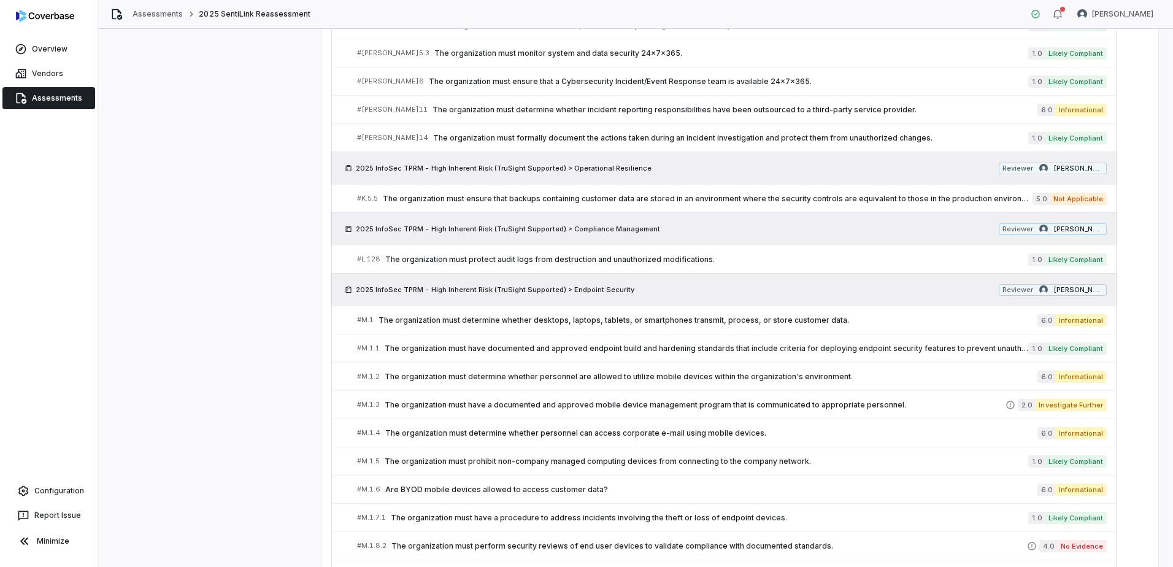
scroll to position [6229, 0]
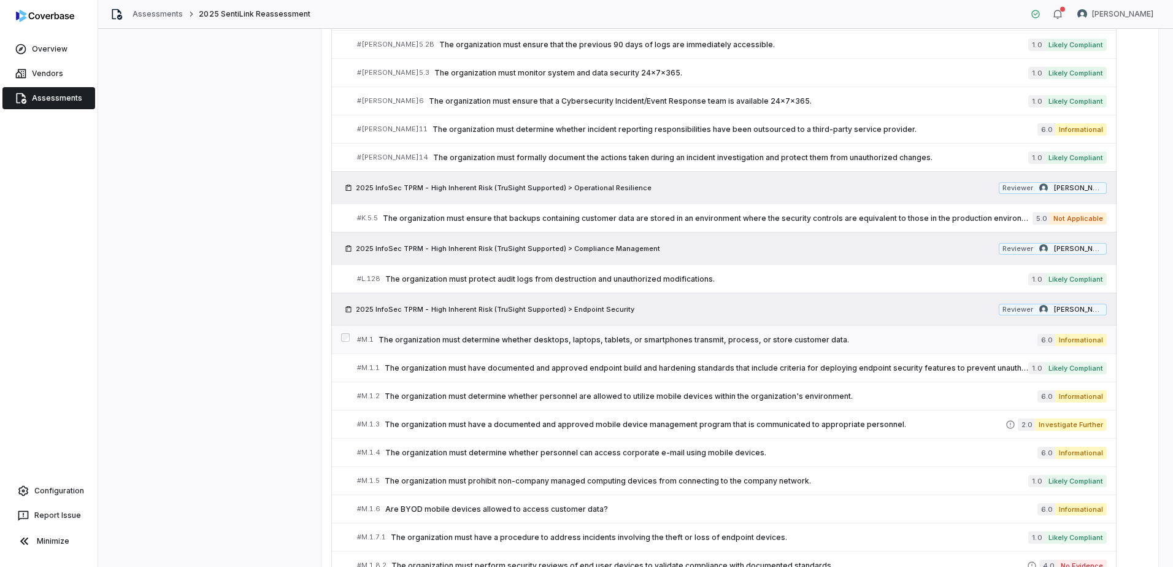
click at [582, 338] on span "The organization must determine whether desktops, laptops, tablets, or smartpho…" at bounding box center [707, 340] width 659 height 10
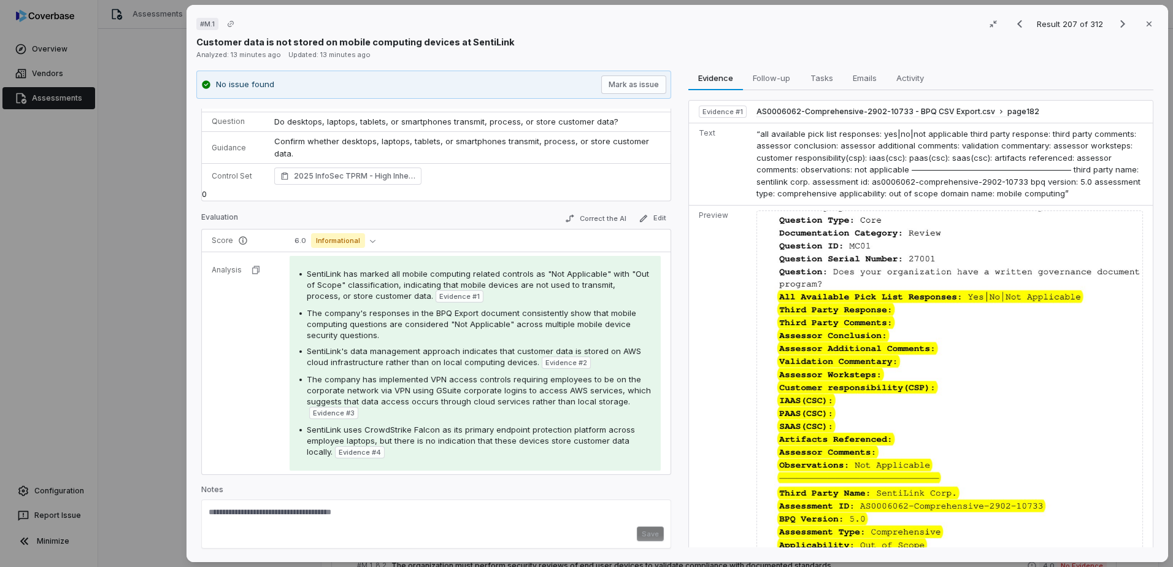
scroll to position [45, 0]
click at [937, 30] on button "Close" at bounding box center [1149, 24] width 26 height 26
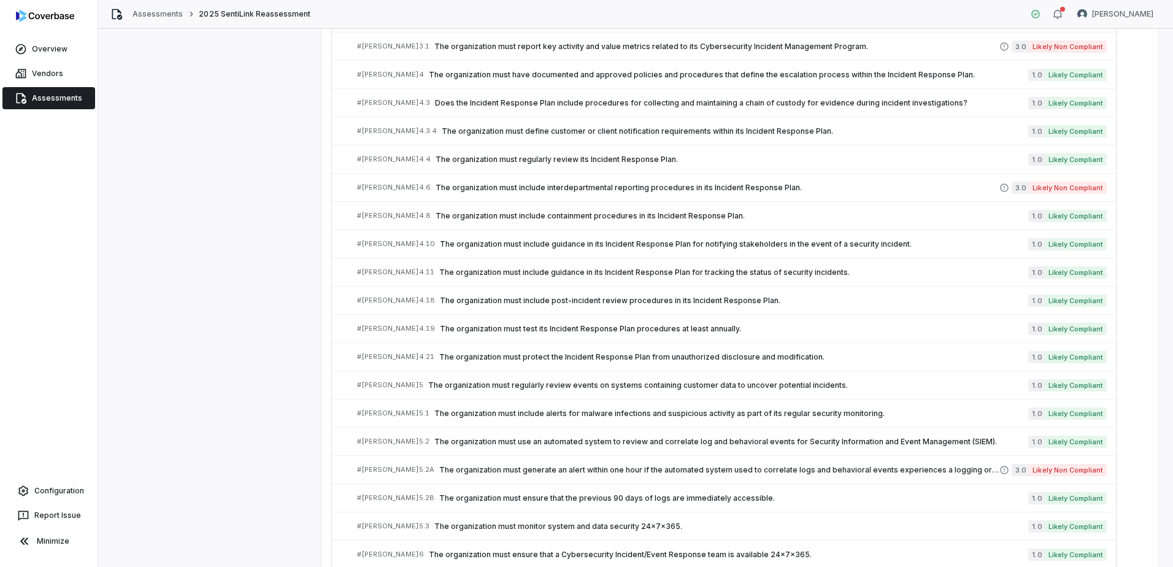
scroll to position [5739, 0]
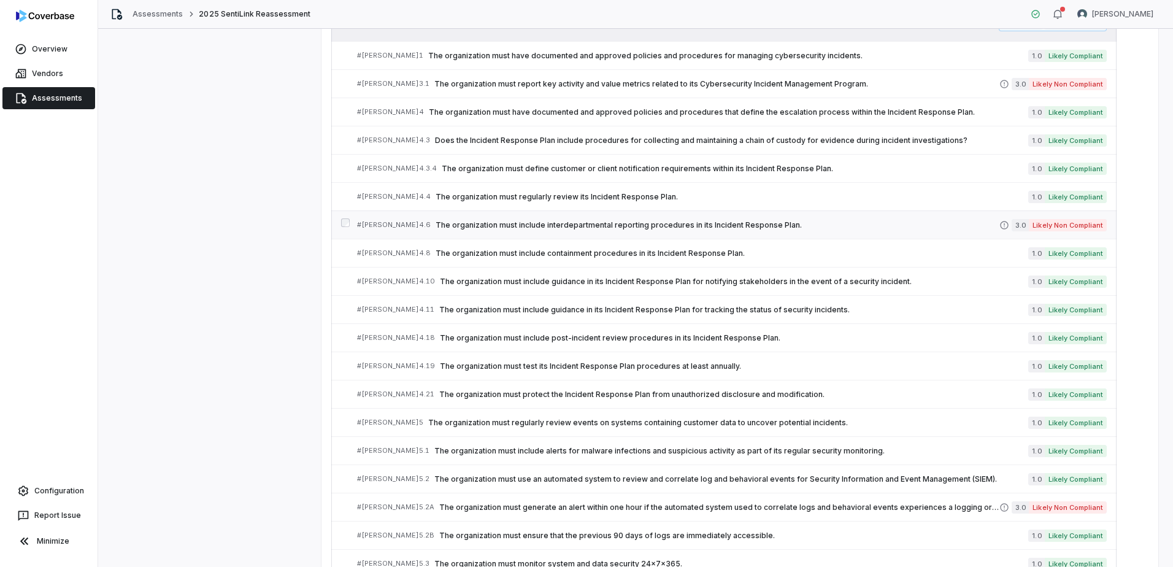
click at [632, 228] on span "The organization must include interdepartmental reporting procedures in its Inc…" at bounding box center [718, 225] width 564 height 10
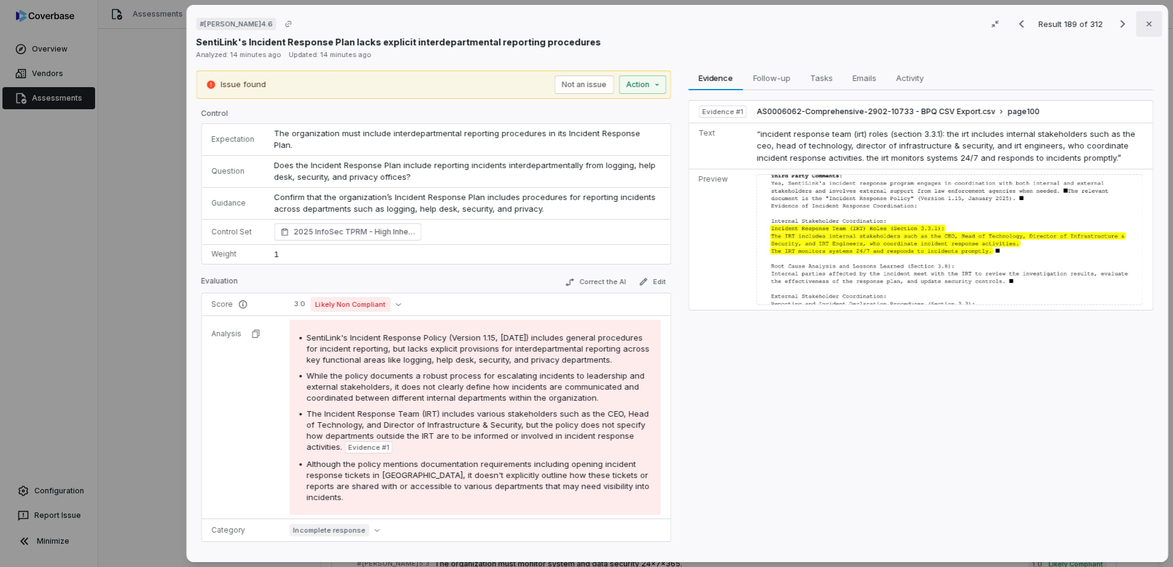
click at [937, 27] on icon "button" at bounding box center [1149, 24] width 10 height 10
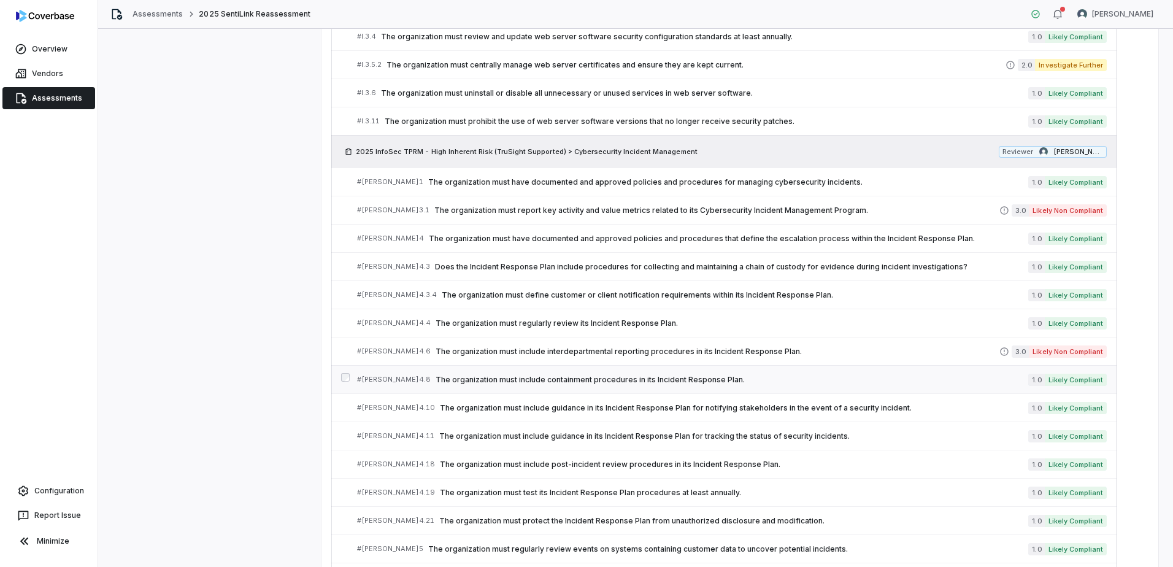
scroll to position [5555, 0]
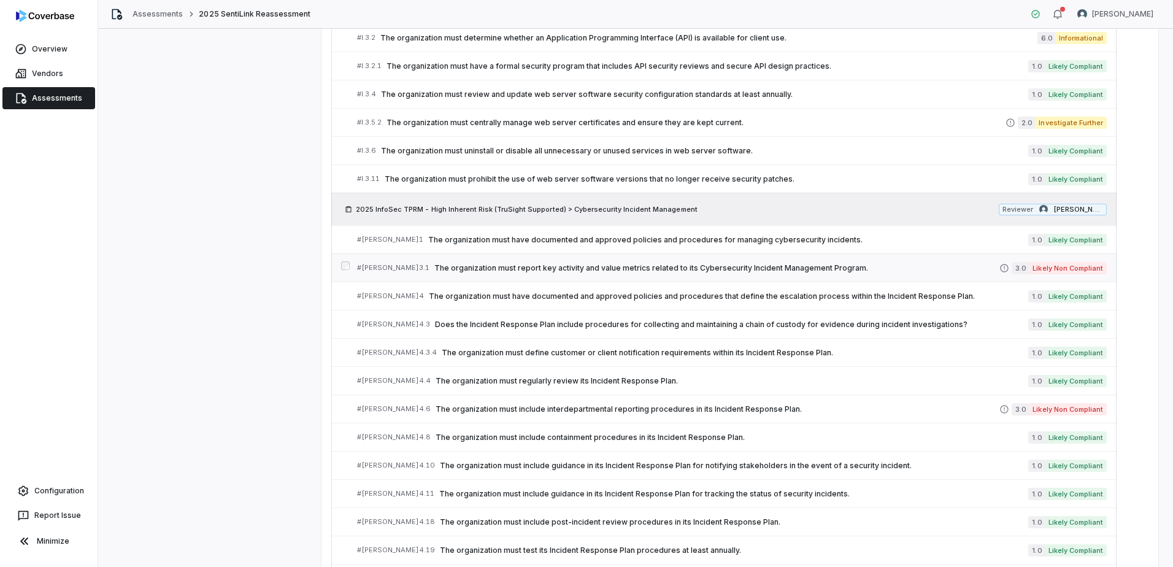
click at [560, 269] on span "The organization must report key activity and value metrics related to its Cybe…" at bounding box center [716, 268] width 565 height 10
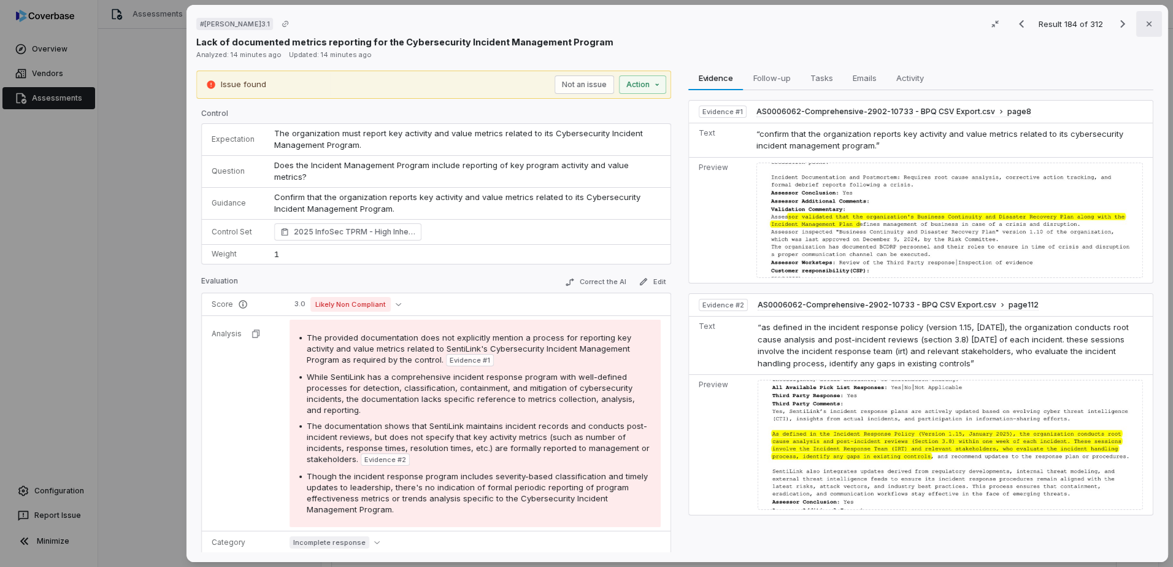
click at [937, 25] on icon "button" at bounding box center [1149, 24] width 10 height 10
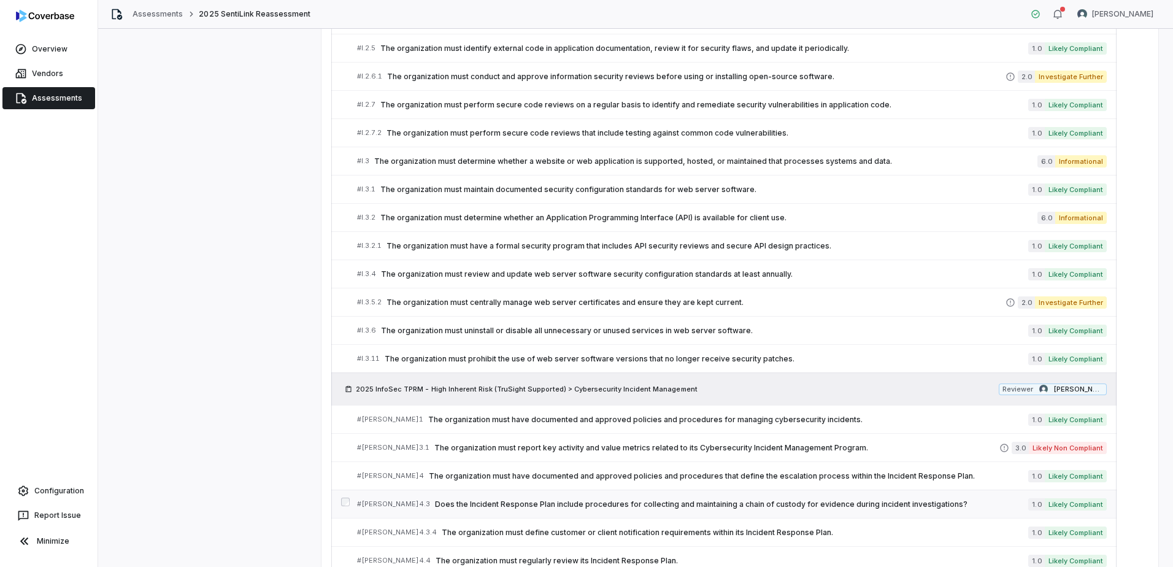
scroll to position [5309, 0]
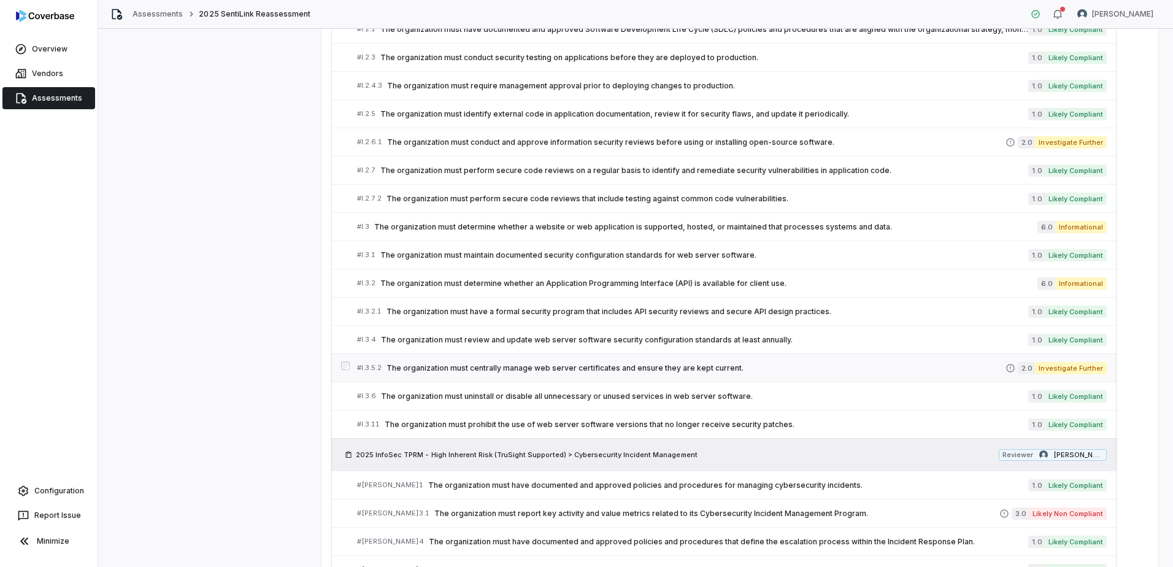
click at [713, 361] on div "# I.3.5.2 The organization must centrally manage web server certificates and en…" at bounding box center [681, 367] width 648 height 13
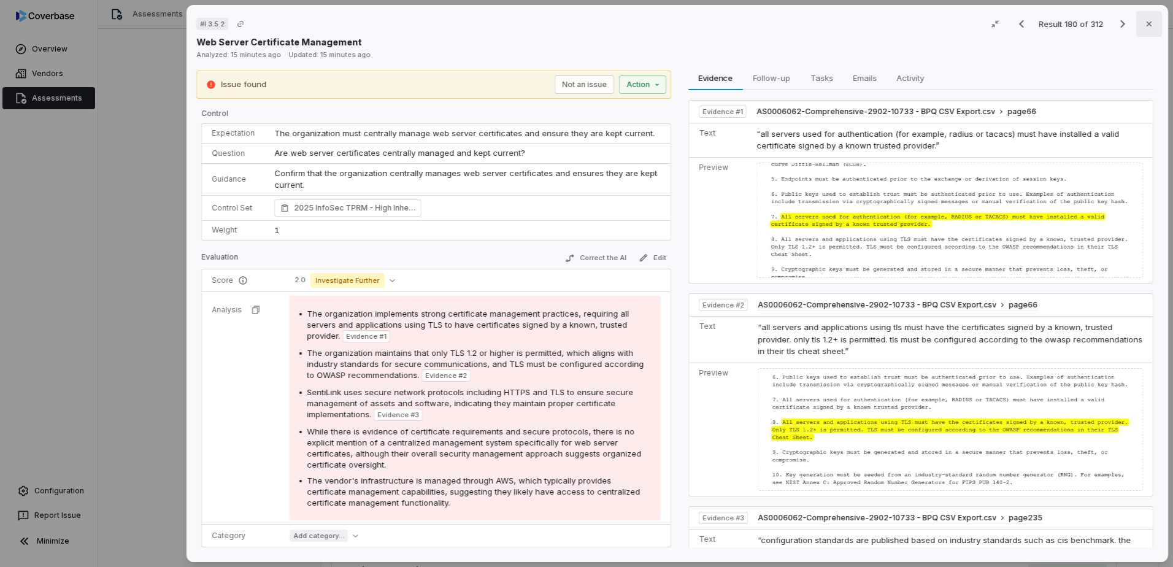
click at [937, 22] on icon "button" at bounding box center [1149, 24] width 10 height 10
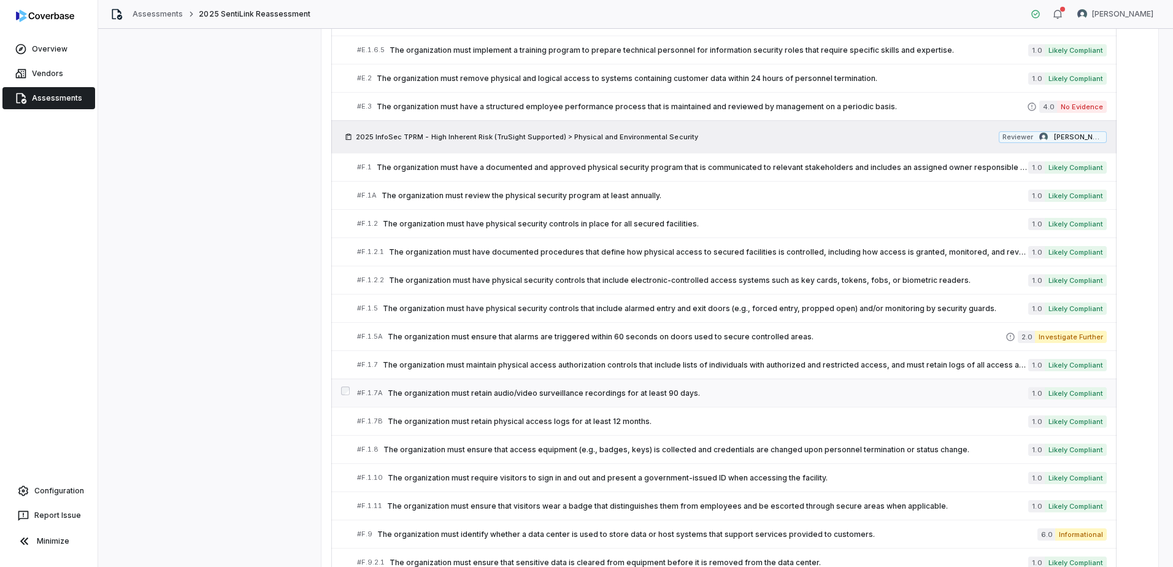
scroll to position [2671, 0]
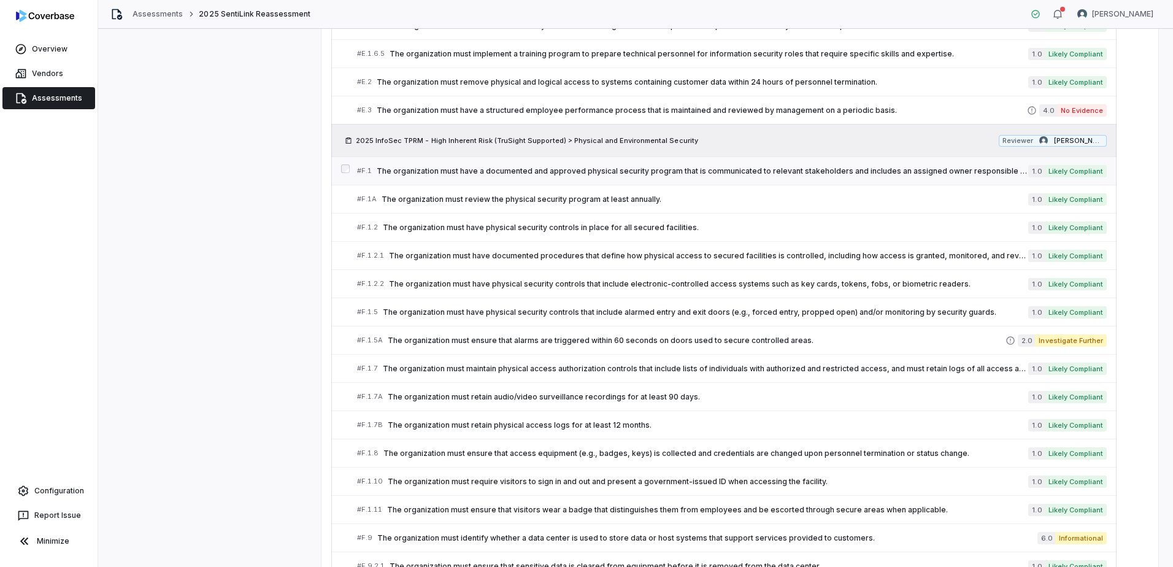
click at [696, 171] on span "The organization must have a documented and approved physical security program …" at bounding box center [702, 171] width 651 height 10
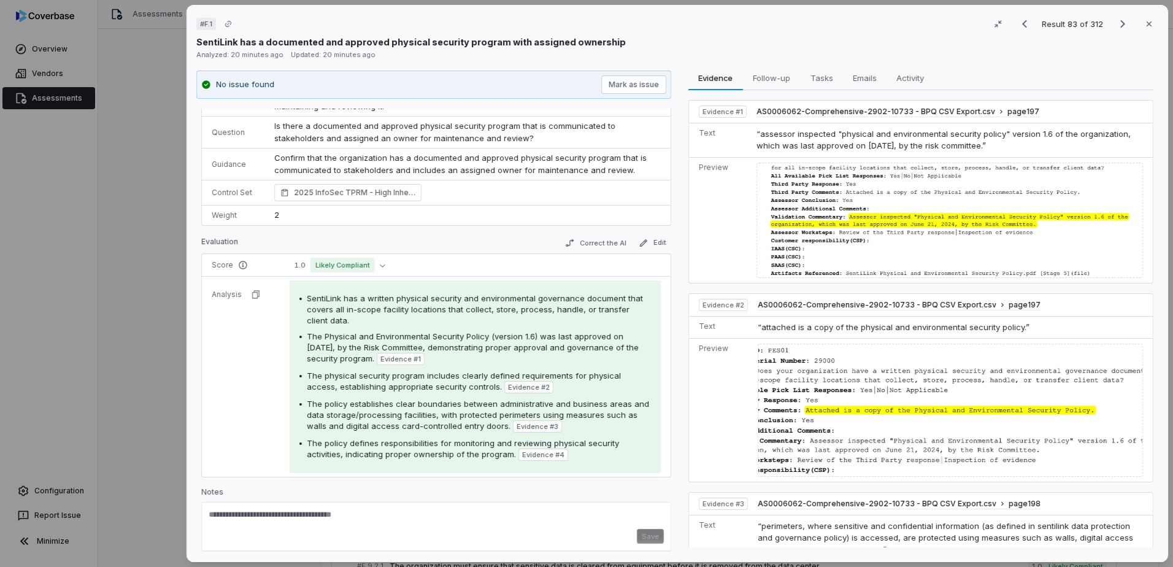
scroll to position [55, 0]
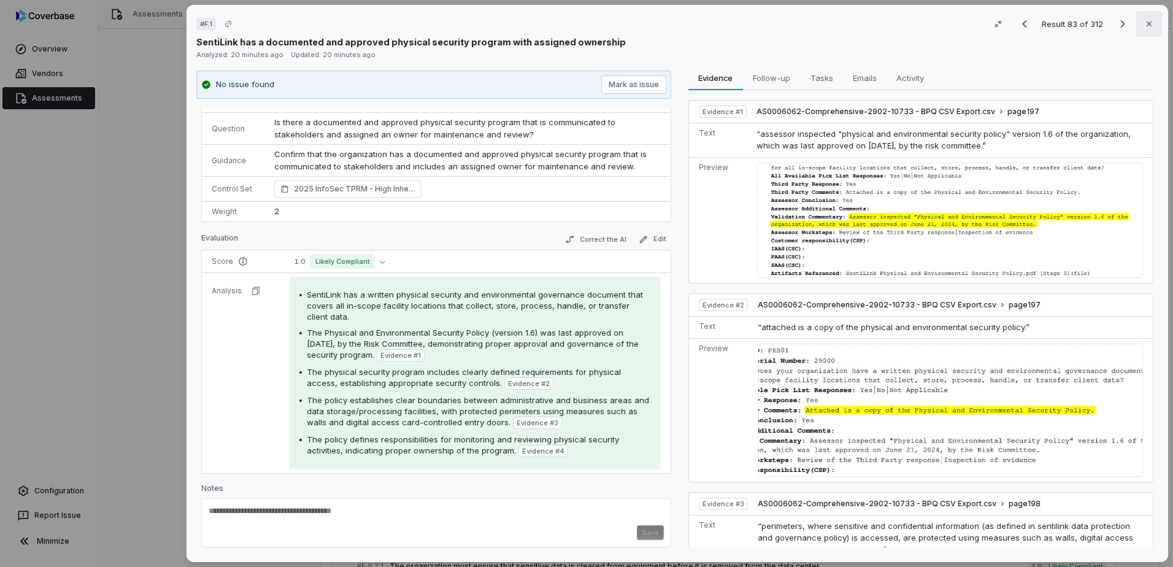
click at [937, 28] on icon "button" at bounding box center [1149, 24] width 10 height 10
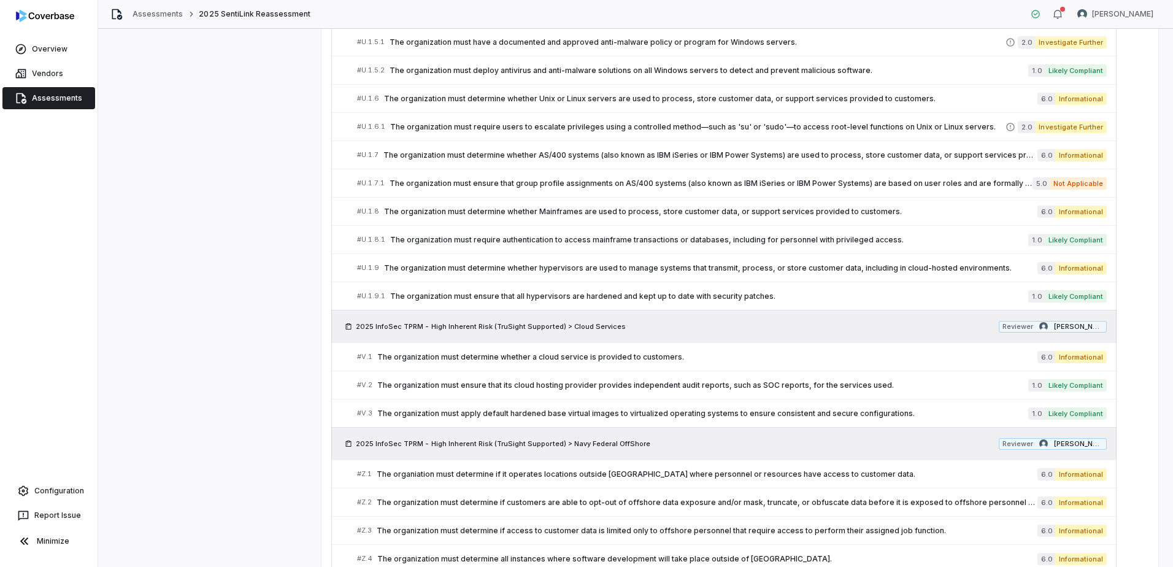
scroll to position [8499, 0]
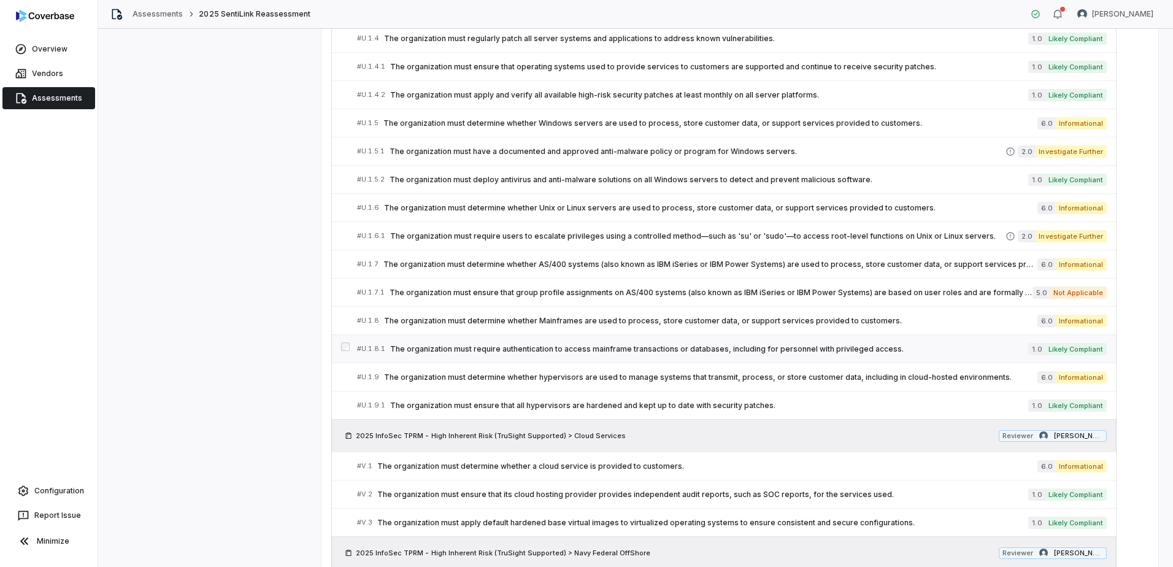
click at [527, 346] on span "The organization must require authentication to access mainframe transactions o…" at bounding box center [709, 349] width 638 height 10
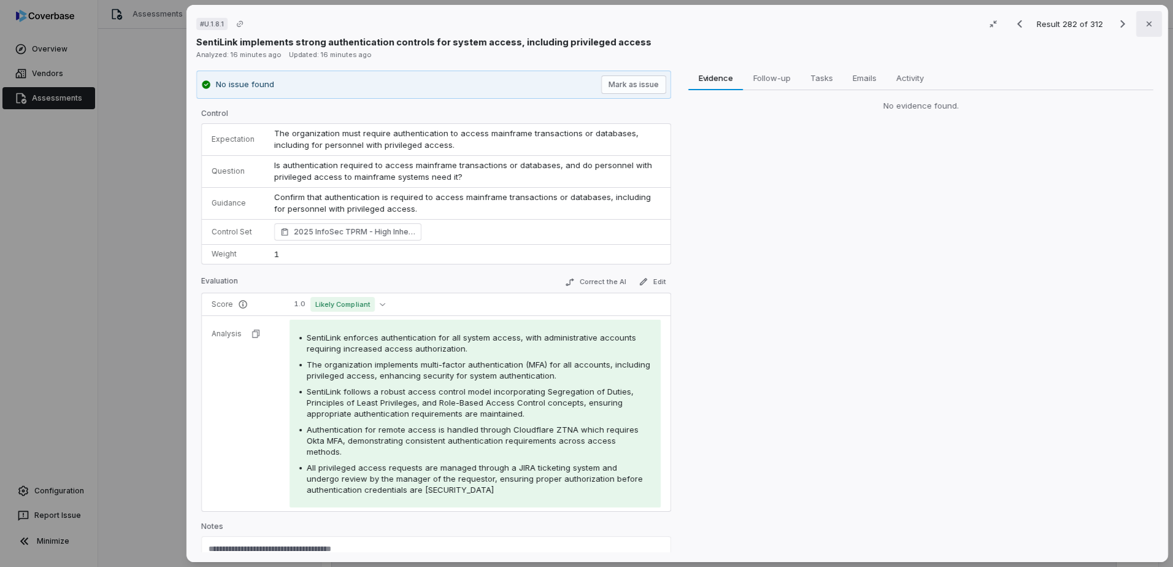
click at [937, 25] on icon "button" at bounding box center [1149, 24] width 10 height 10
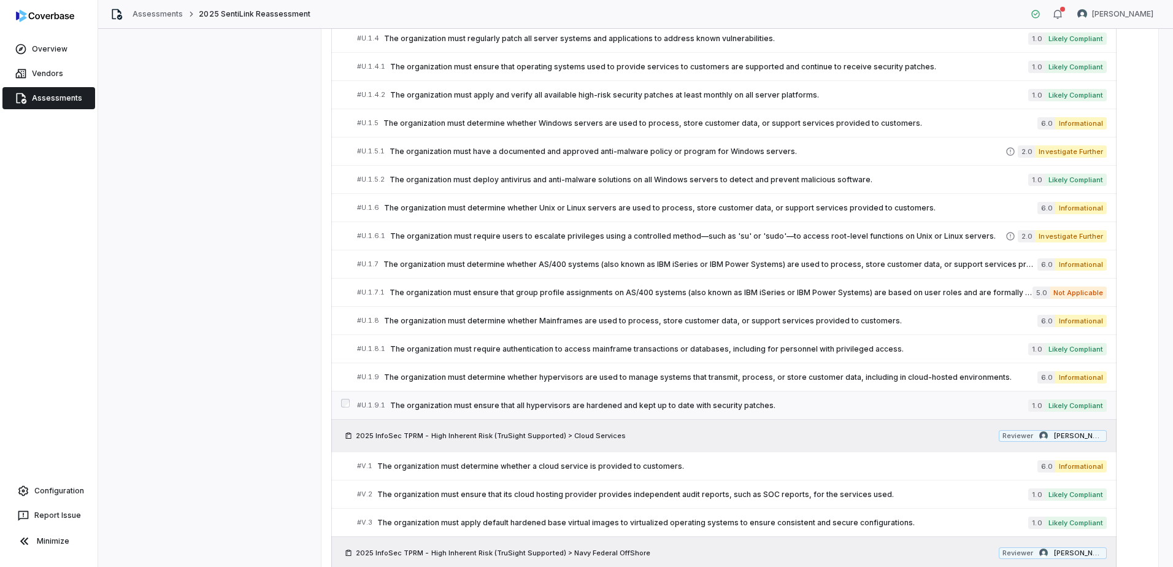
click at [664, 405] on span "The organization must ensure that all hypervisors are hardened and kept up to d…" at bounding box center [709, 406] width 638 height 10
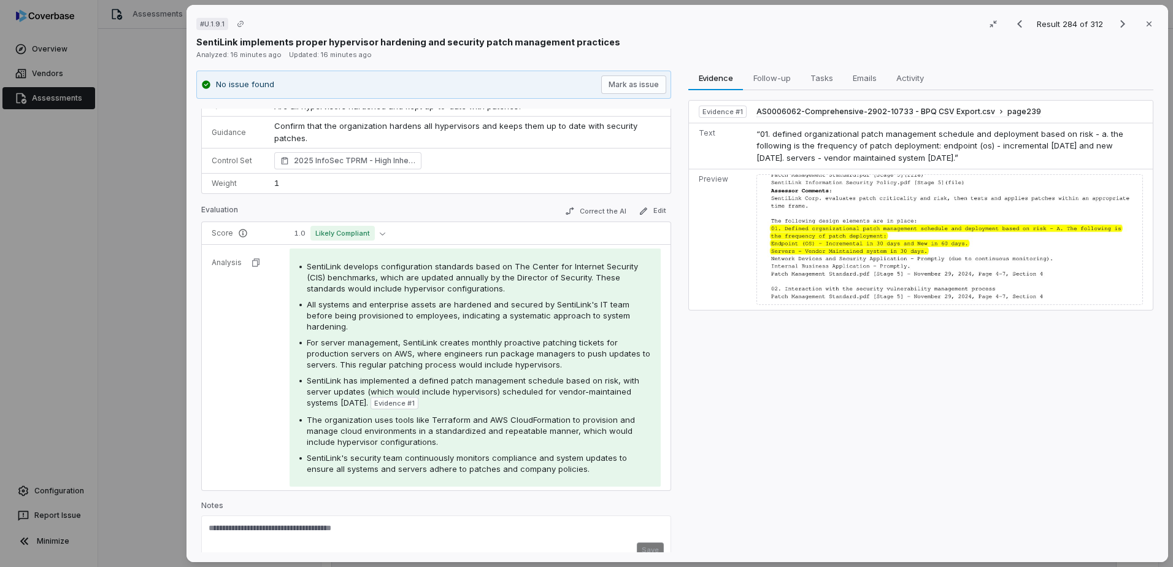
scroll to position [61, 0]
click at [937, 25] on icon "button" at bounding box center [1149, 24] width 10 height 10
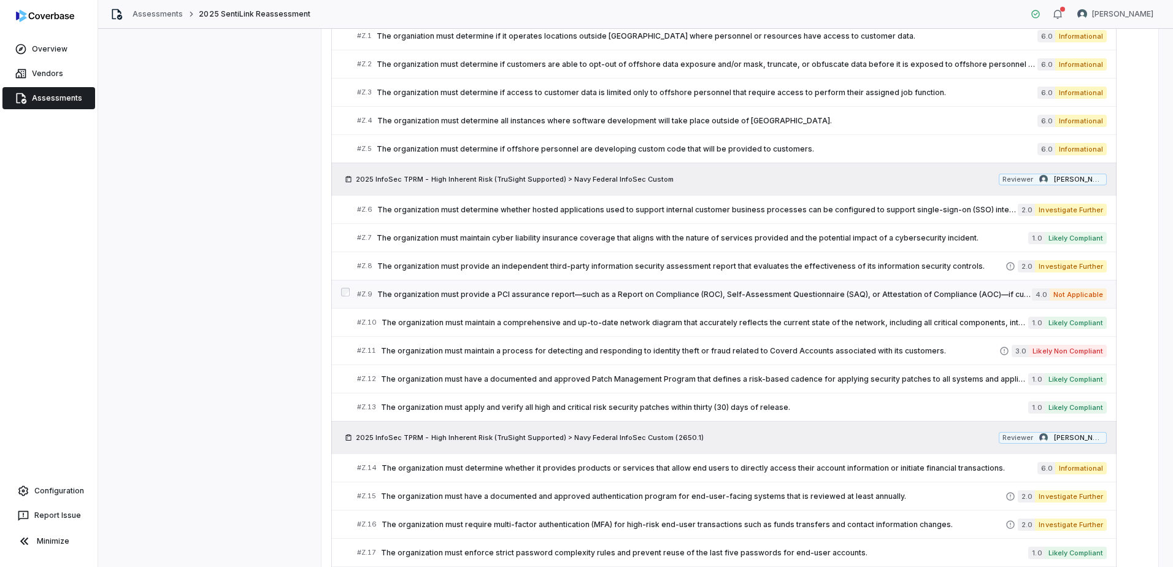
scroll to position [9051, 0]
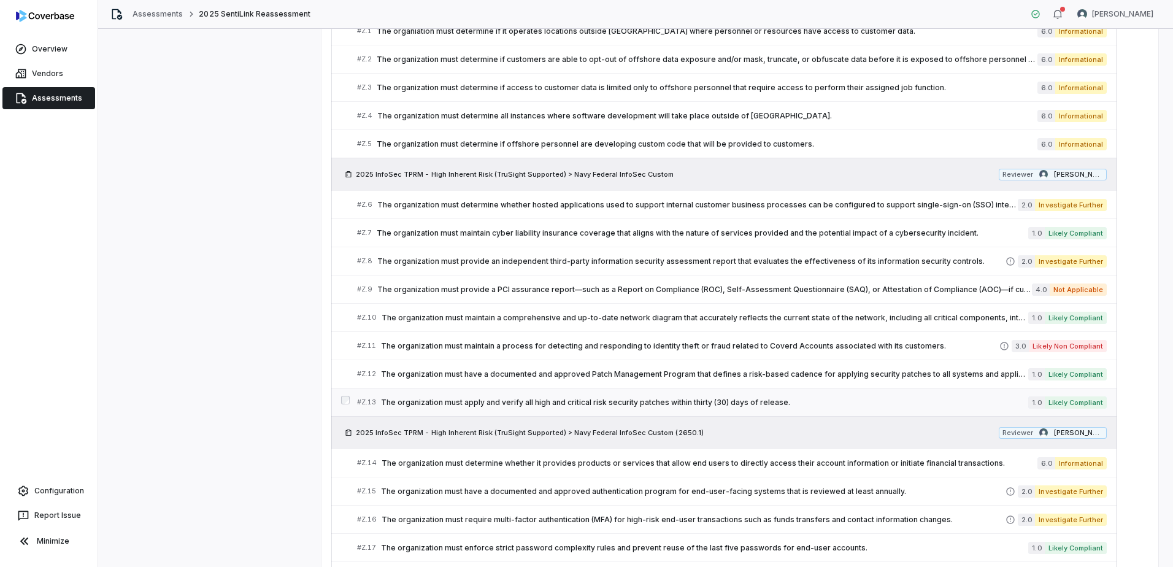
click at [678, 401] on span "The organization must apply and verify all high and critical risk security patc…" at bounding box center [704, 402] width 647 height 10
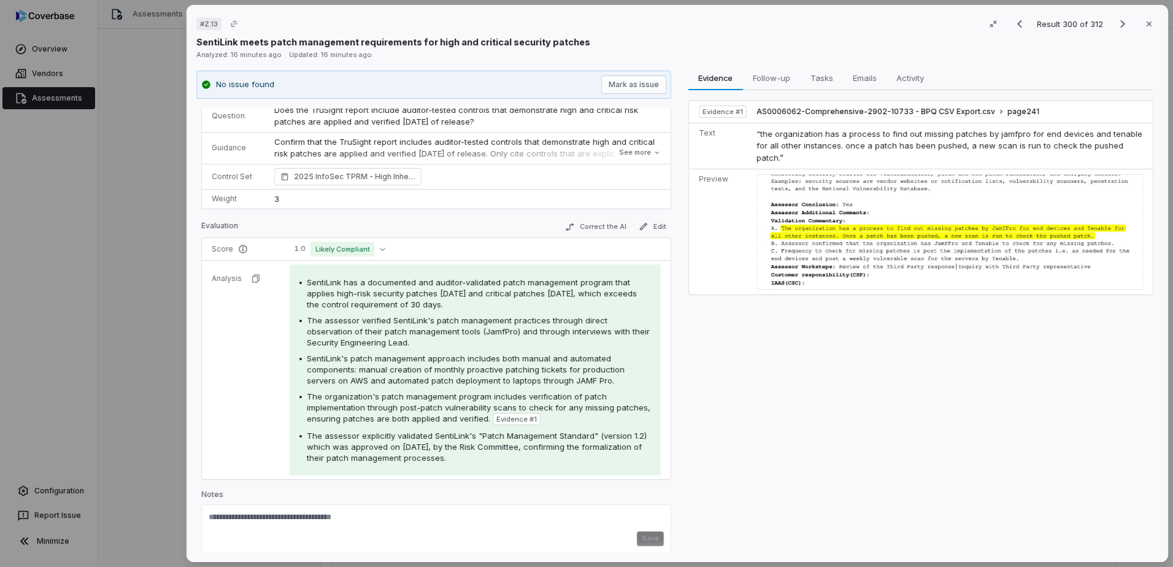
scroll to position [61, 0]
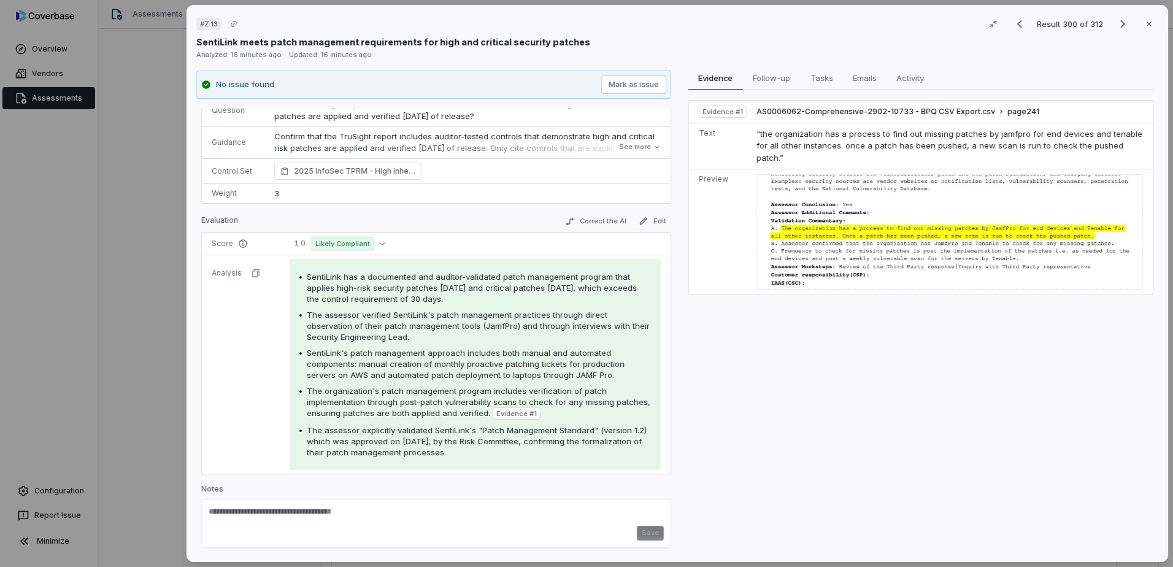
drag, startPoint x: 306, startPoint y: 277, endPoint x: 519, endPoint y: 451, distance: 274.7
click at [519, 451] on div "SentiLink has a documented and auditor-validated patch management program that …" at bounding box center [474, 364] width 351 height 186
copy div "SentiLink has a documented and auditor-validated patch management program that …"
click at [125, 377] on div "# Z.13 Result 300 of 312 Close SentiLink meets patch management requirements fo…" at bounding box center [586, 283] width 1173 height 567
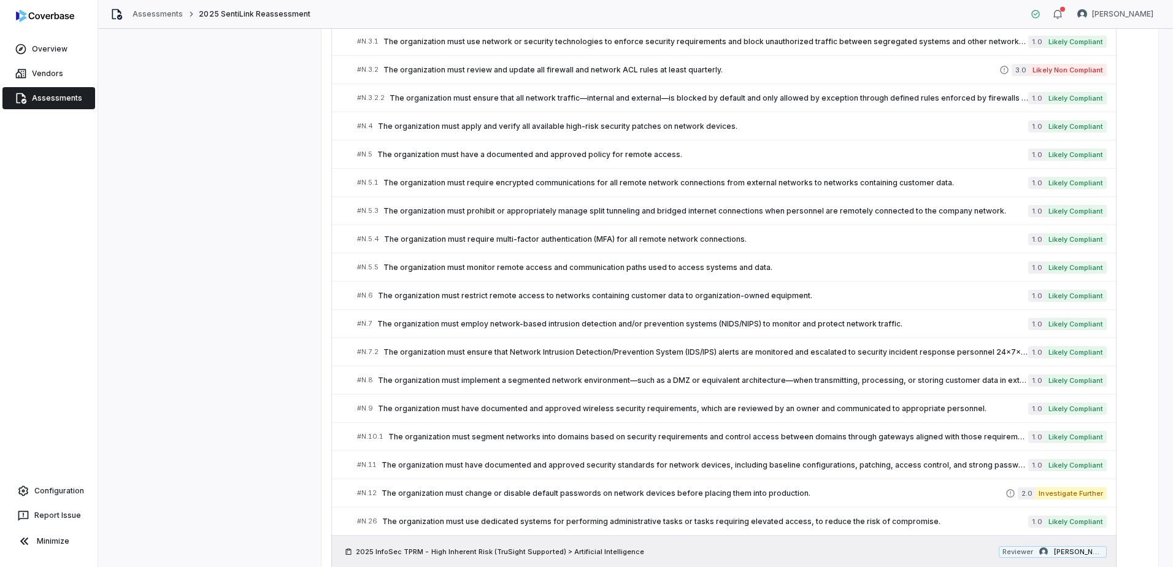
scroll to position [7149, 0]
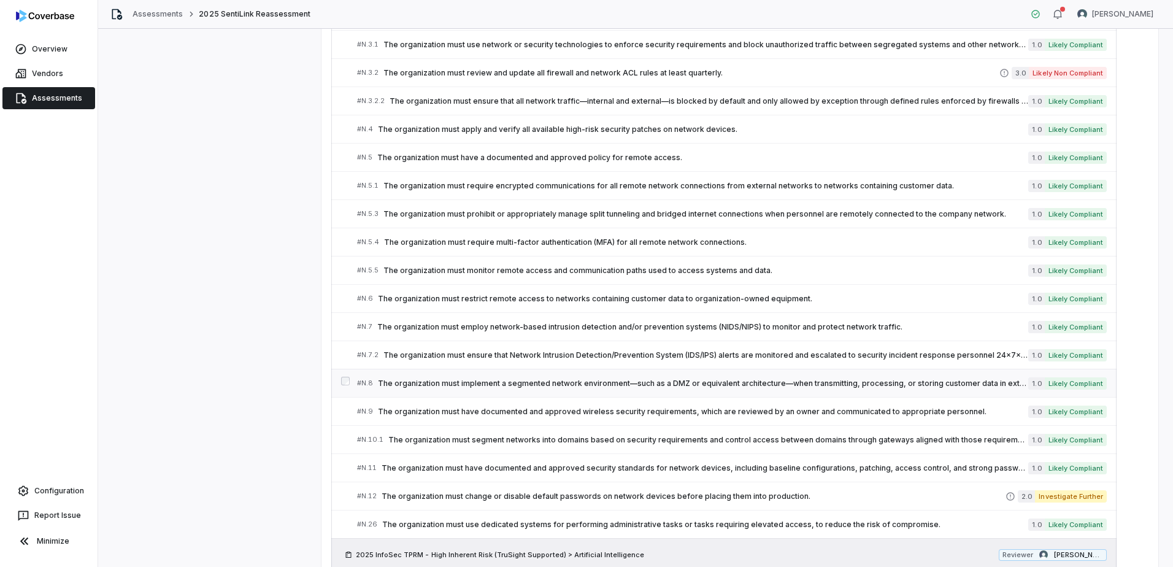
click at [572, 380] on span "The organization must implement a segmented network environment—such as a DMZ o…" at bounding box center [703, 383] width 650 height 10
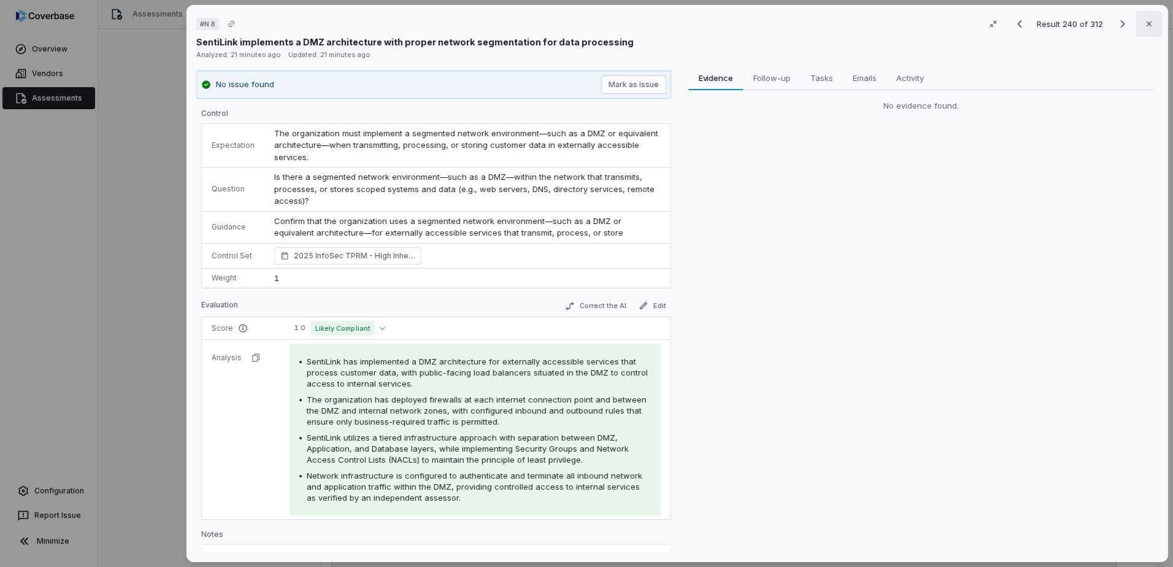
click at [937, 25] on button "Close" at bounding box center [1149, 24] width 26 height 26
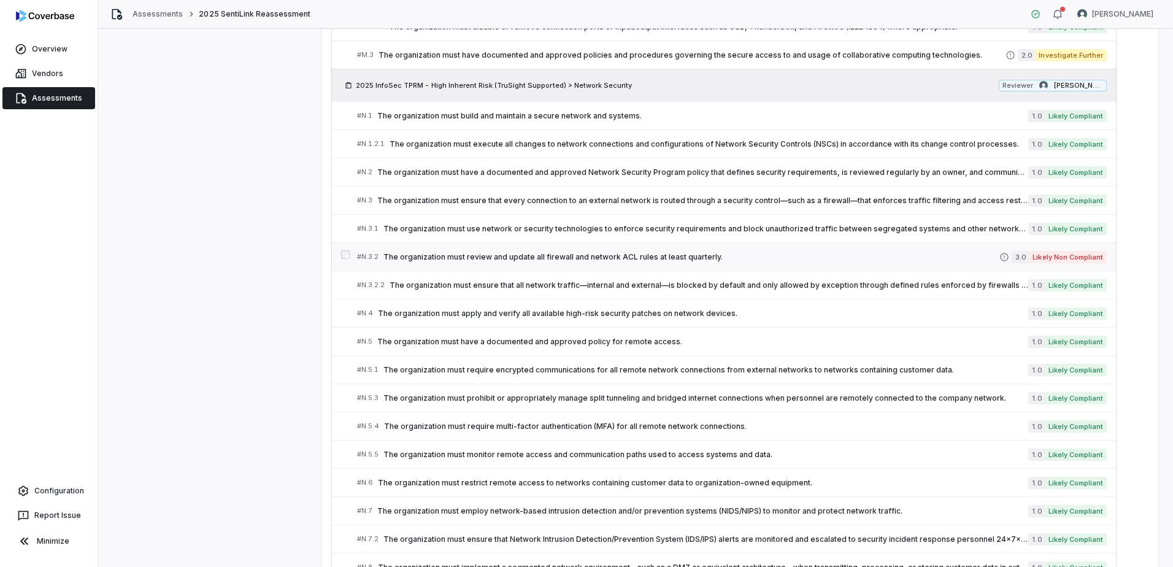
scroll to position [7953, 0]
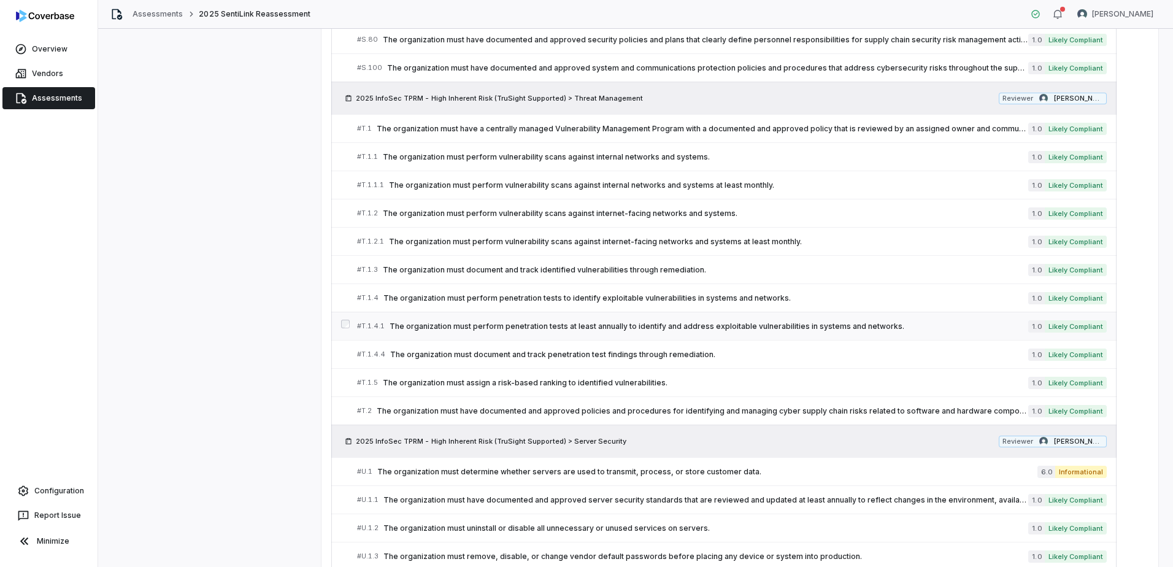
click at [689, 324] on span "The organization must perform penetration tests at least annually to identify a…" at bounding box center [709, 326] width 639 height 10
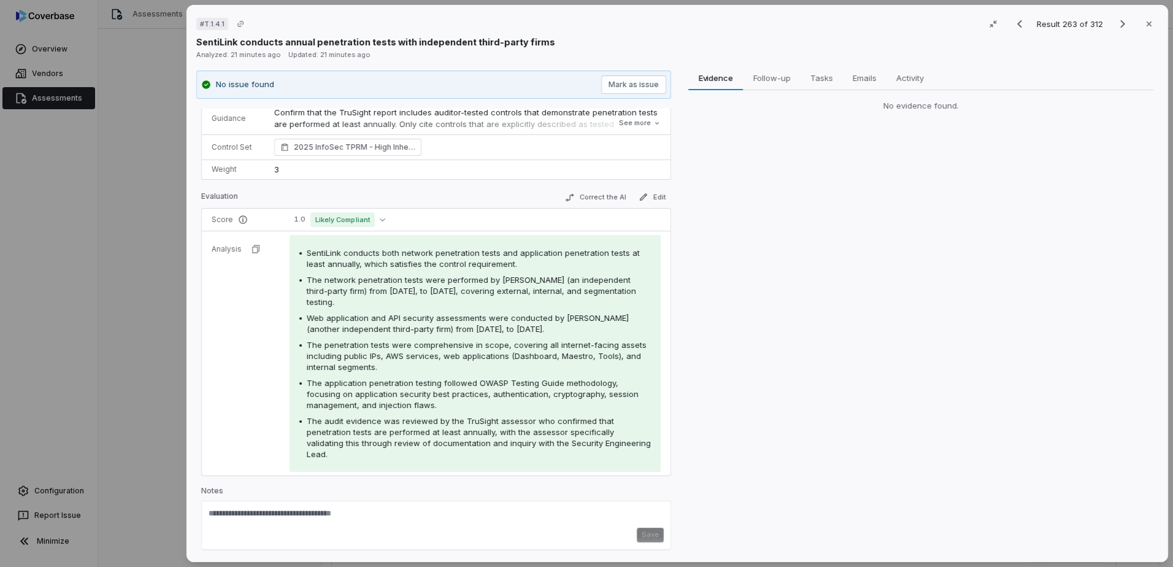
scroll to position [86, 0]
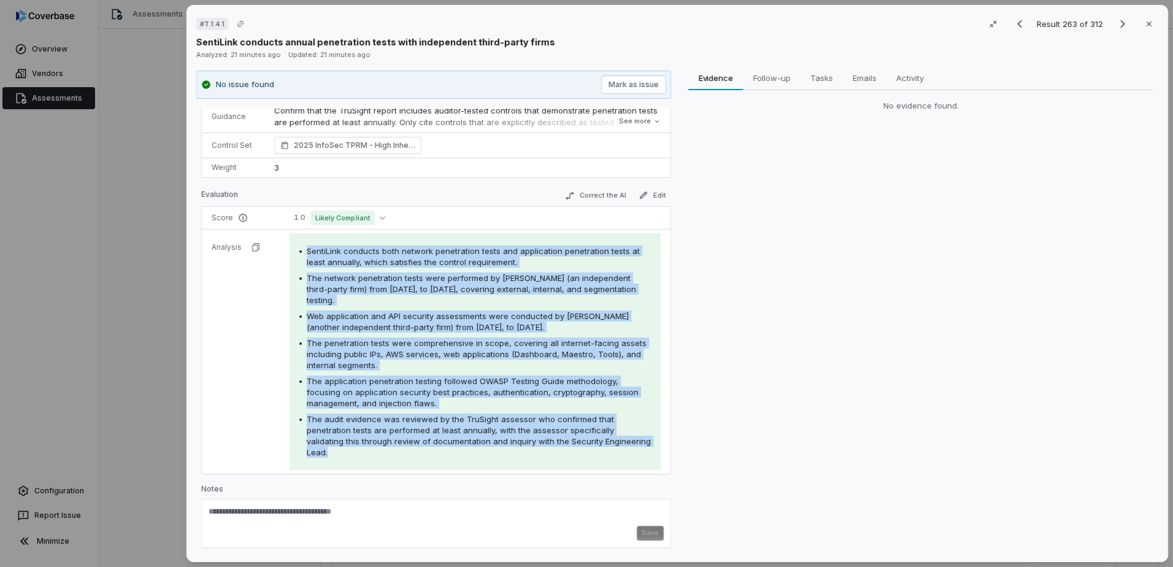
drag, startPoint x: 306, startPoint y: 247, endPoint x: 381, endPoint y: 453, distance: 219.9
click at [381, 453] on div "SentiLink conducts both network penetration tests and application penetration t…" at bounding box center [474, 351] width 351 height 212
copy div "SentiLink conducts both network penetration tests and application penetration t…"
drag, startPoint x: 772, startPoint y: 79, endPoint x: 900, endPoint y: 144, distance: 142.9
click at [772, 79] on span "Follow-up" at bounding box center [771, 78] width 47 height 16
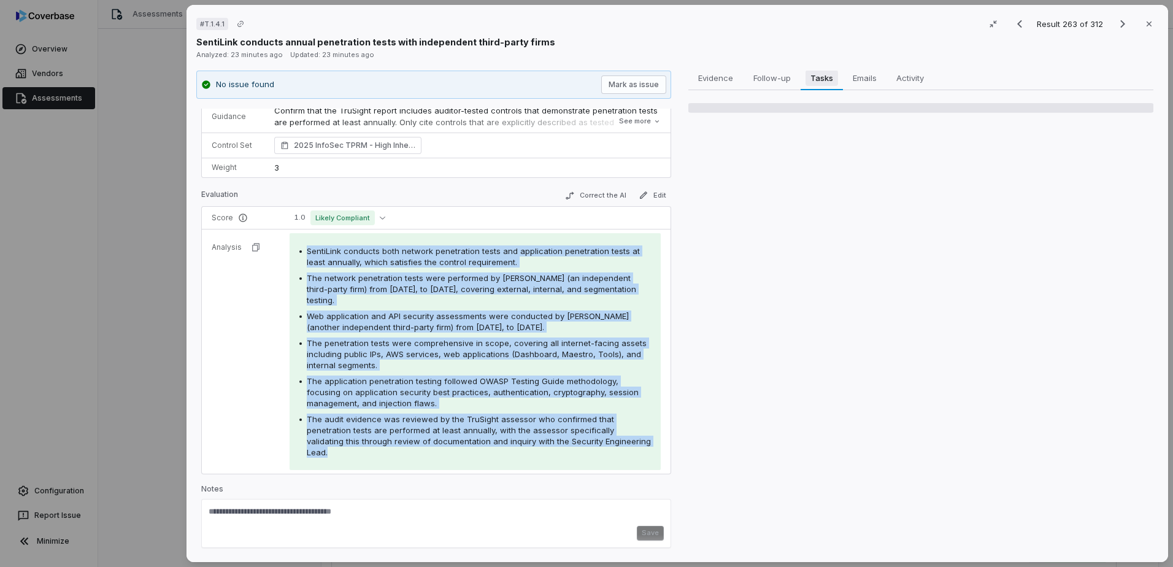
click at [827, 80] on span "Tasks" at bounding box center [821, 78] width 32 height 16
click at [864, 79] on span "Emails" at bounding box center [865, 78] width 34 height 16
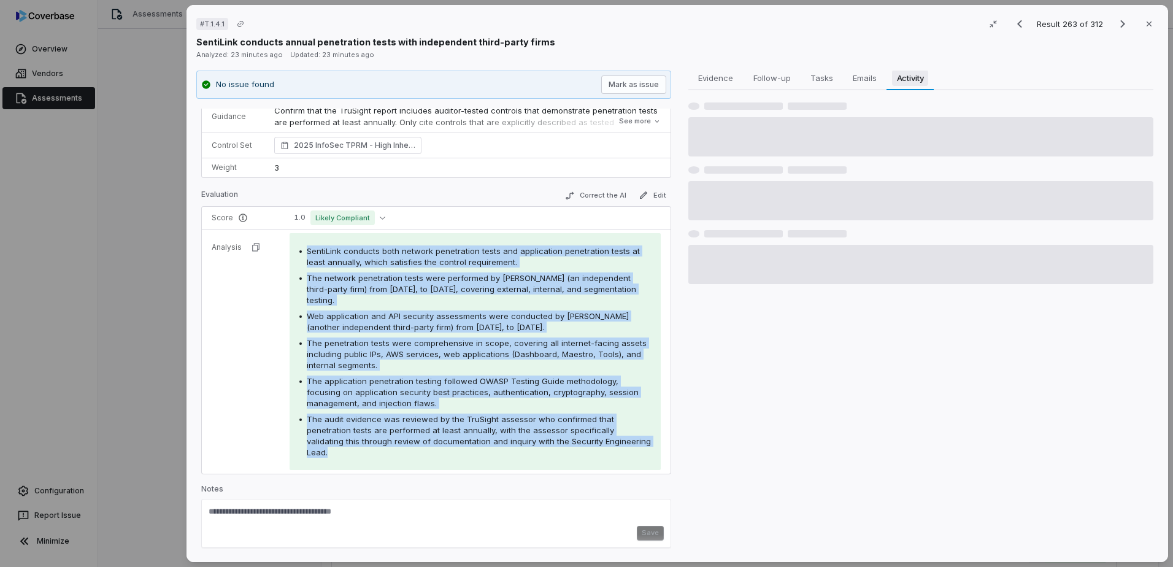
click at [908, 76] on span "Activity" at bounding box center [910, 78] width 37 height 16
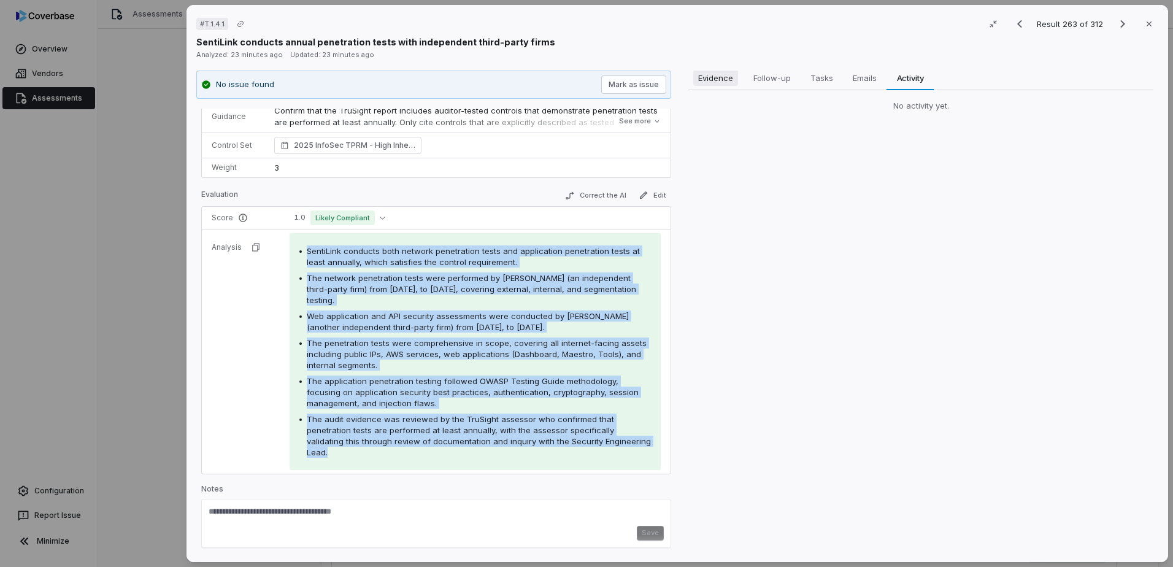
click at [731, 82] on span "Evidence" at bounding box center [715, 78] width 45 height 16
click at [937, 26] on button "Close" at bounding box center [1149, 24] width 26 height 26
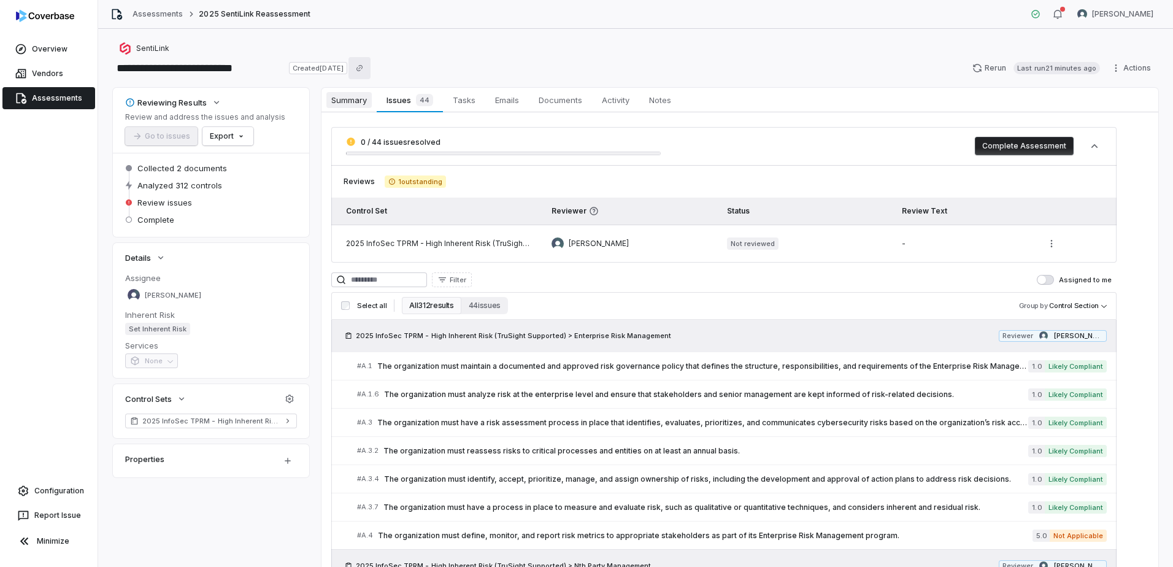
click at [333, 99] on span "Summary" at bounding box center [348, 100] width 45 height 16
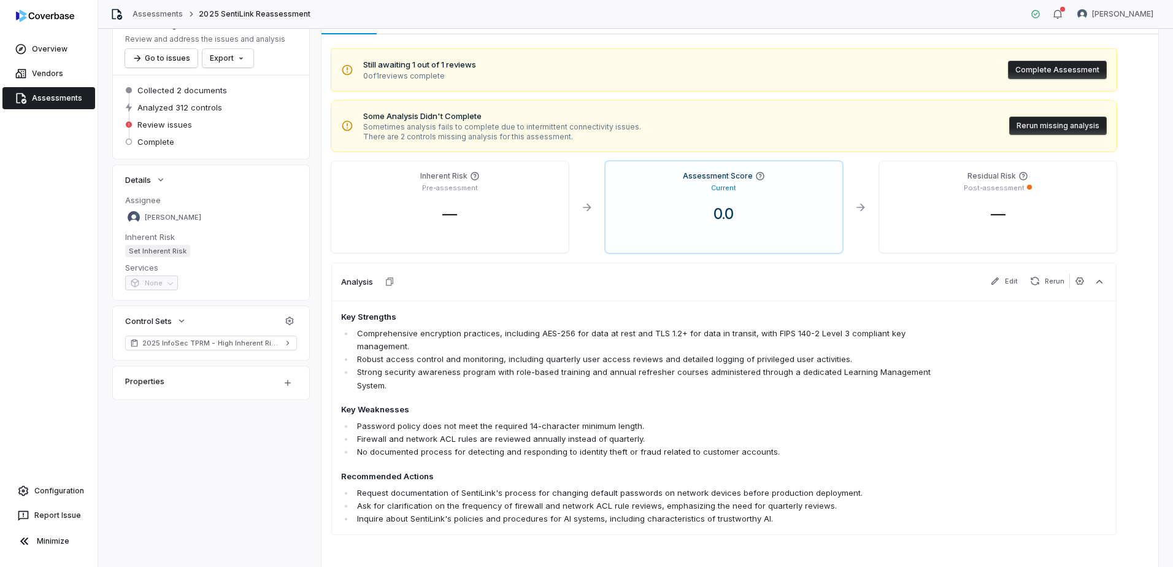
scroll to position [99, 0]
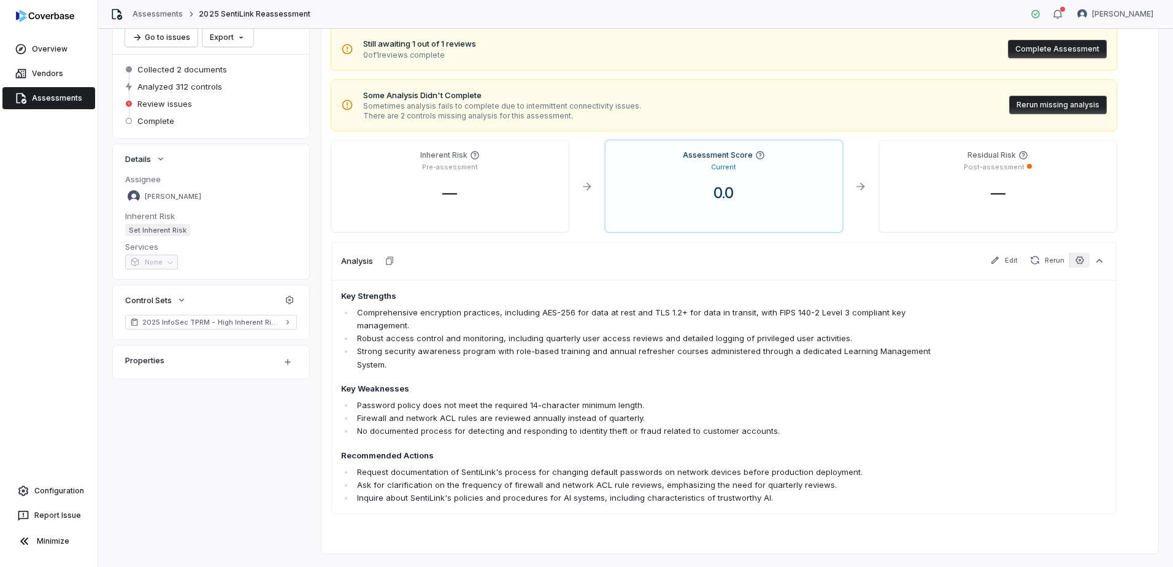
click at [937, 262] on icon "button" at bounding box center [1080, 260] width 10 height 10
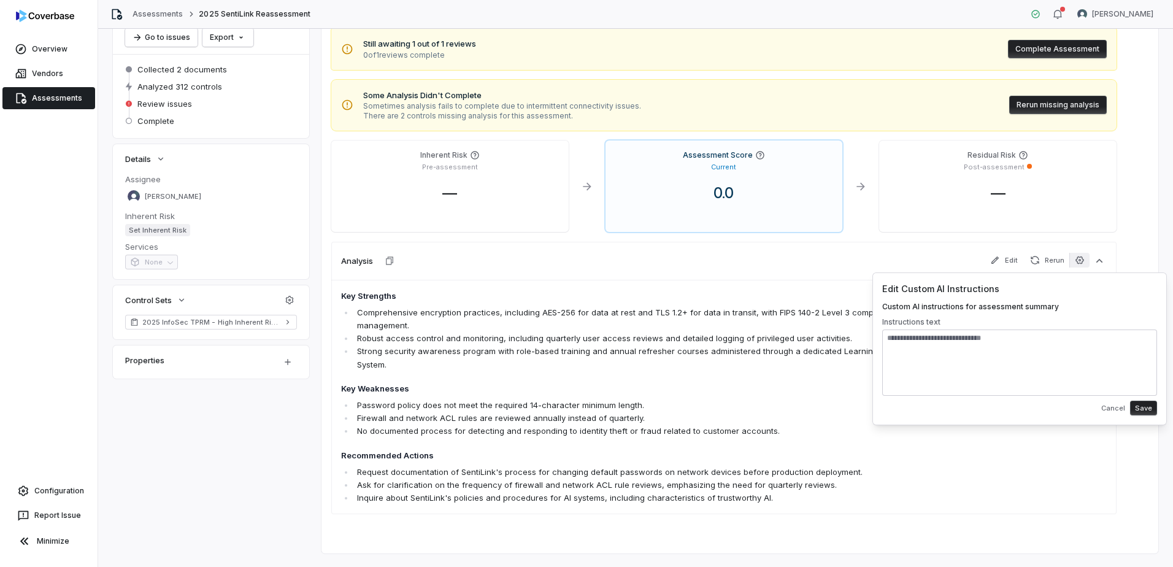
click at [937, 263] on icon "button" at bounding box center [1080, 260] width 10 height 10
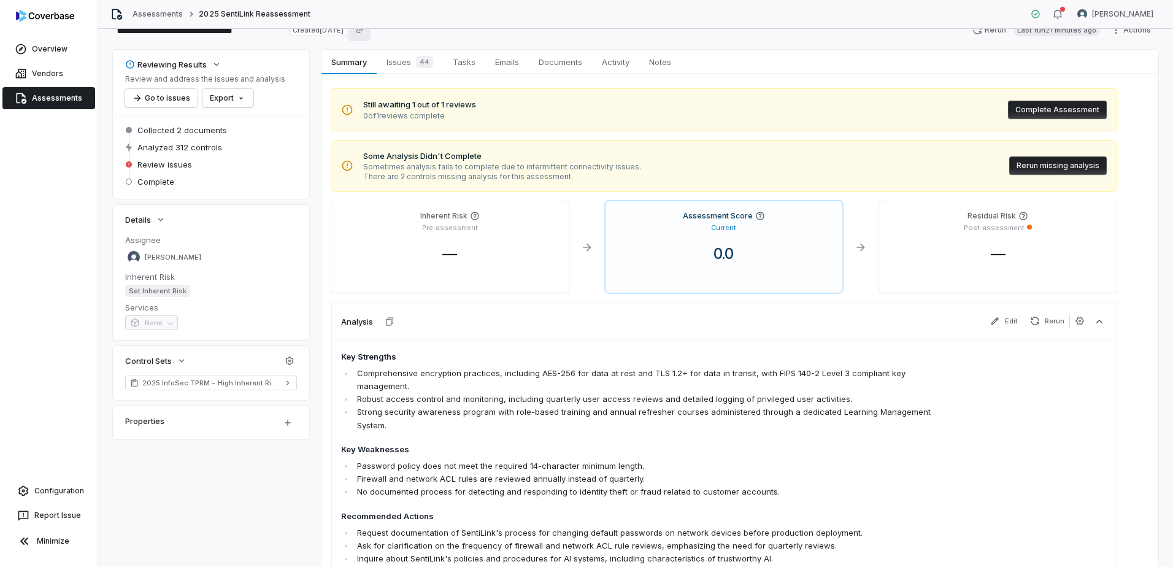
scroll to position [0, 0]
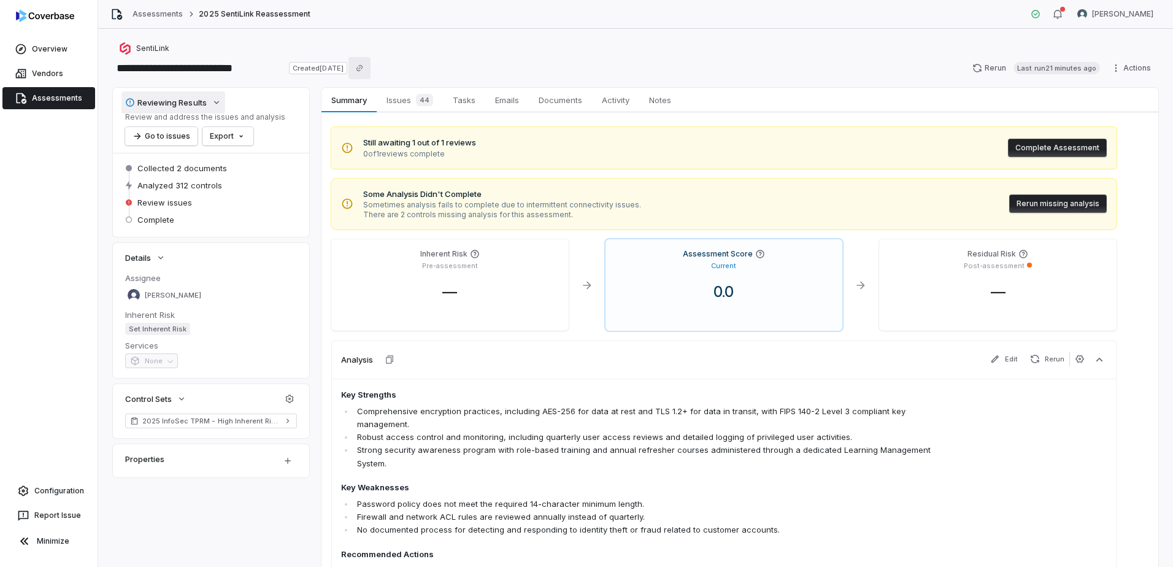
click at [215, 106] on icon "button" at bounding box center [217, 103] width 10 height 10
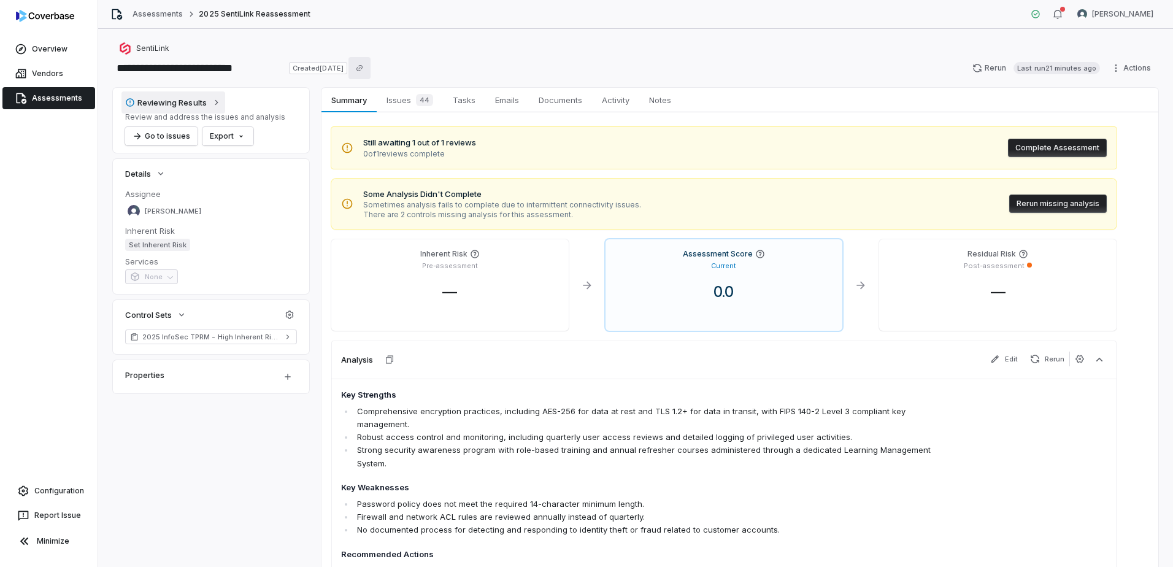
click at [215, 106] on icon "button" at bounding box center [217, 103] width 10 height 10
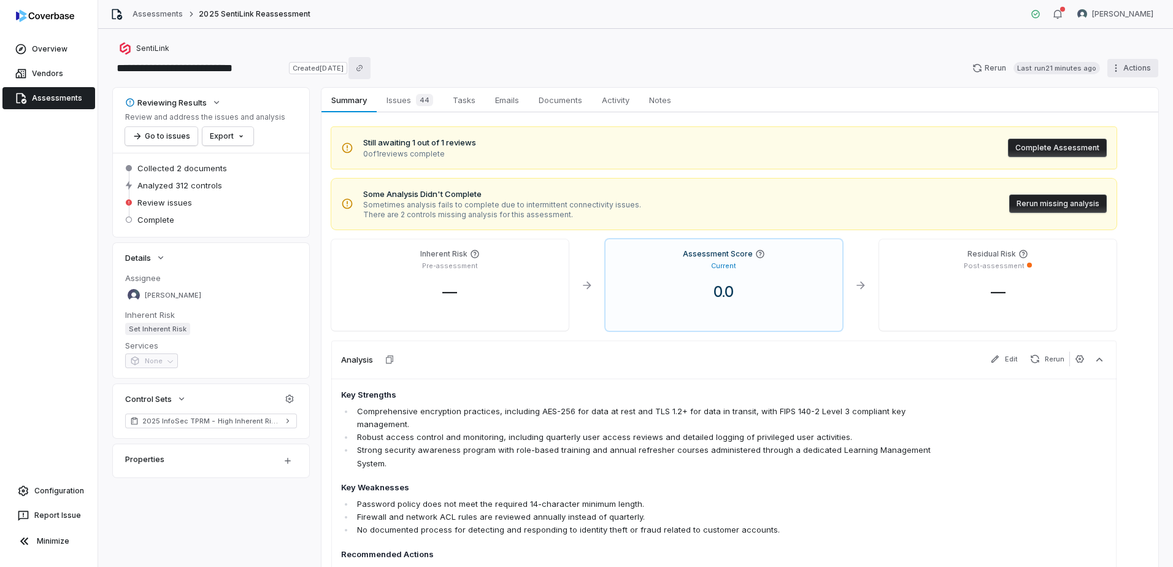
click at [937, 68] on html "**********" at bounding box center [586, 283] width 1173 height 567
